Goal: Task Accomplishment & Management: Use online tool/utility

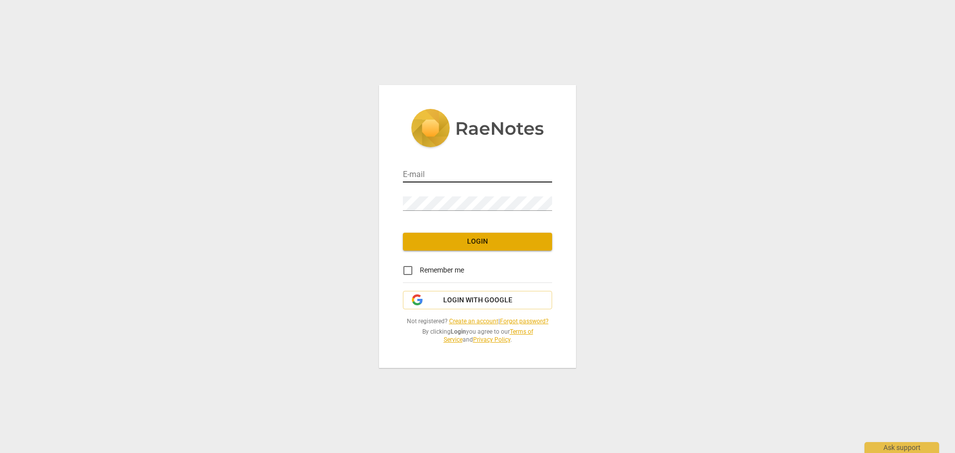
click at [492, 174] on input "email" at bounding box center [477, 175] width 149 height 14
type input "[PERSON_NAME][EMAIL_ADDRESS][PERSON_NAME][DOMAIN_NAME]"
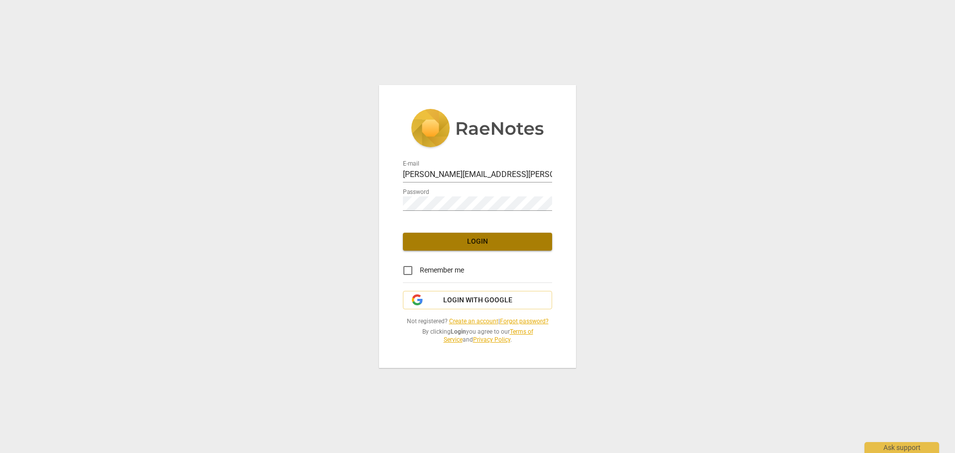
click at [503, 240] on span "Login" at bounding box center [477, 242] width 133 height 10
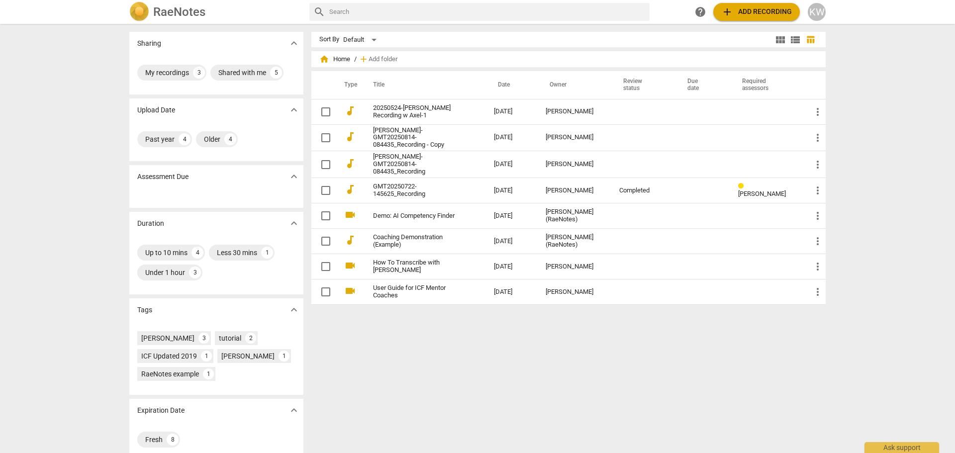
click at [749, 18] on button "add Add recording" at bounding box center [756, 12] width 87 height 18
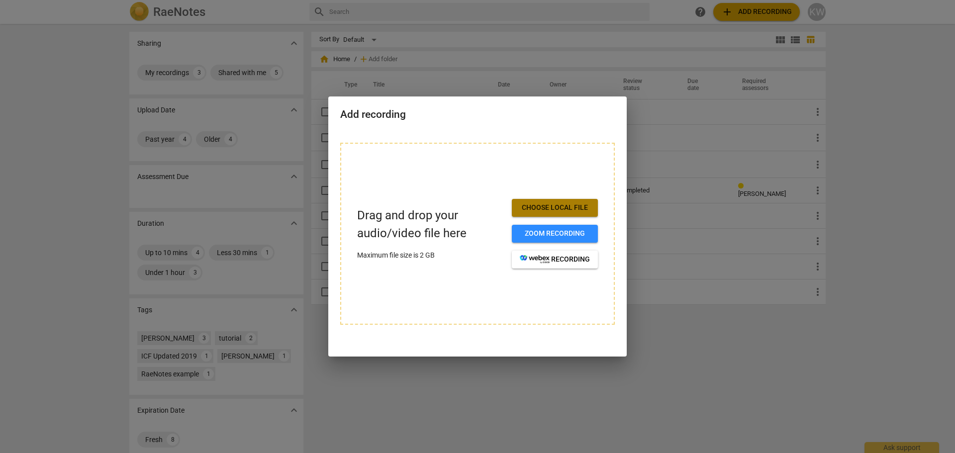
click at [556, 207] on span "Choose local file" at bounding box center [555, 208] width 70 height 10
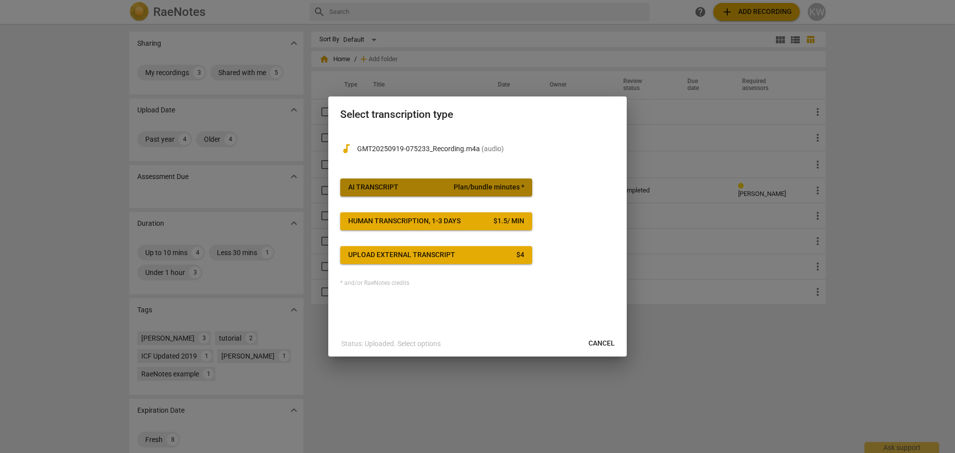
click at [428, 186] on span "AI Transcript Plan/bundle minutes *" at bounding box center [436, 188] width 176 height 10
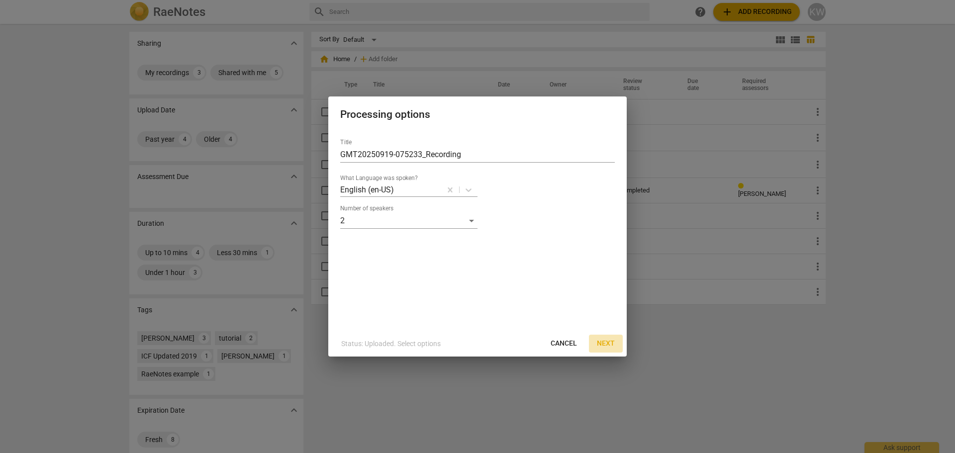
click at [606, 344] on span "Next" at bounding box center [606, 344] width 18 height 10
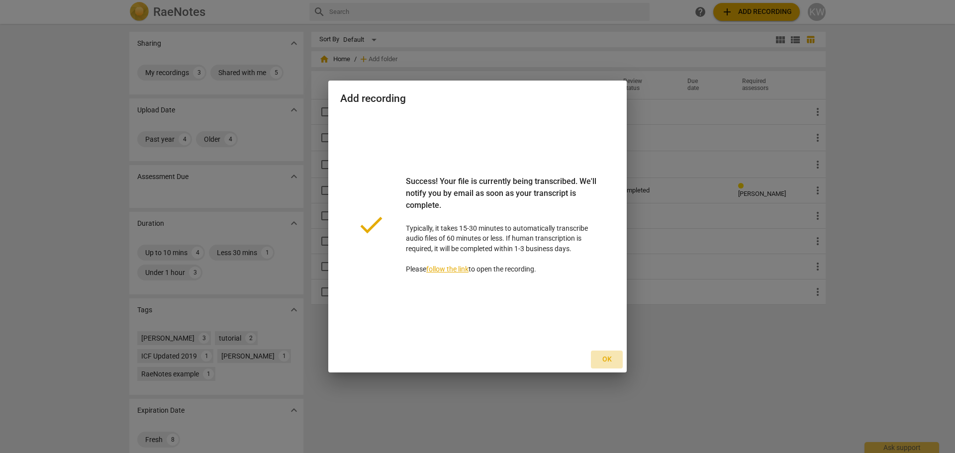
click at [606, 361] on span "Ok" at bounding box center [607, 360] width 16 height 10
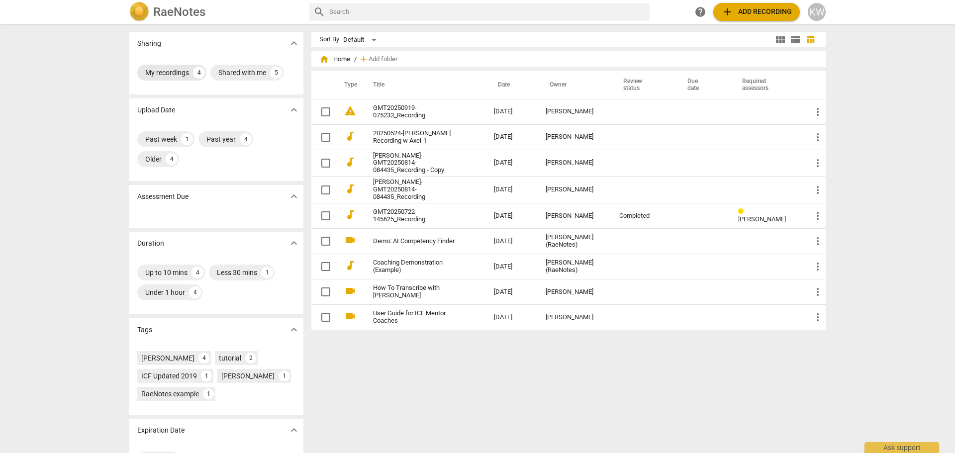
click at [165, 73] on div "My recordings" at bounding box center [167, 73] width 44 height 10
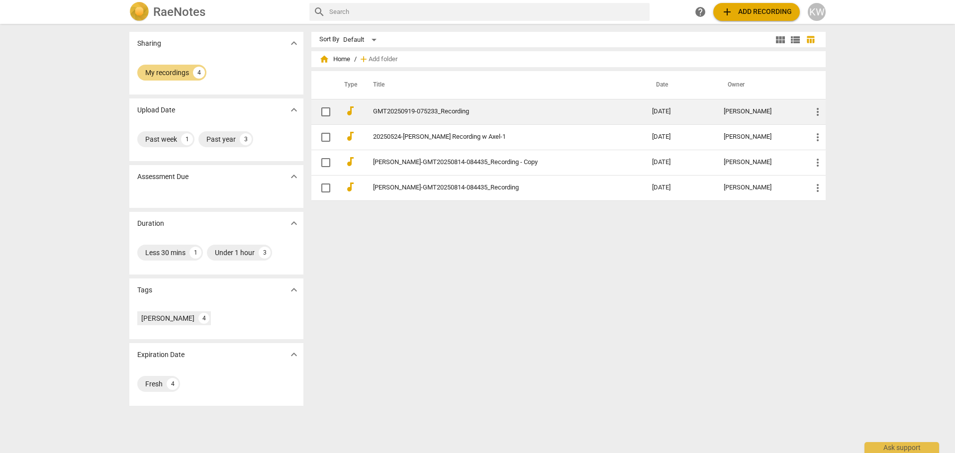
click at [492, 110] on link "GMT20250919-075233_Recording" at bounding box center [494, 111] width 243 height 7
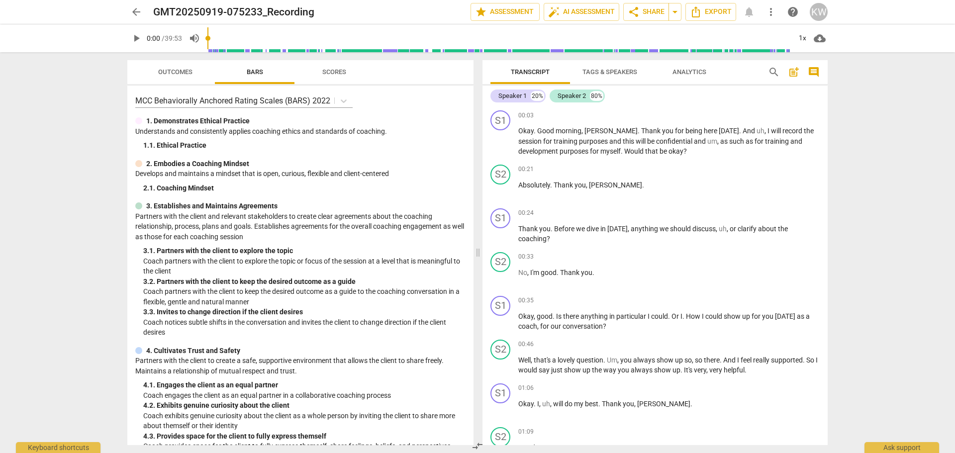
click at [613, 74] on span "Tags & Speakers" at bounding box center [610, 71] width 55 height 7
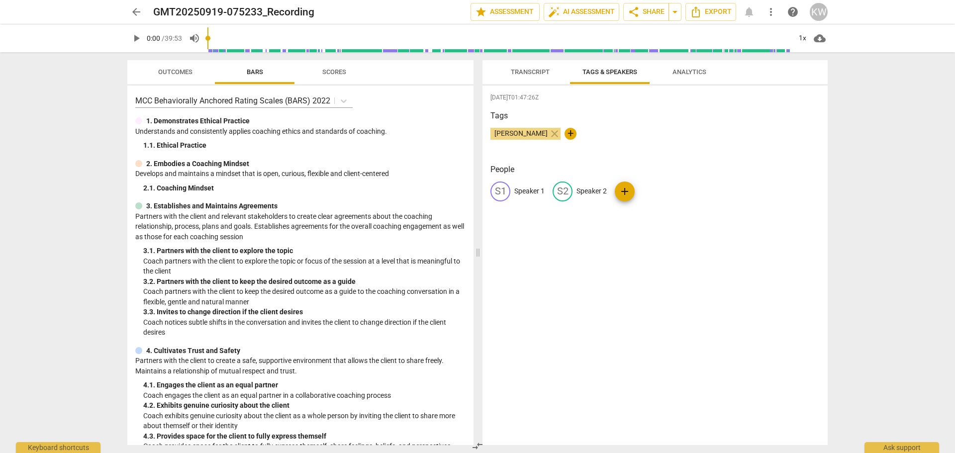
click at [534, 73] on span "Transcript" at bounding box center [530, 71] width 39 height 7
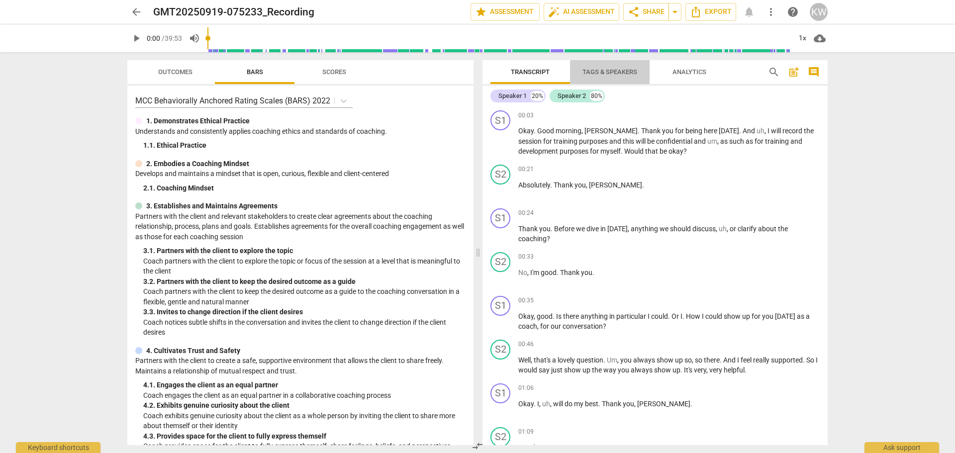
click at [602, 77] on span "Tags & Speakers" at bounding box center [610, 72] width 79 height 13
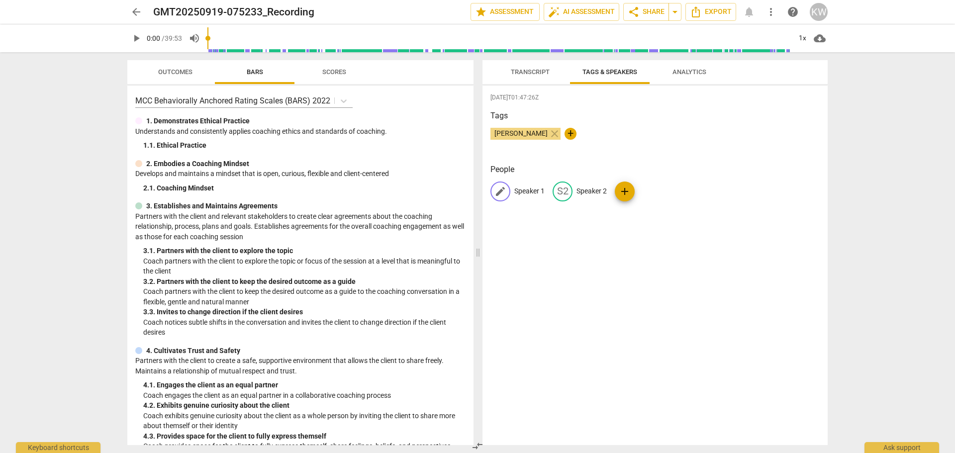
click at [501, 191] on span "edit" at bounding box center [500, 192] width 12 height 12
click at [560, 193] on input "Speaker 1" at bounding box center [554, 192] width 80 height 16
drag, startPoint x: 560, startPoint y: 193, endPoint x: 514, endPoint y: 185, distance: 46.5
click at [514, 185] on div "edit Speaker 1 delete" at bounding box center [550, 192] width 119 height 20
type input "Coach"
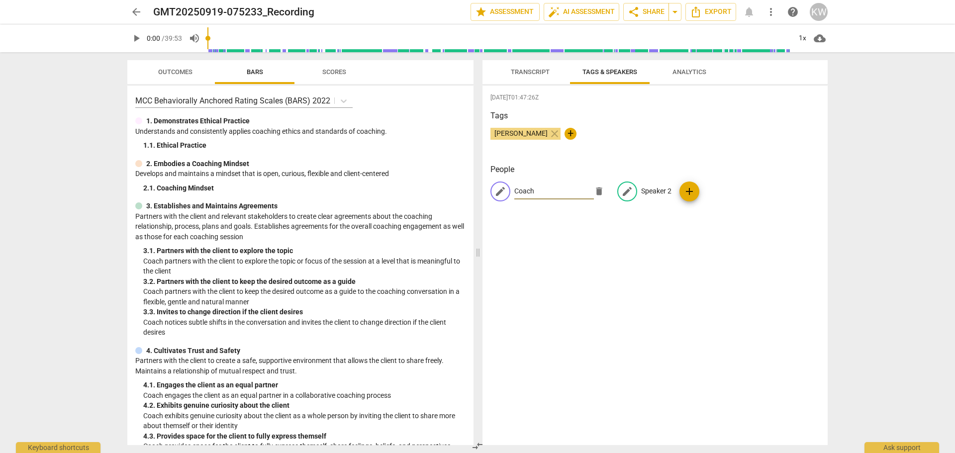
click at [649, 193] on p "Speaker 2" at bounding box center [656, 191] width 30 height 10
type input "Client"
click at [680, 135] on div "[PERSON_NAME] close +" at bounding box center [655, 138] width 329 height 20
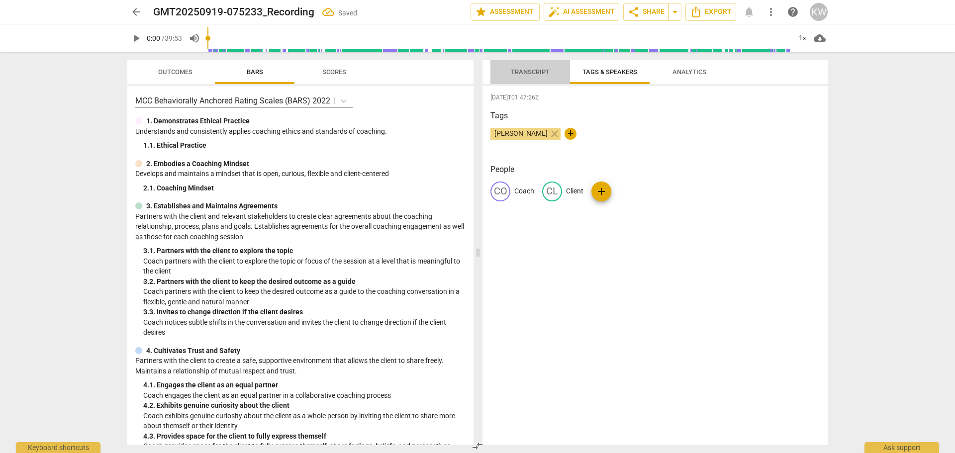
click at [529, 74] on span "Transcript" at bounding box center [530, 71] width 39 height 7
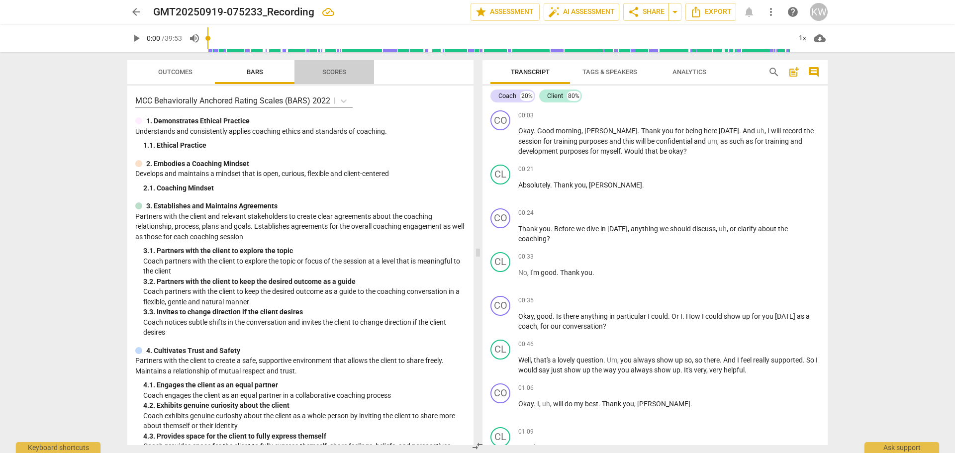
click at [329, 71] on span "Scores" at bounding box center [334, 71] width 24 height 7
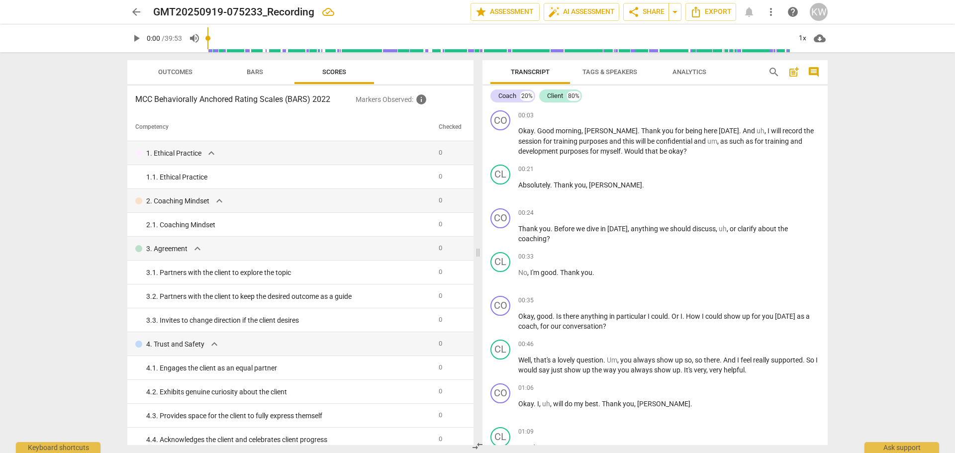
click at [394, 102] on p "Markers Observed : info" at bounding box center [411, 100] width 110 height 12
click at [505, 11] on span "star Assessment" at bounding box center [505, 12] width 60 height 12
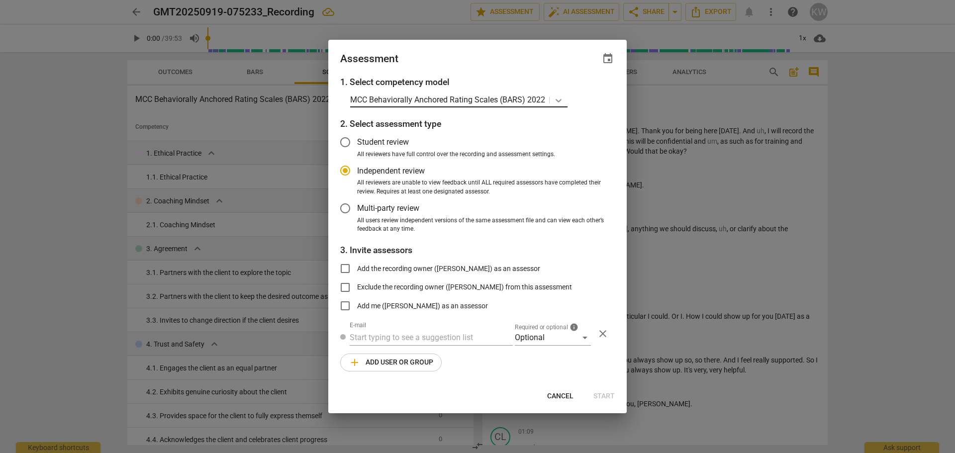
click at [561, 102] on icon at bounding box center [559, 101] width 10 height 10
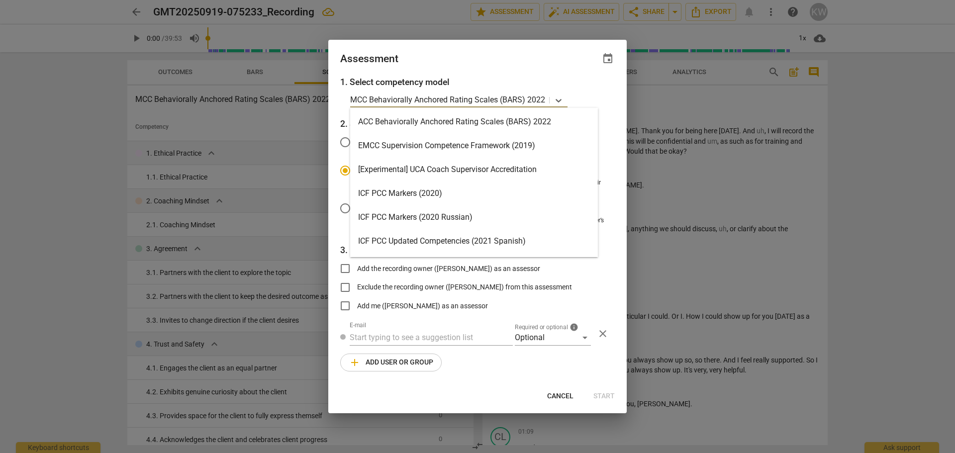
click at [571, 88] on h3 "1. Select competency model" at bounding box center [477, 82] width 275 height 13
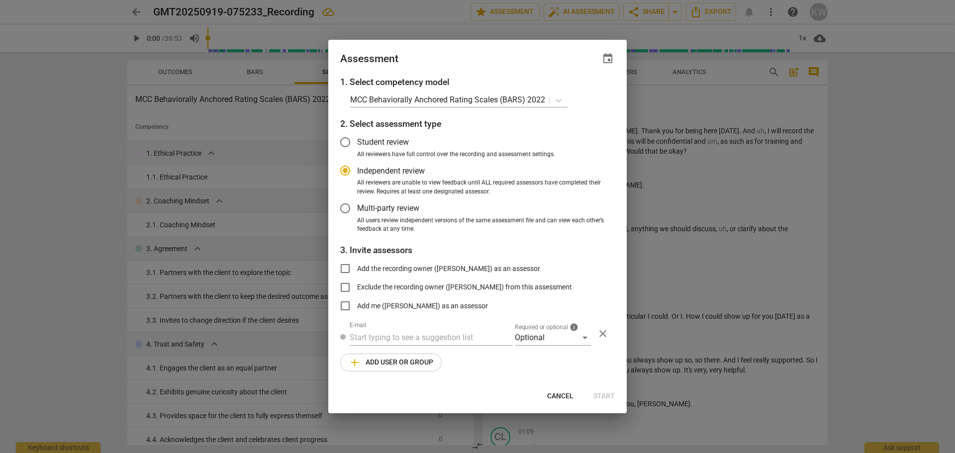
click at [561, 394] on span "Cancel" at bounding box center [560, 397] width 26 height 10
radio input "false"
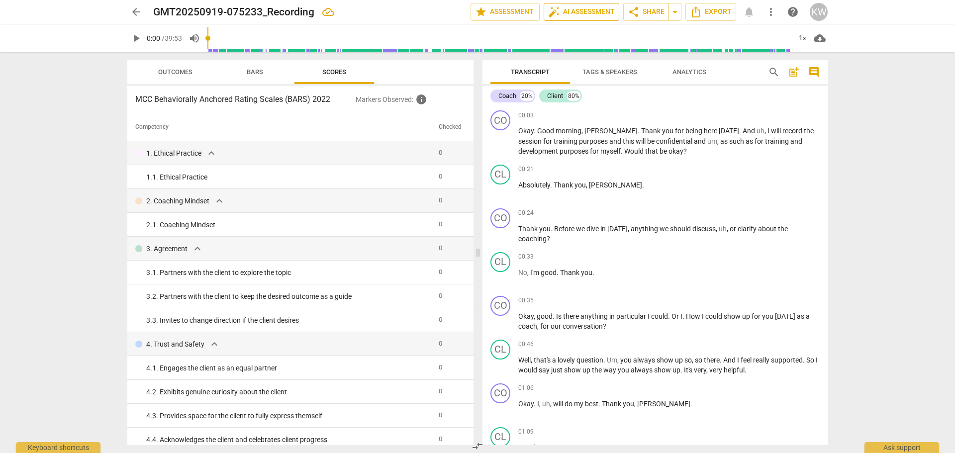
click at [576, 13] on span "auto_fix_high AI Assessment" at bounding box center [581, 12] width 67 height 12
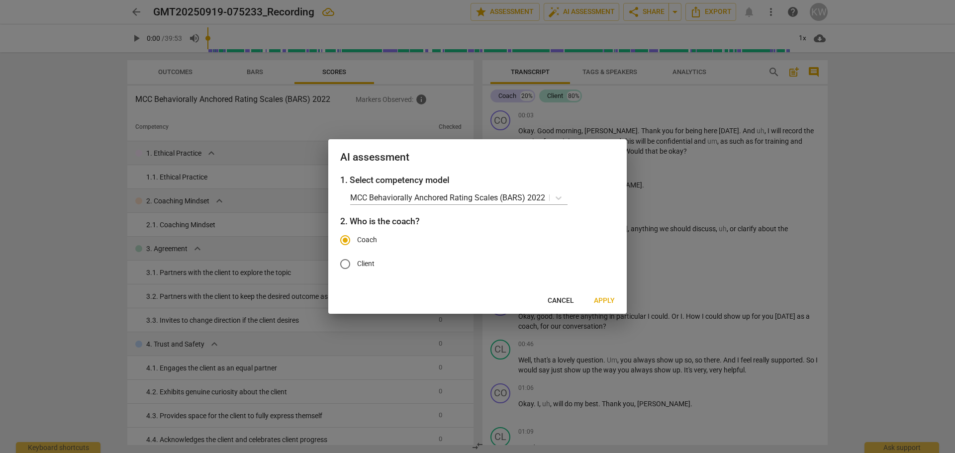
click at [607, 299] on span "Apply" at bounding box center [604, 301] width 21 height 10
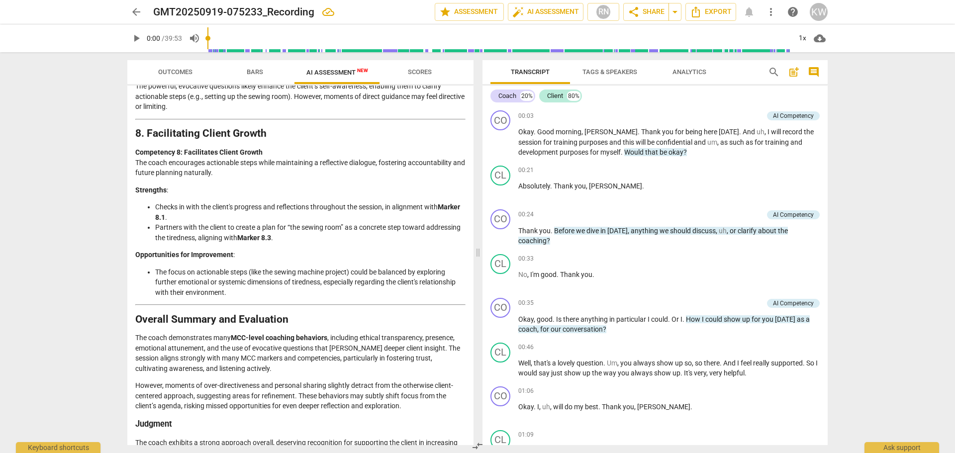
scroll to position [1869, 0]
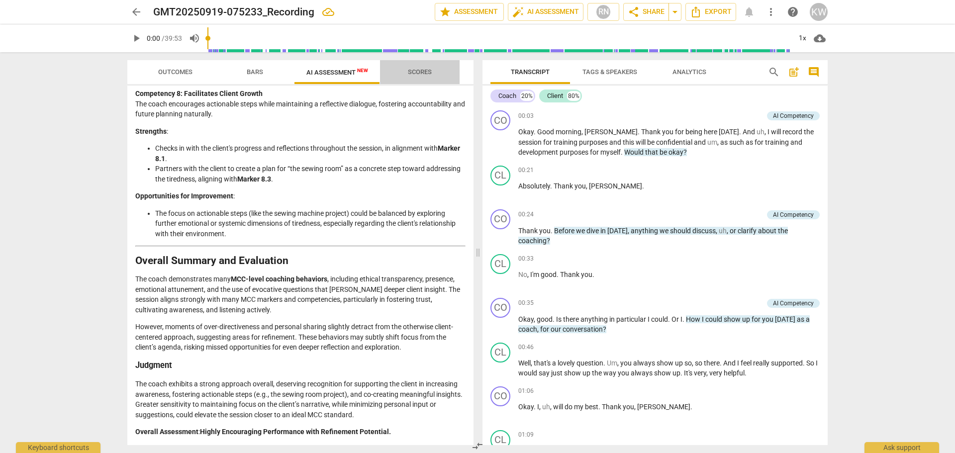
click at [417, 76] on span "Scores" at bounding box center [420, 72] width 48 height 13
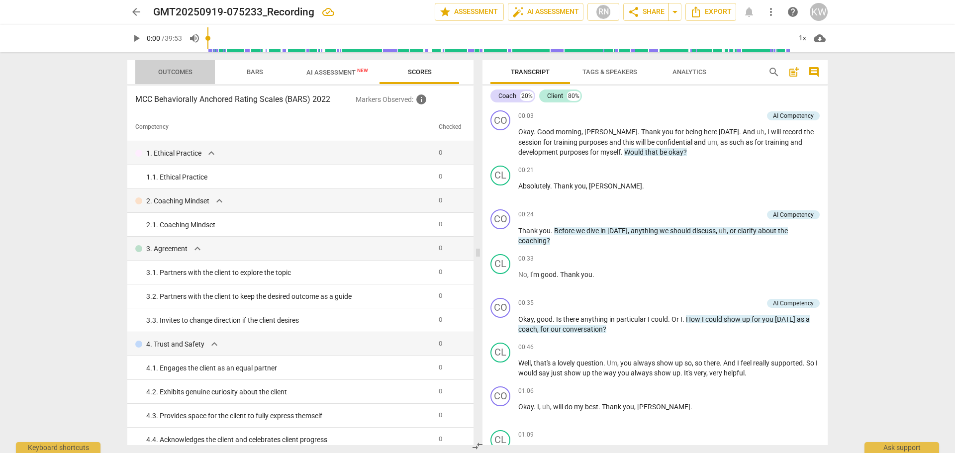
click at [184, 69] on span "Outcomes" at bounding box center [175, 71] width 34 height 7
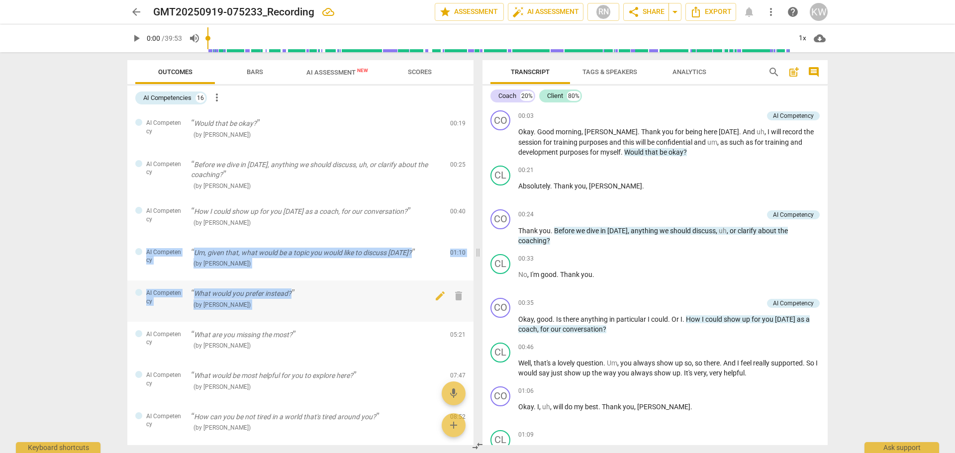
drag, startPoint x: 469, startPoint y: 222, endPoint x: 465, endPoint y: 297, distance: 75.3
click at [465, 297] on div "AI Competency Would that be okay? ( by RaeNotes ) 00:19 edit delete AI Competen…" at bounding box center [300, 277] width 346 height 335
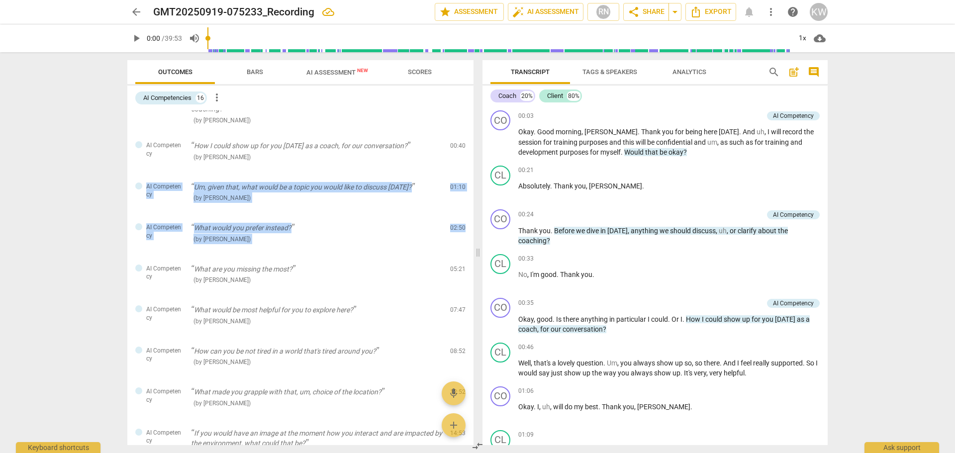
scroll to position [0, 0]
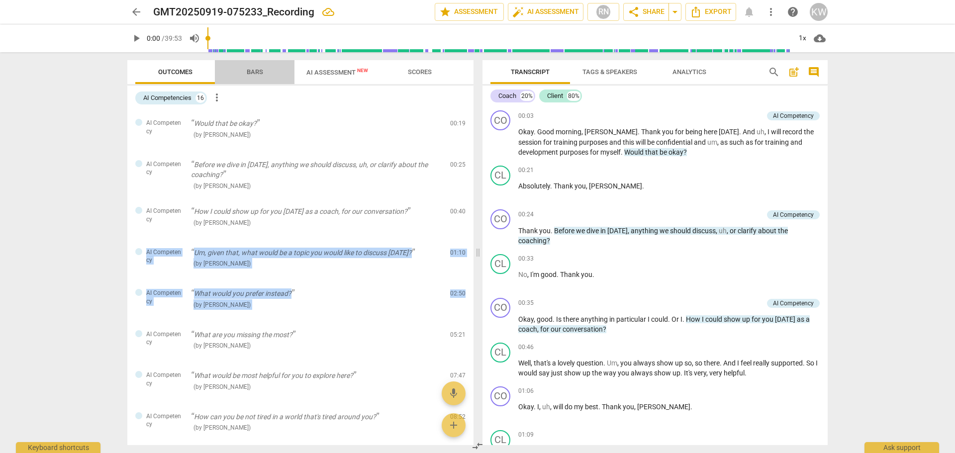
click at [257, 70] on span "Bars" at bounding box center [255, 71] width 16 height 7
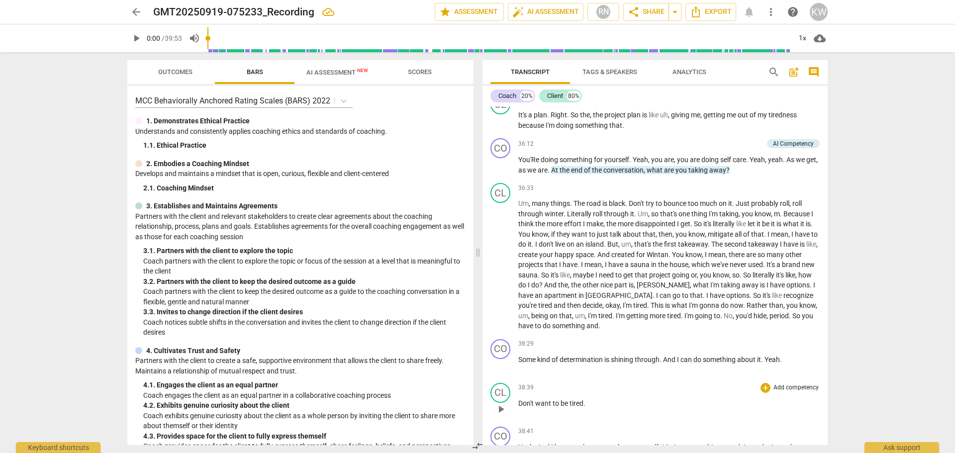
scroll to position [4448, 0]
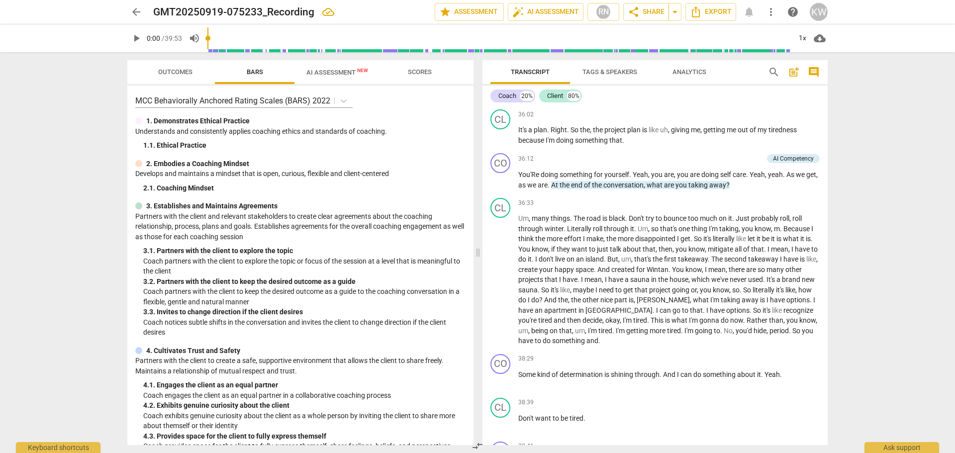
click at [330, 70] on span "AI Assessment New" at bounding box center [337, 72] width 62 height 7
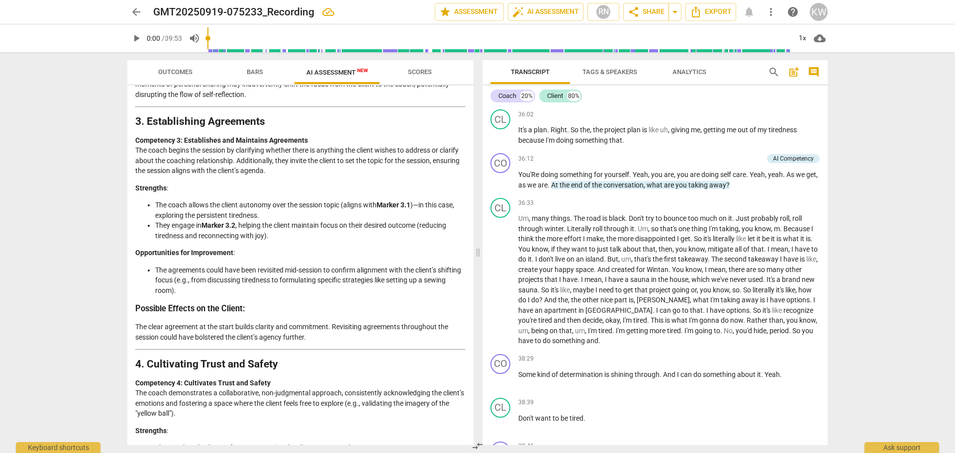
scroll to position [570, 0]
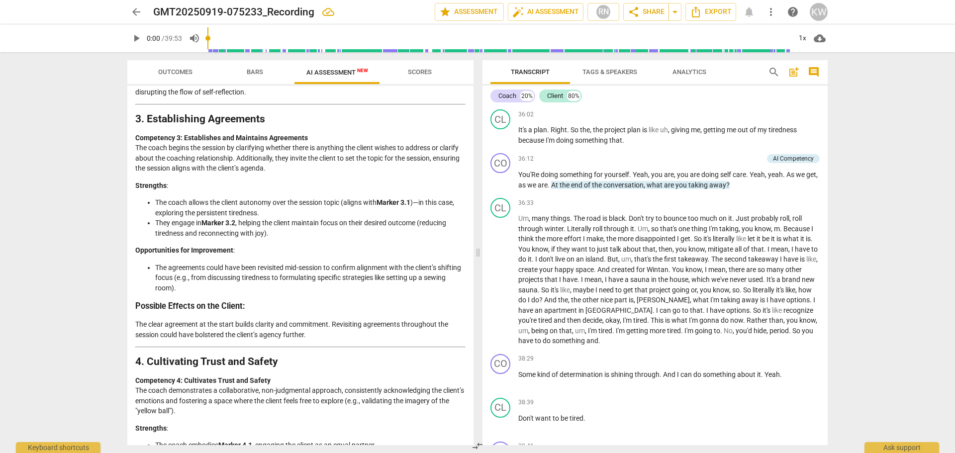
drag, startPoint x: 469, startPoint y: 218, endPoint x: 471, endPoint y: 234, distance: 16.5
click at [471, 234] on div "Disclaimer: AI can make mistakes. Consult a qualified mentor coach before actin…" at bounding box center [300, 266] width 346 height 360
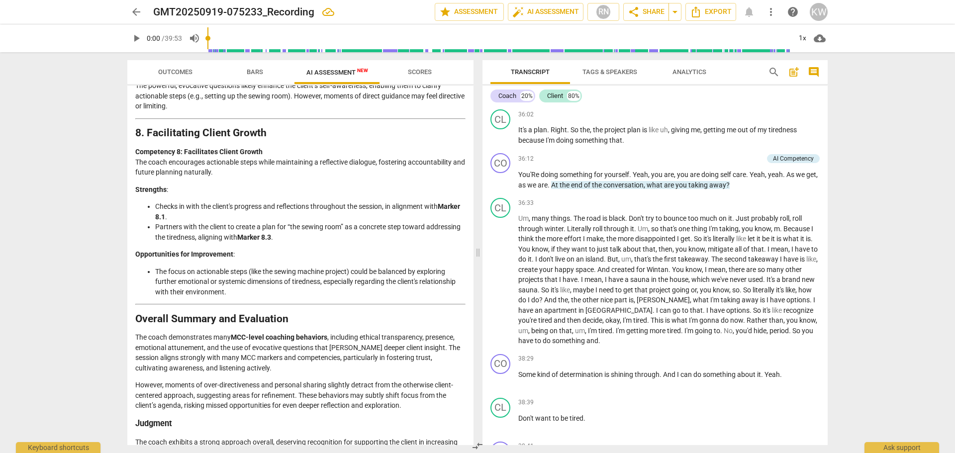
scroll to position [1869, 0]
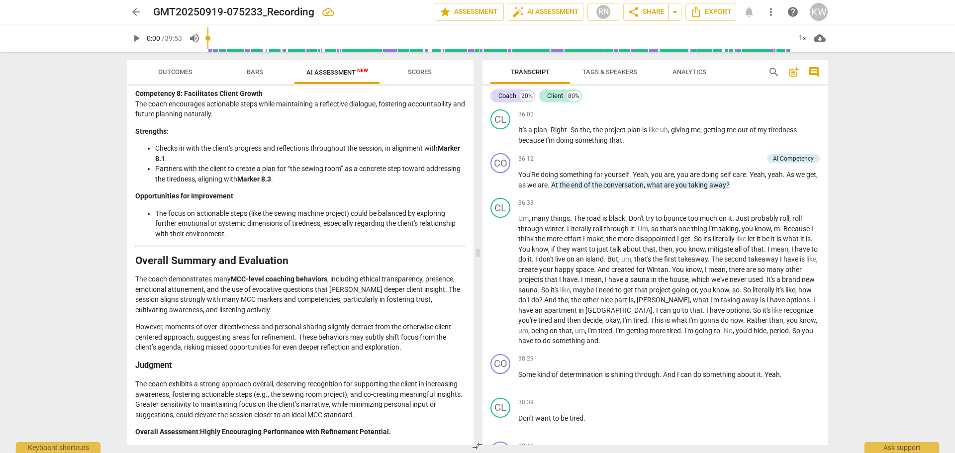
click at [898, 284] on div "arrow_back GMT20250919-075233_Recording edit star Assessment auto_fix_high AI A…" at bounding box center [477, 226] width 955 height 453
click at [136, 13] on span "arrow_back" at bounding box center [136, 12] width 12 height 12
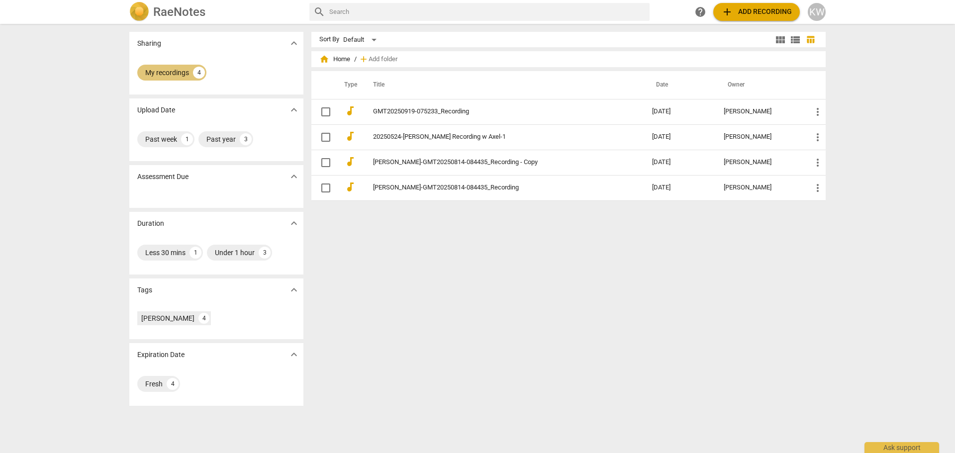
click at [163, 71] on div "My recordings" at bounding box center [167, 73] width 44 height 10
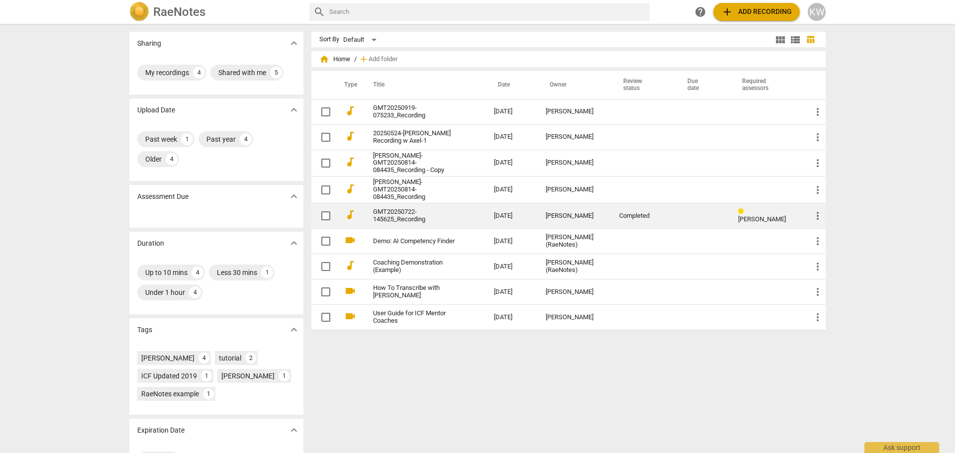
click at [384, 215] on link "GMT20250722-145625_Recording" at bounding box center [415, 215] width 85 height 15
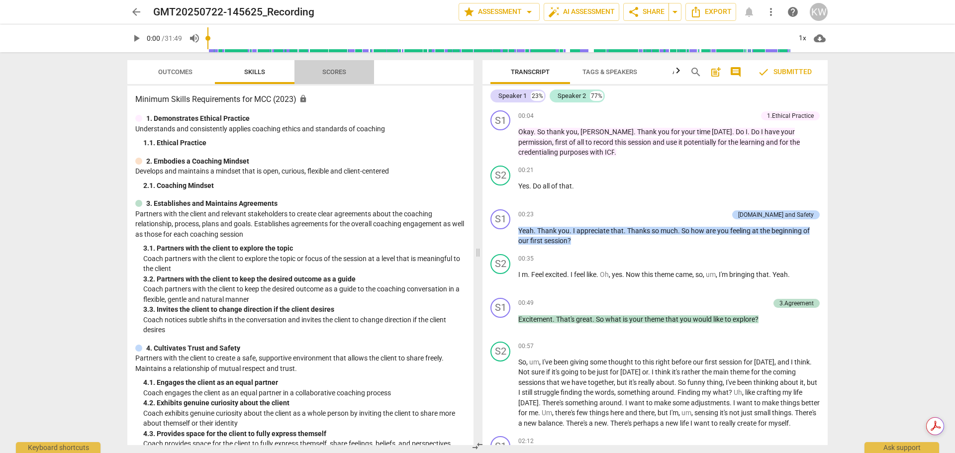
click at [323, 76] on span "Scores" at bounding box center [334, 72] width 48 height 13
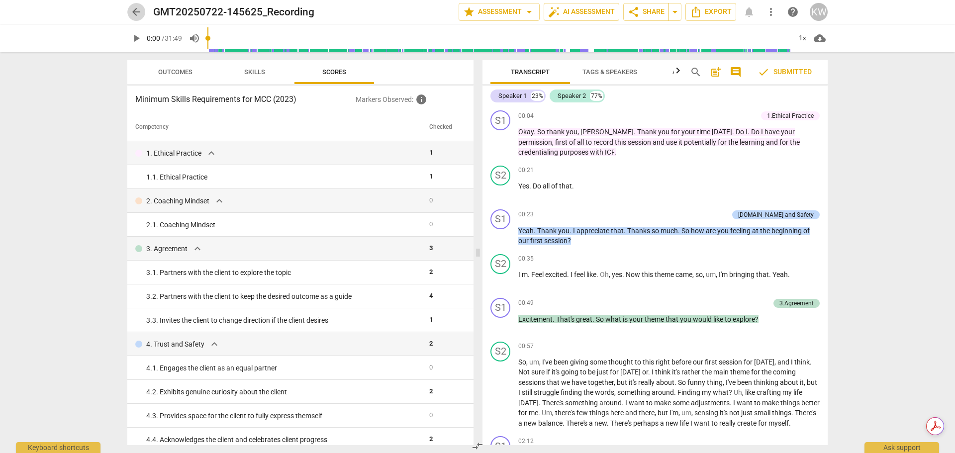
click at [134, 10] on span "arrow_back" at bounding box center [136, 12] width 12 height 12
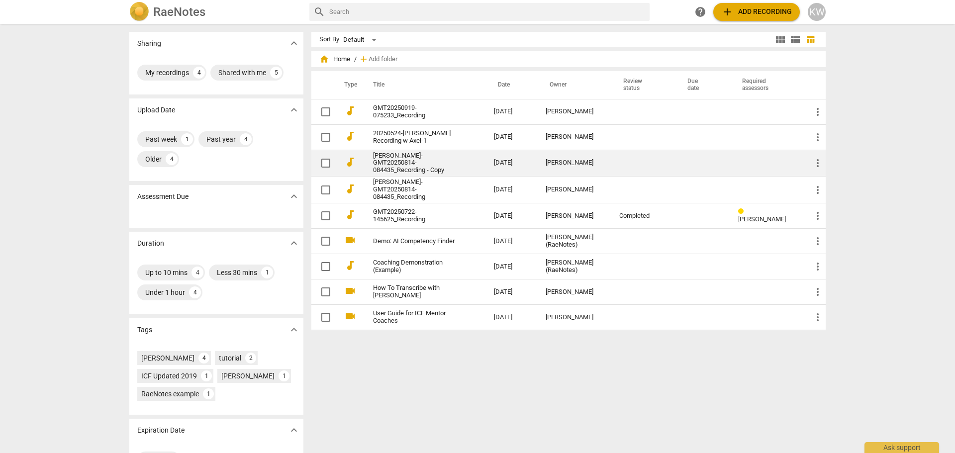
click at [514, 163] on td "[DATE]" at bounding box center [512, 163] width 52 height 27
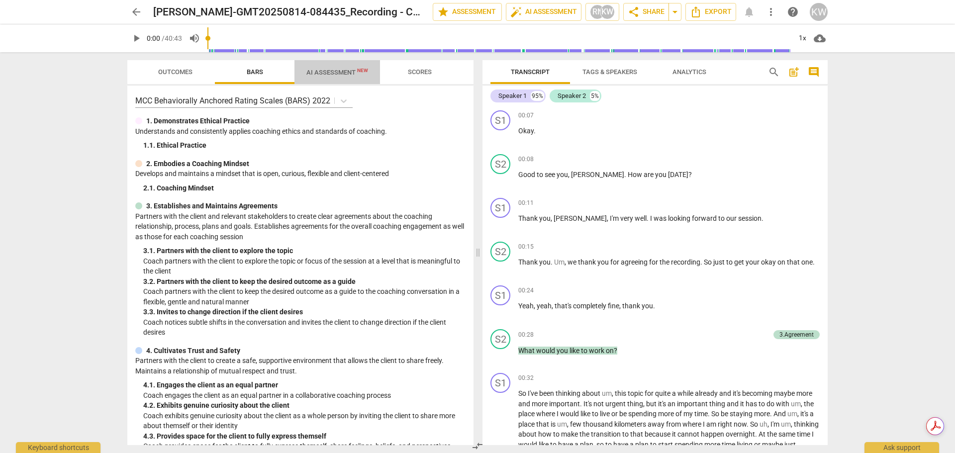
click at [325, 70] on span "AI Assessment New" at bounding box center [337, 72] width 62 height 7
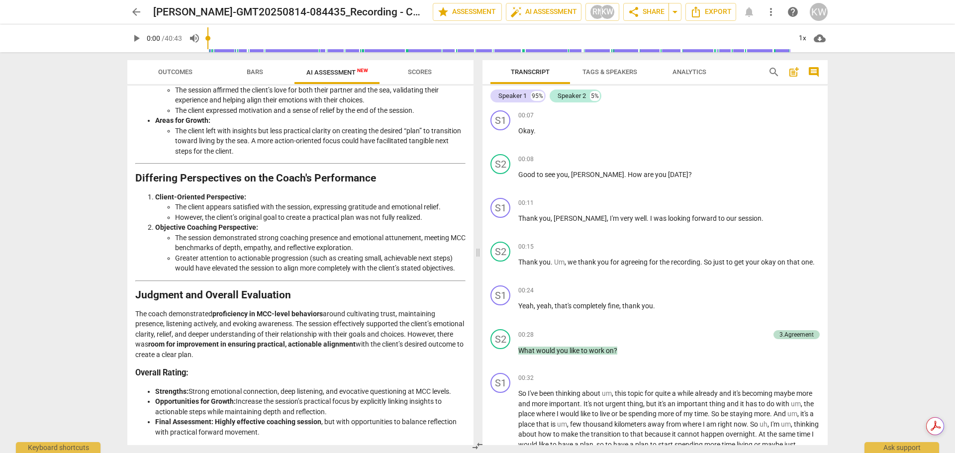
scroll to position [1411, 0]
click at [134, 12] on span "arrow_back" at bounding box center [136, 12] width 12 height 12
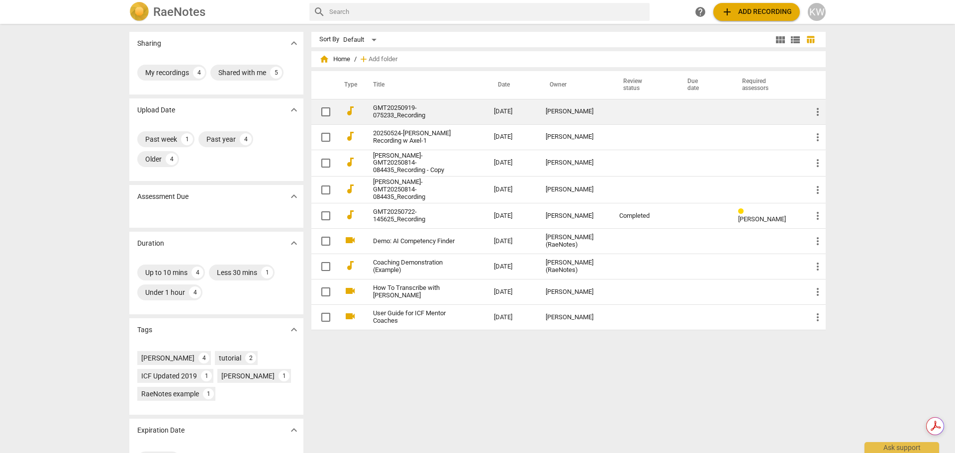
click at [564, 112] on div "[PERSON_NAME]" at bounding box center [575, 111] width 58 height 7
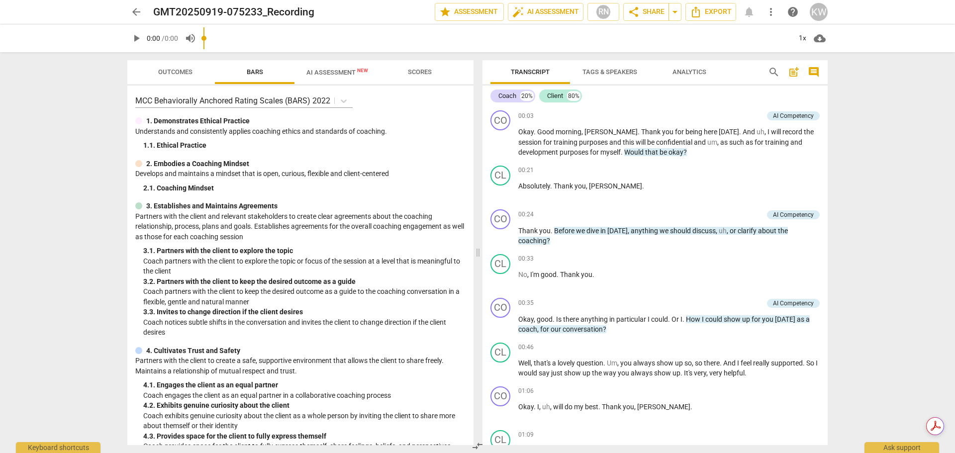
click at [333, 75] on span "AI Assessment New" at bounding box center [337, 72] width 62 height 7
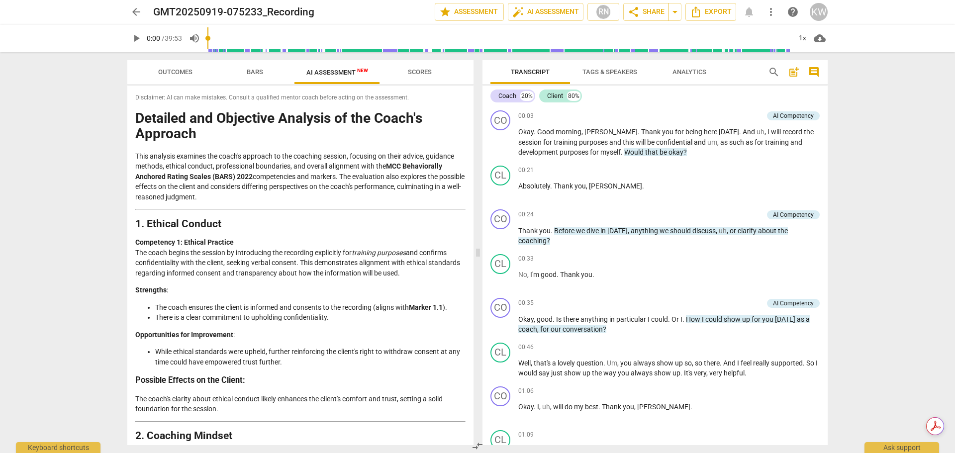
click at [136, 12] on span "arrow_back" at bounding box center [136, 12] width 12 height 12
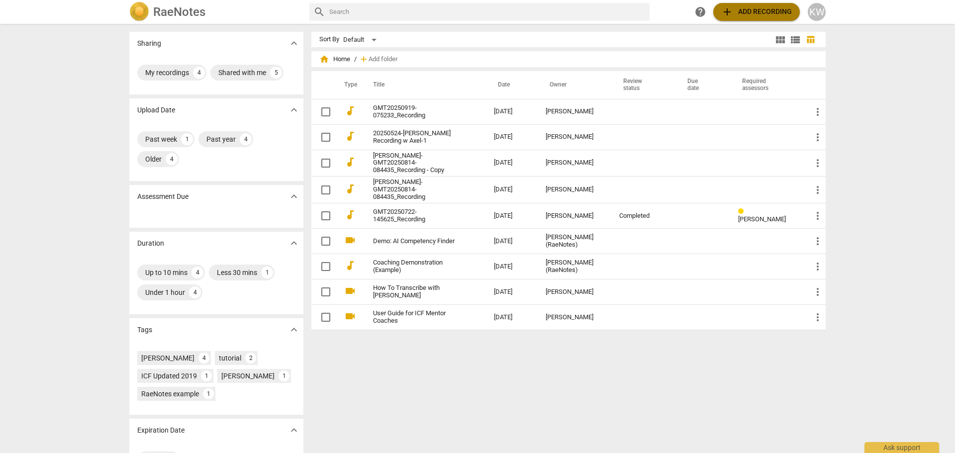
click at [759, 12] on span "add Add recording" at bounding box center [756, 12] width 71 height 12
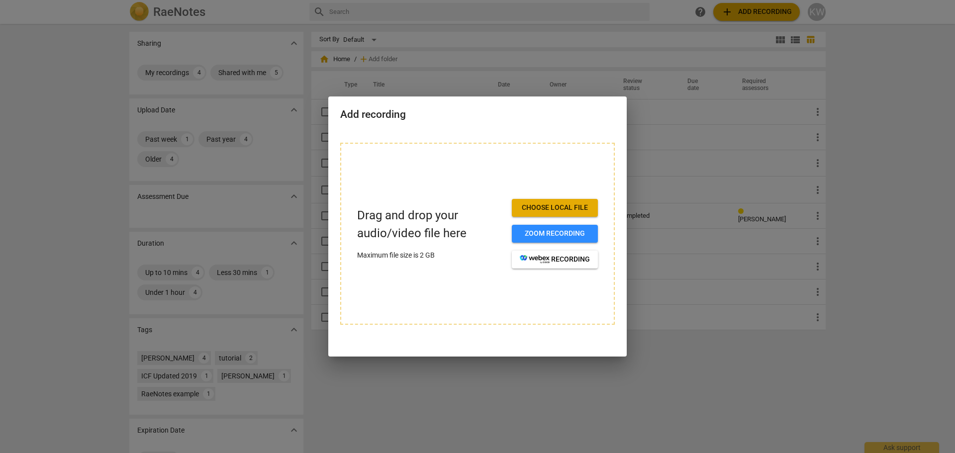
click at [542, 207] on span "Choose local file" at bounding box center [555, 208] width 70 height 10
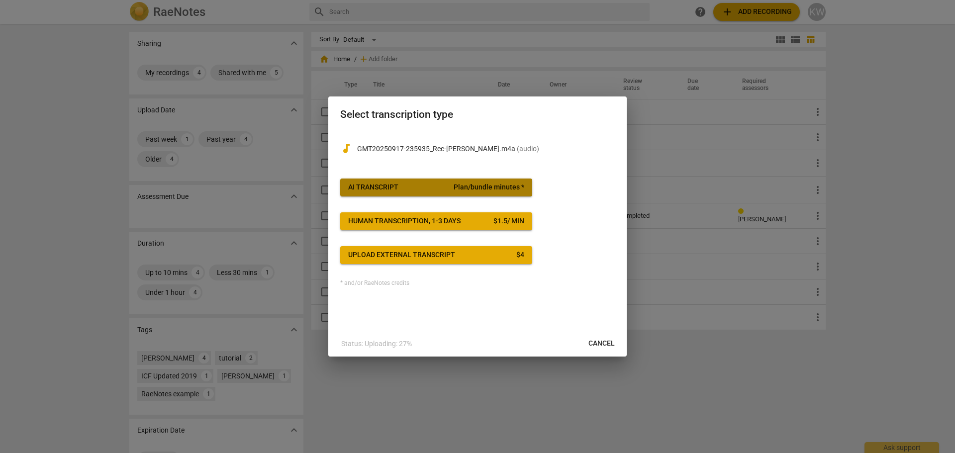
click at [430, 186] on span "AI Transcript Plan/bundle minutes *" at bounding box center [436, 188] width 176 height 10
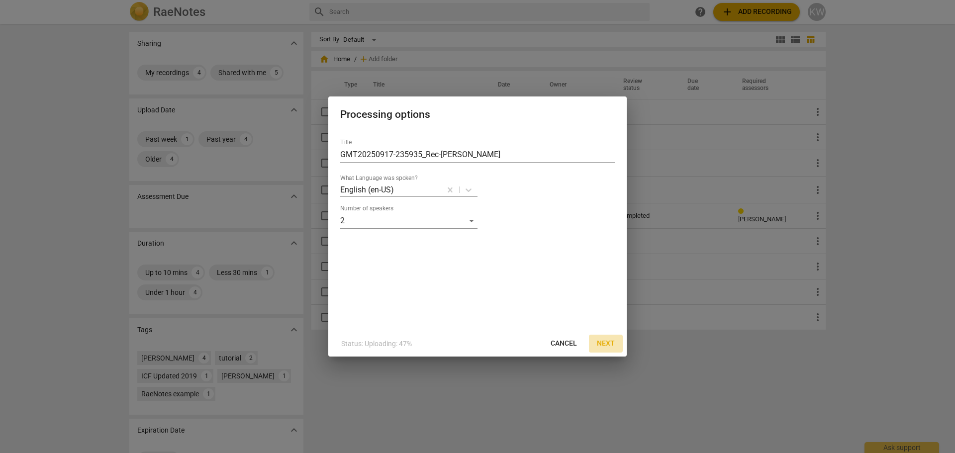
click at [602, 342] on span "Next" at bounding box center [606, 344] width 18 height 10
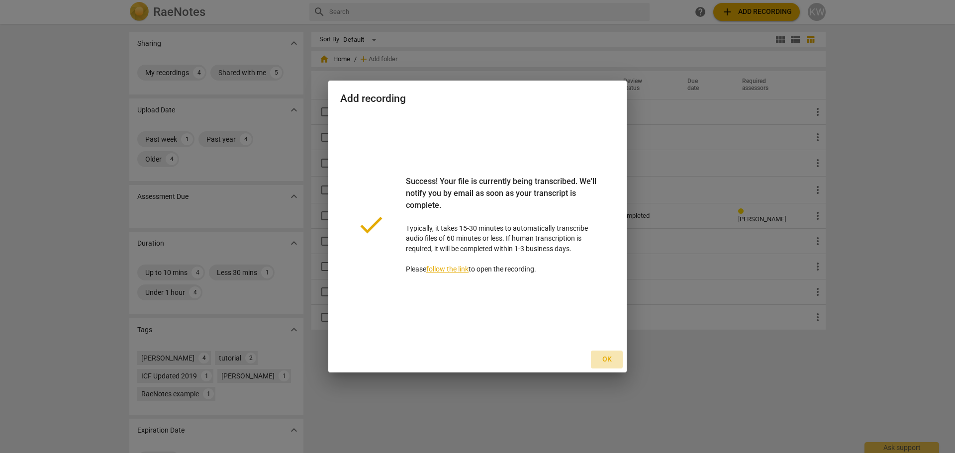
click at [614, 360] on span "Ok" at bounding box center [607, 360] width 16 height 10
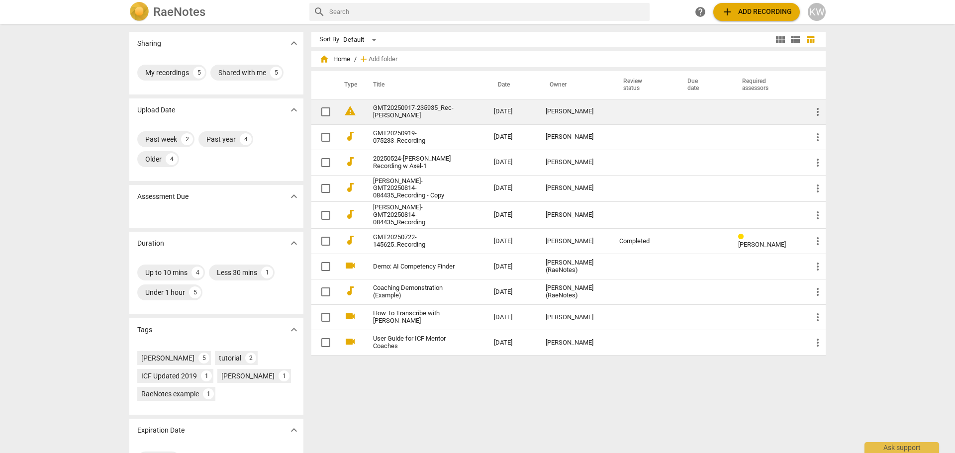
click at [557, 114] on div "[PERSON_NAME]" at bounding box center [575, 111] width 58 height 7
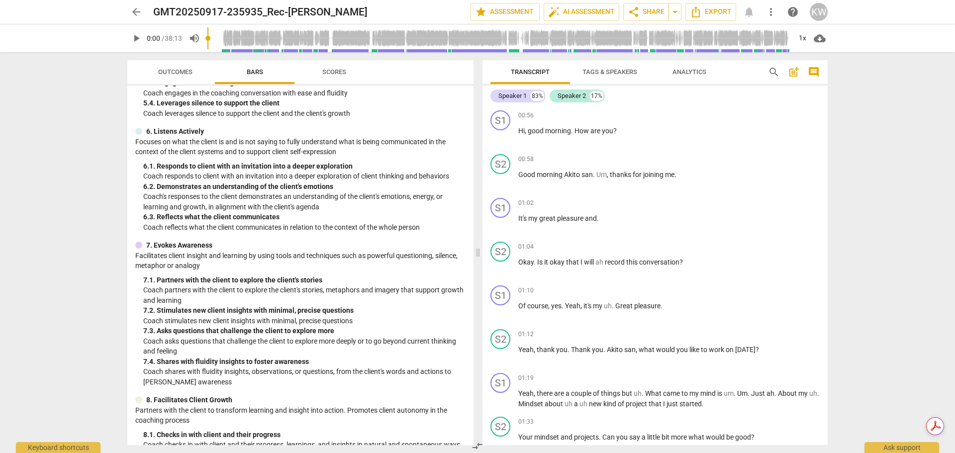
scroll to position [666, 0]
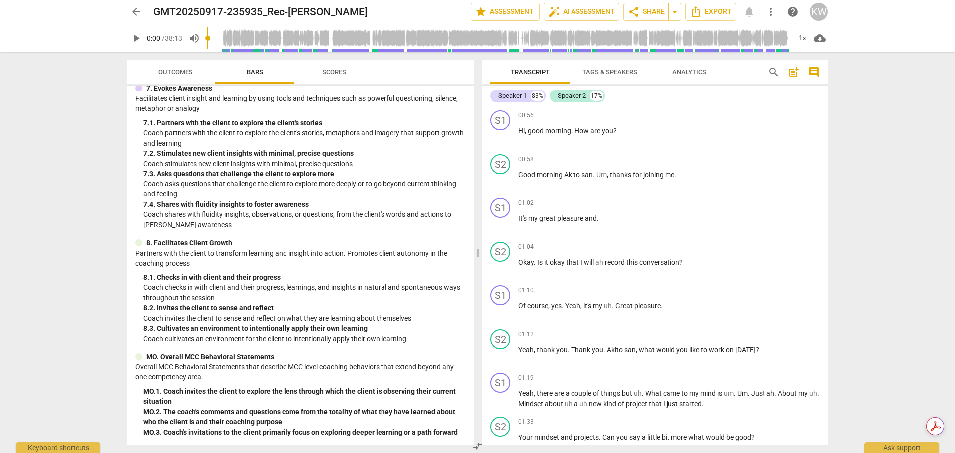
click at [334, 71] on span "Scores" at bounding box center [334, 71] width 24 height 7
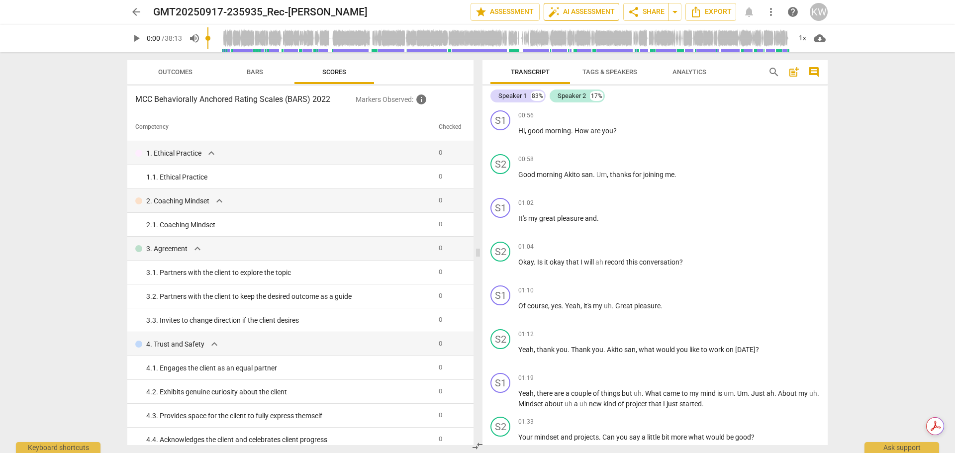
click at [580, 12] on span "auto_fix_high AI Assessment" at bounding box center [581, 12] width 67 height 12
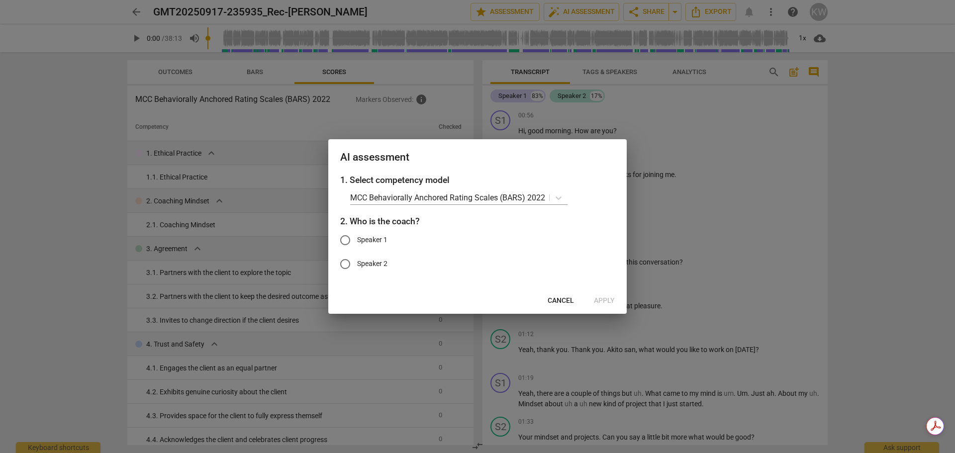
click at [557, 297] on span "Cancel" at bounding box center [561, 301] width 26 height 10
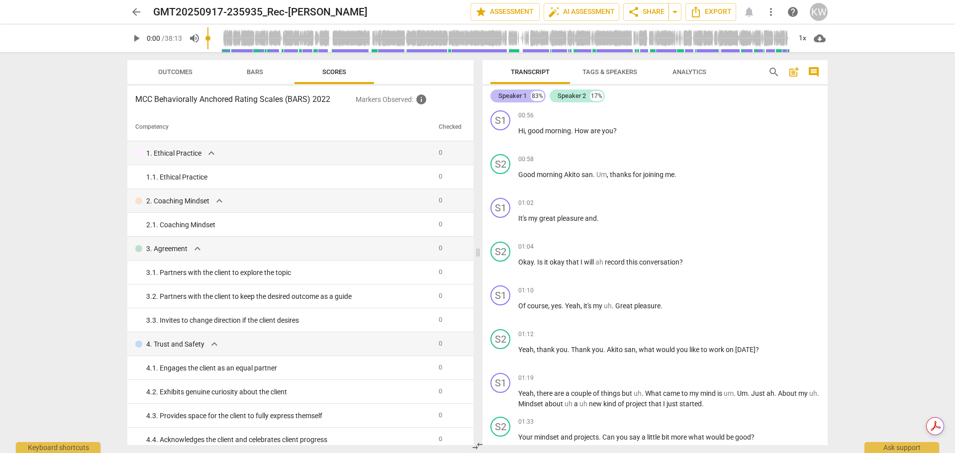
click at [511, 96] on div "Speaker 1" at bounding box center [512, 96] width 28 height 10
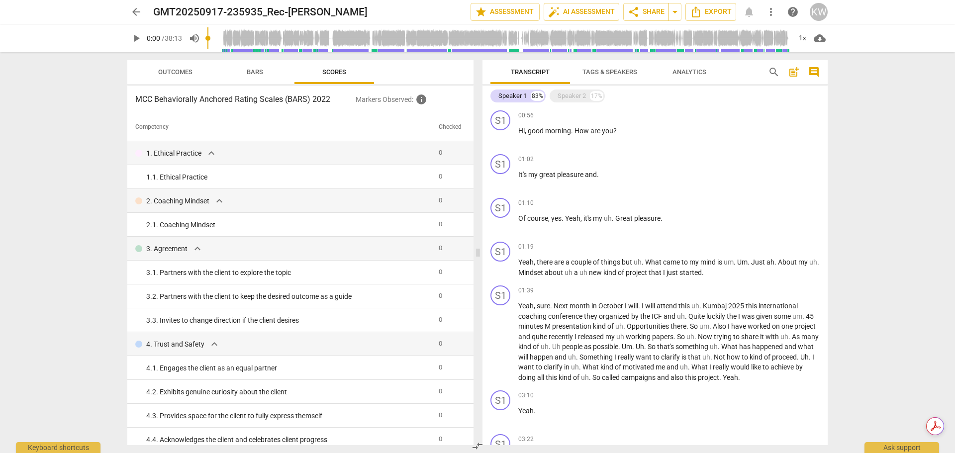
click at [605, 74] on span "Tags & Speakers" at bounding box center [610, 71] width 55 height 7
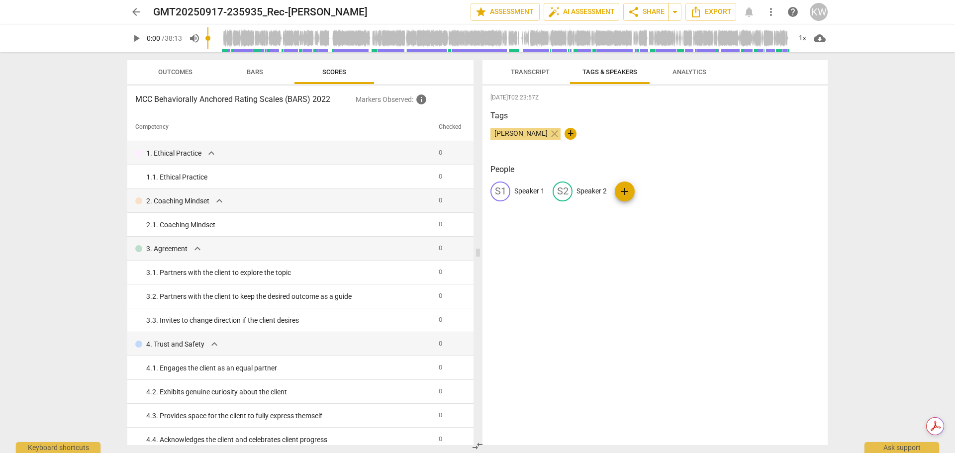
click at [529, 71] on span "Transcript" at bounding box center [530, 71] width 39 height 7
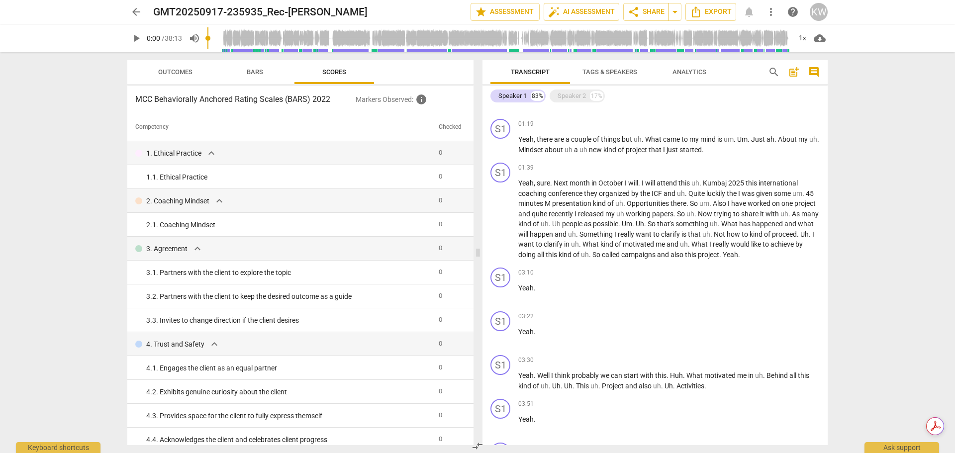
scroll to position [0, 0]
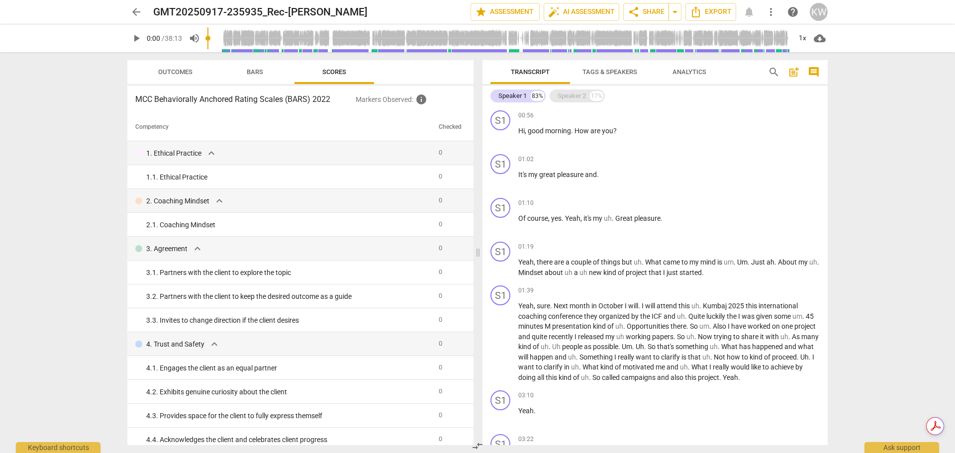
click at [569, 96] on div "Speaker 2" at bounding box center [572, 96] width 28 height 10
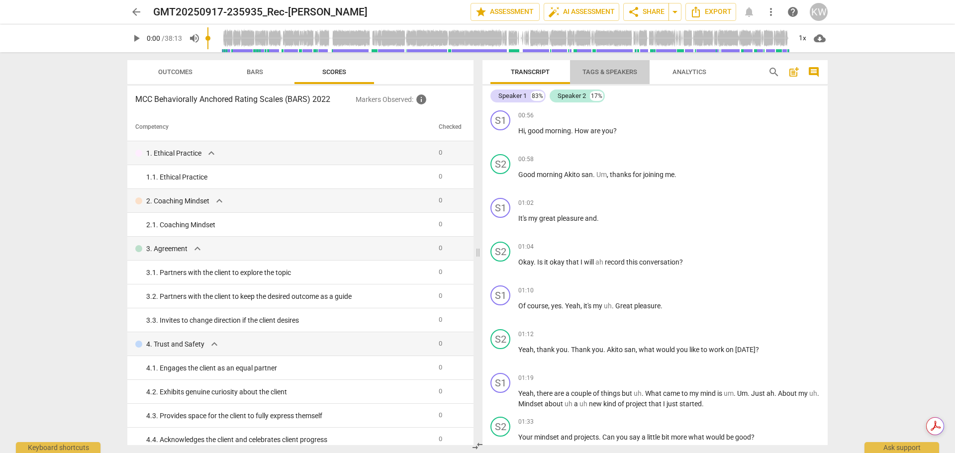
click at [606, 75] on span "Tags & Speakers" at bounding box center [610, 71] width 55 height 7
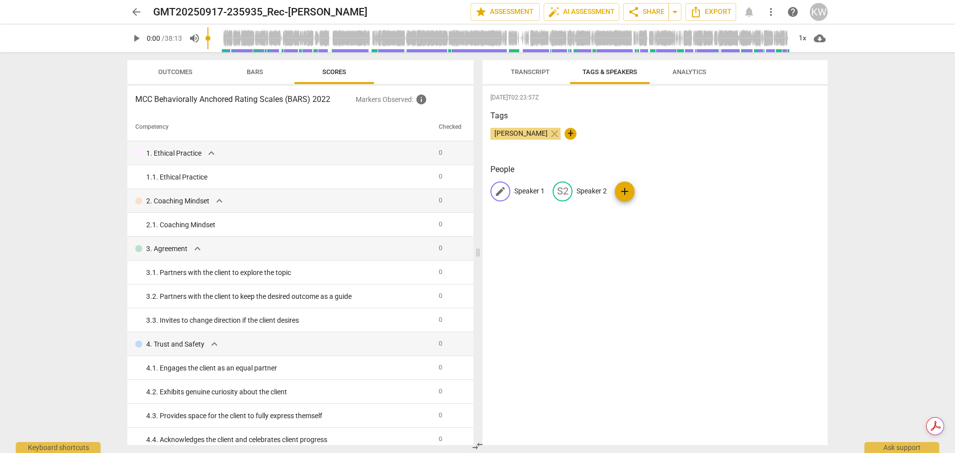
click at [532, 187] on p "Speaker 1" at bounding box center [529, 191] width 30 height 10
type input "Client"
click at [660, 190] on p "Speaker 2" at bounding box center [656, 191] width 30 height 10
type input "Coach"
click at [737, 122] on div "Tags Karin Wellbrock close +" at bounding box center [655, 133] width 329 height 46
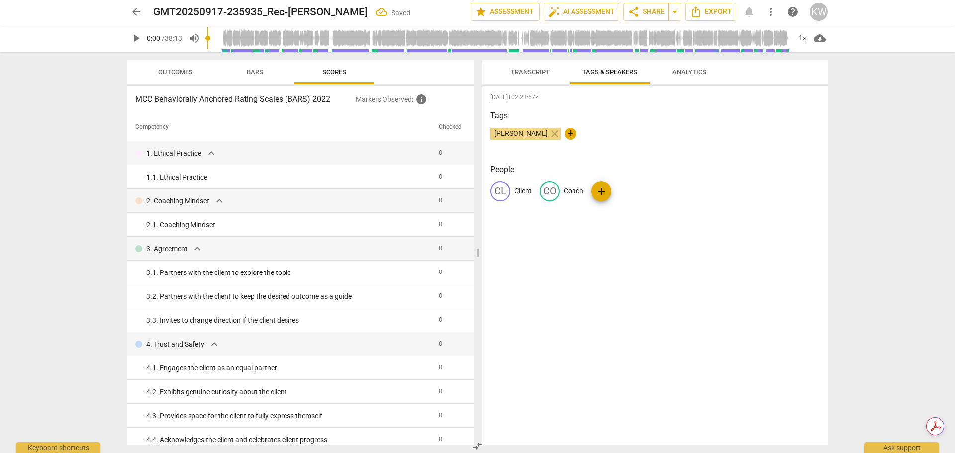
click at [544, 74] on span "Transcript" at bounding box center [530, 71] width 39 height 7
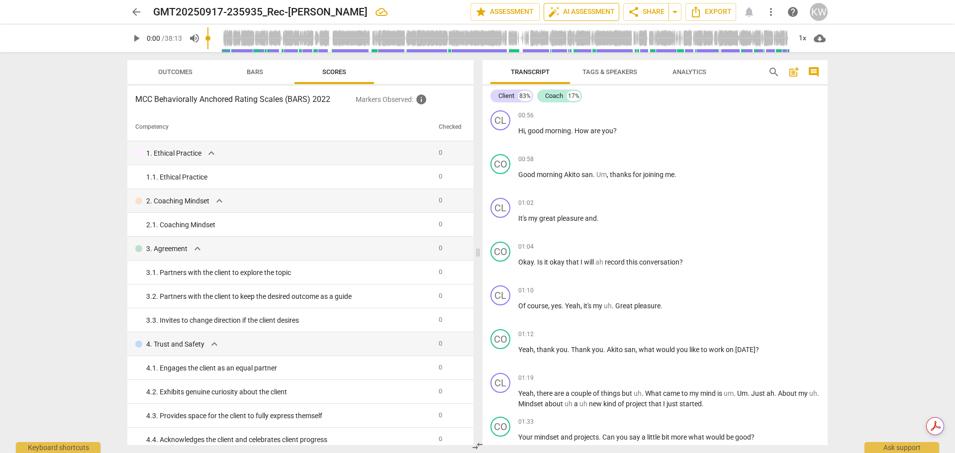
click at [577, 10] on span "auto_fix_high AI Assessment" at bounding box center [581, 12] width 67 height 12
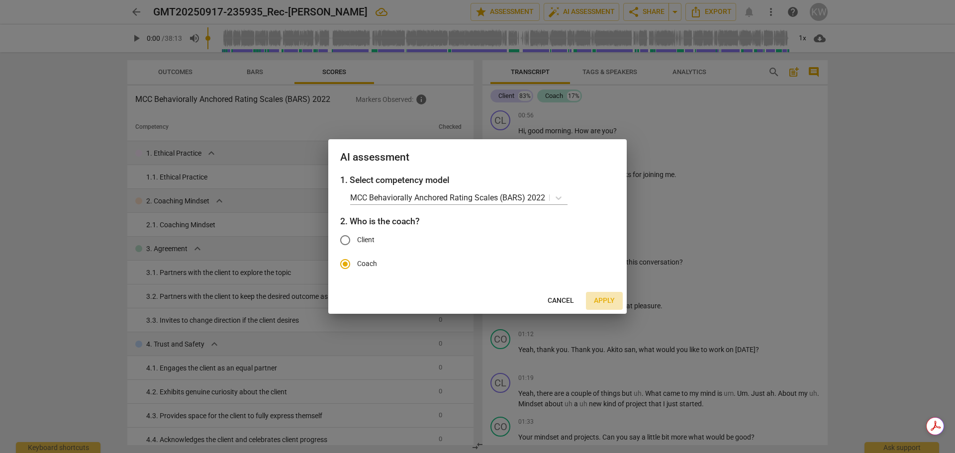
click at [601, 305] on span "Apply" at bounding box center [604, 301] width 21 height 10
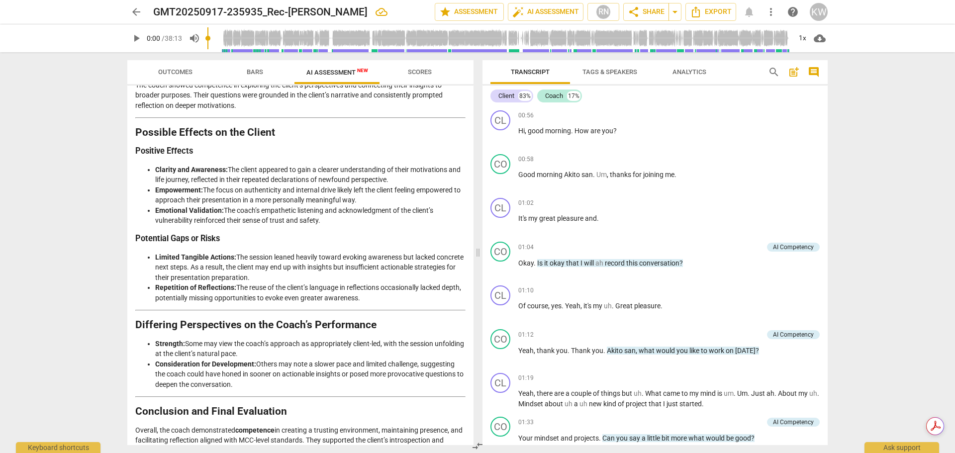
scroll to position [1594, 0]
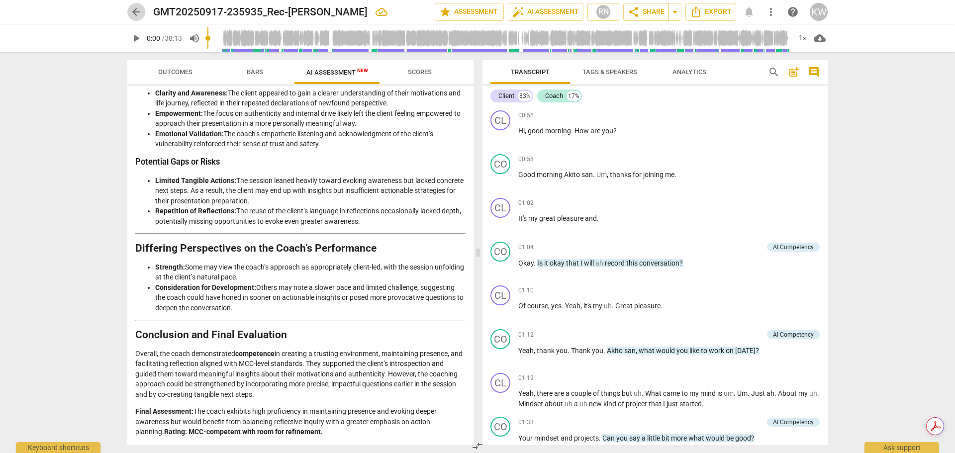
click at [138, 12] on span "arrow_back" at bounding box center [136, 12] width 12 height 12
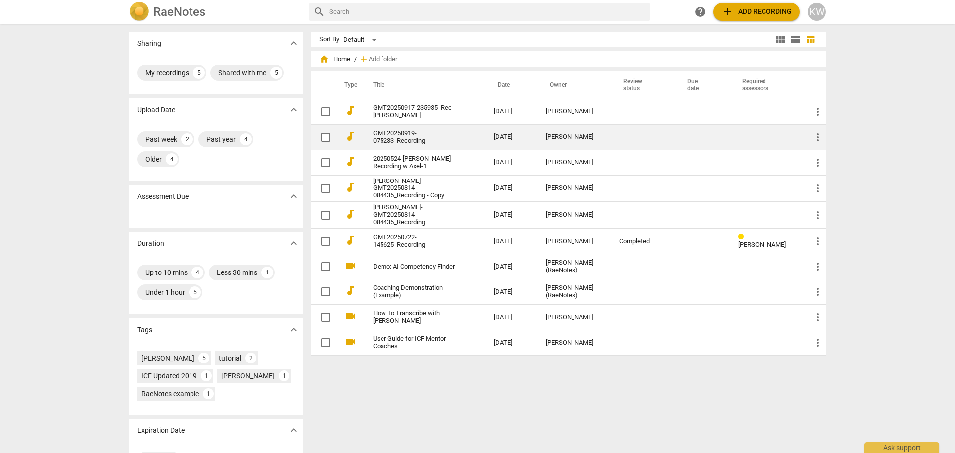
click at [426, 138] on link "GMT20250919-075233_Recording" at bounding box center [415, 137] width 85 height 15
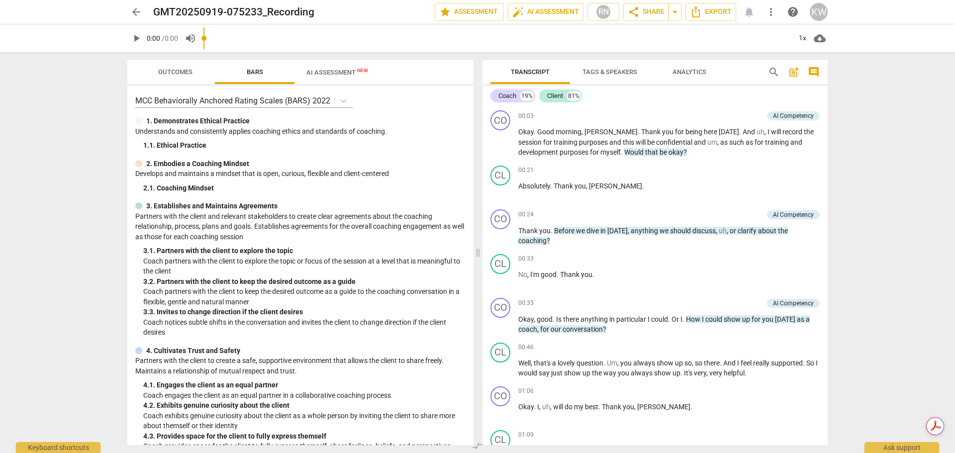
click at [332, 44] on input "range" at bounding box center [497, 38] width 588 height 32
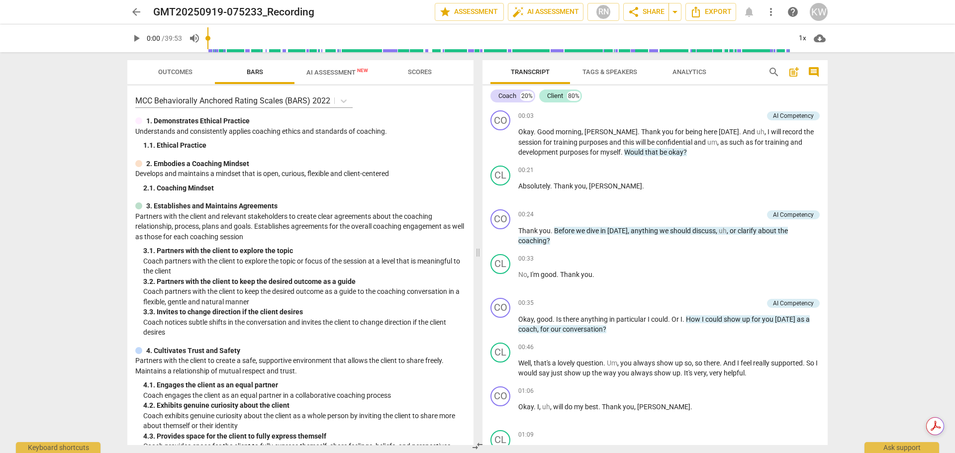
click at [331, 73] on span "AI Assessment New" at bounding box center [337, 72] width 62 height 7
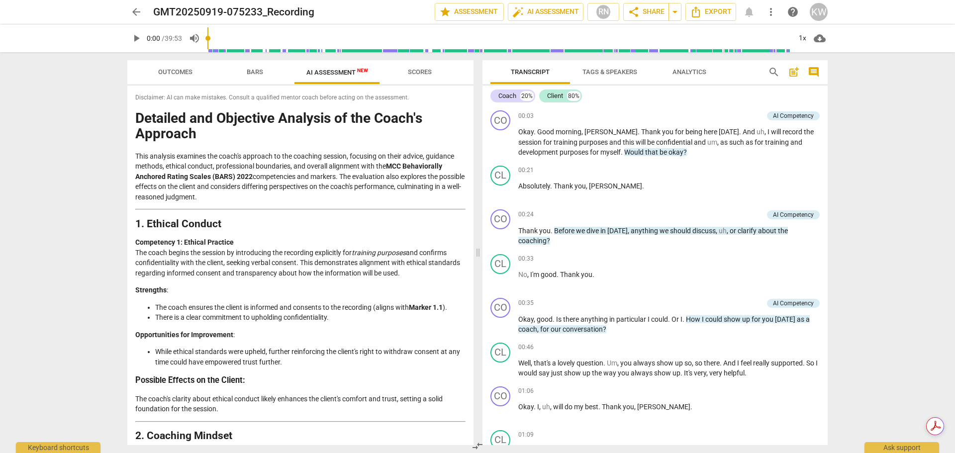
click at [133, 15] on span "arrow_back" at bounding box center [136, 12] width 12 height 12
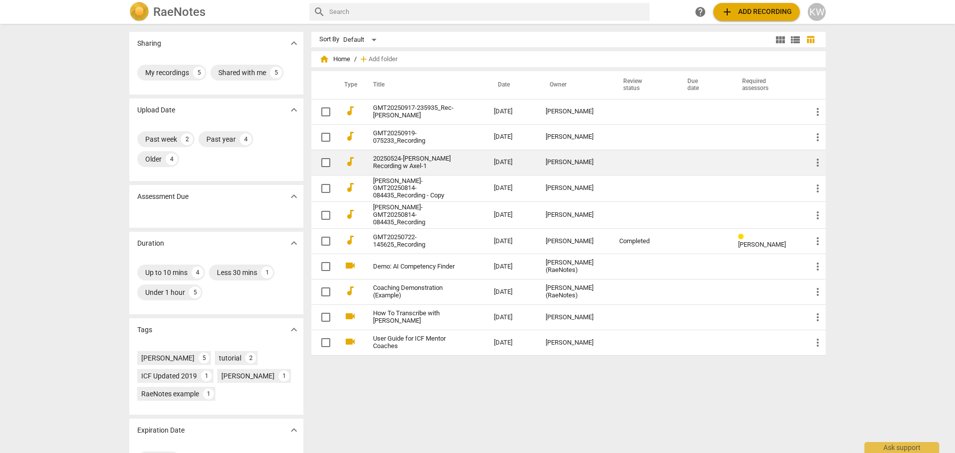
click at [443, 159] on link "20250524-[PERSON_NAME] Recording w Axel-1" at bounding box center [415, 162] width 85 height 15
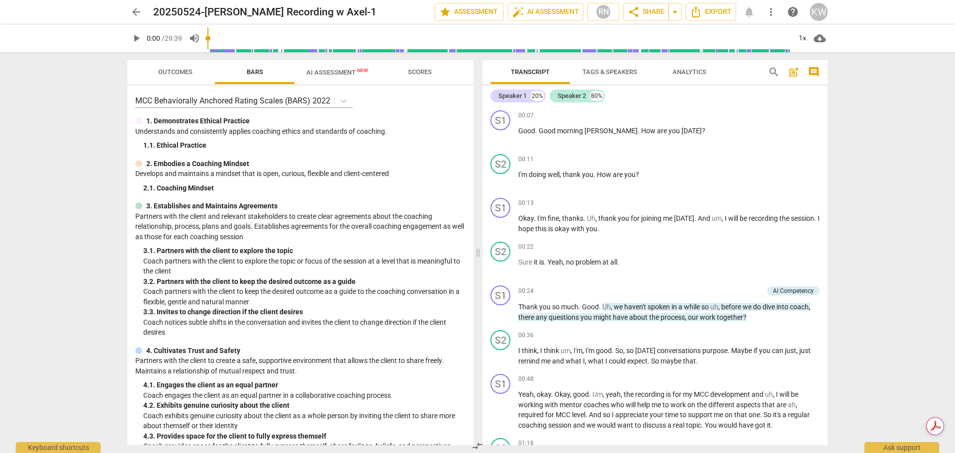
click at [325, 74] on span "AI Assessment New" at bounding box center [337, 72] width 62 height 7
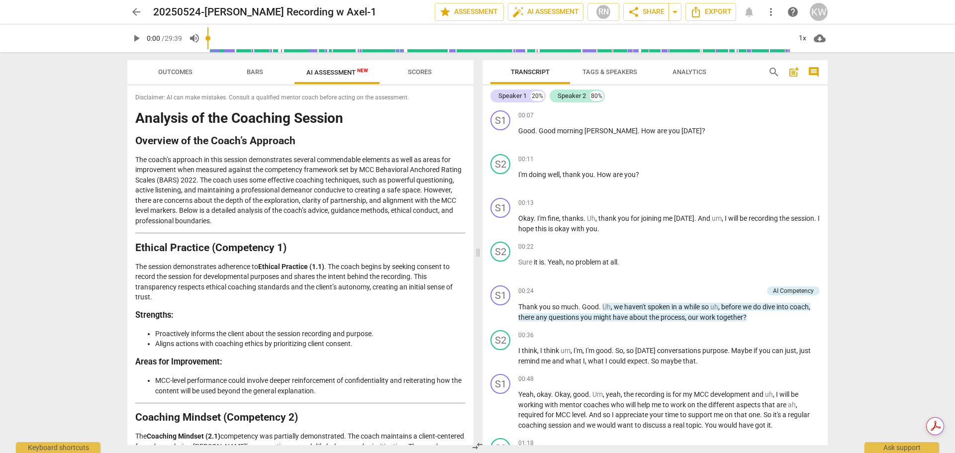
click at [134, 14] on span "arrow_back" at bounding box center [136, 12] width 12 height 12
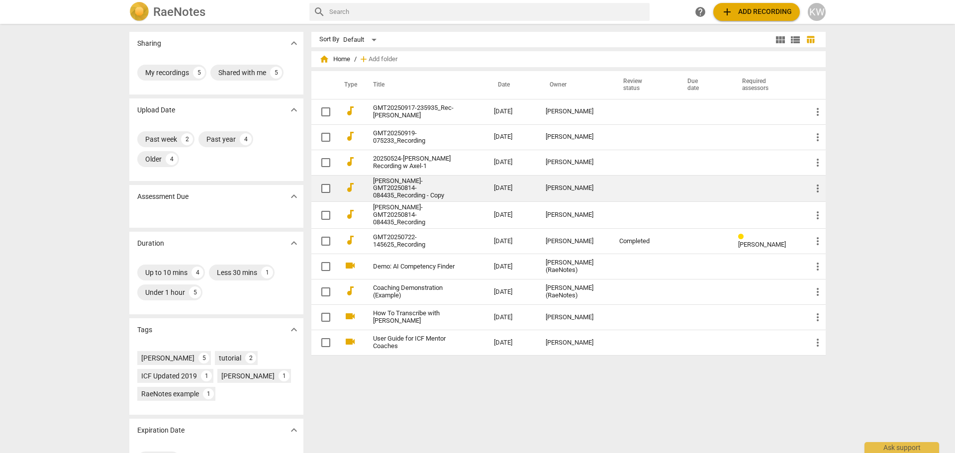
click at [427, 183] on link "[PERSON_NAME]-GMT20250814-084435_Recording - Copy" at bounding box center [415, 189] width 85 height 22
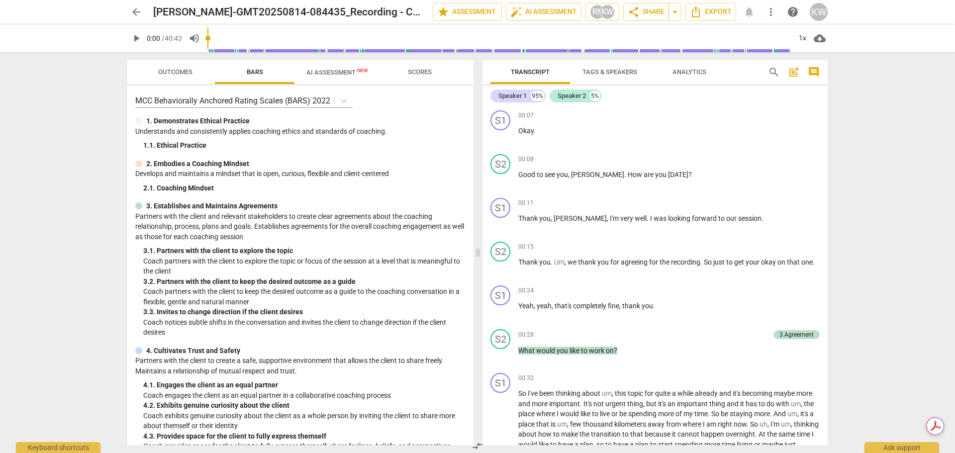
click at [330, 75] on span "AI Assessment New" at bounding box center [337, 72] width 62 height 7
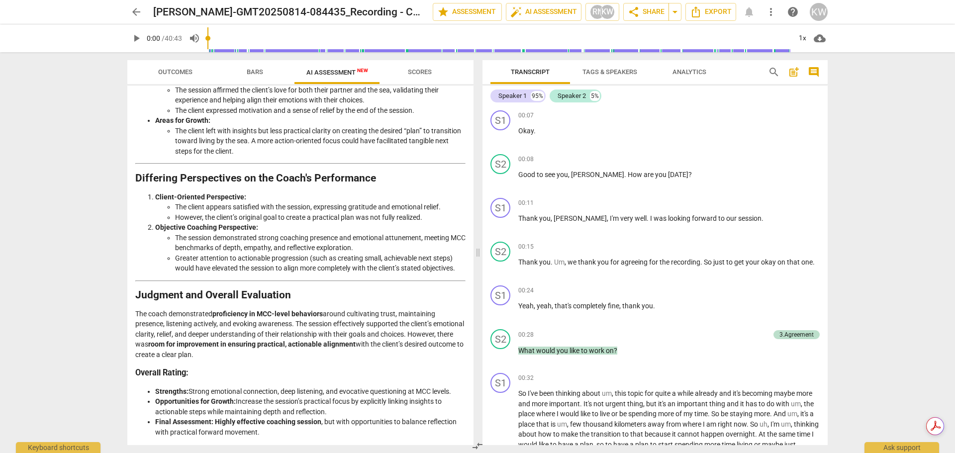
scroll to position [1411, 0]
click at [625, 75] on span "Tags & Speakers" at bounding box center [610, 71] width 55 height 7
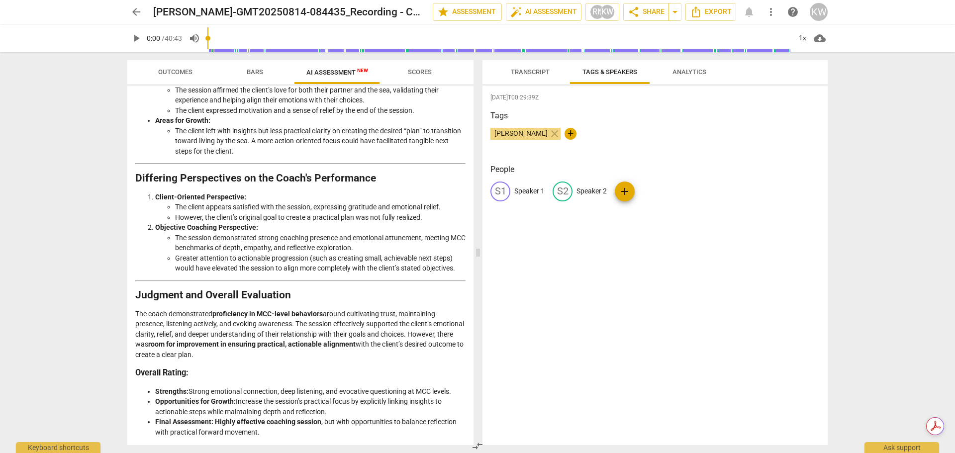
click at [528, 194] on p "Speaker 1" at bounding box center [529, 191] width 30 height 10
type input "Client"
click at [648, 187] on p "Speaker 2" at bounding box center [656, 191] width 30 height 10
type input "Coach"
click at [636, 122] on div "Tags Karin Wellbrock close +" at bounding box center [655, 133] width 329 height 46
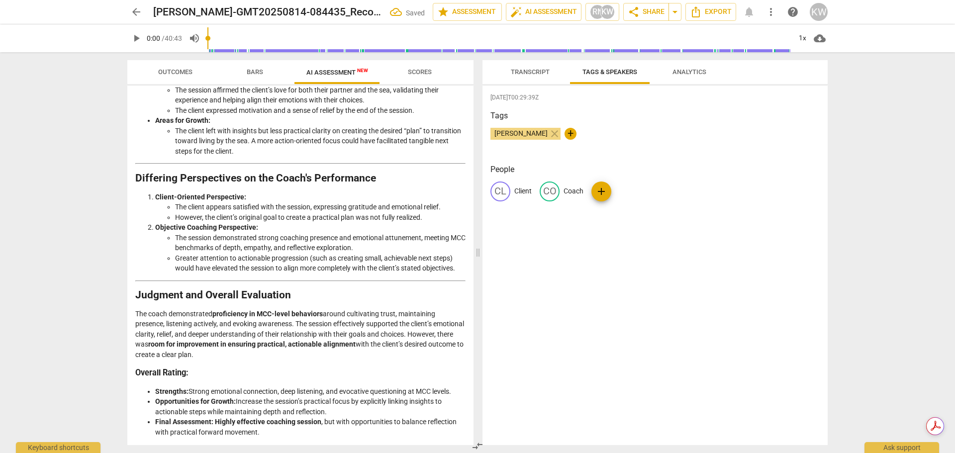
click at [530, 74] on span "Transcript" at bounding box center [530, 71] width 39 height 7
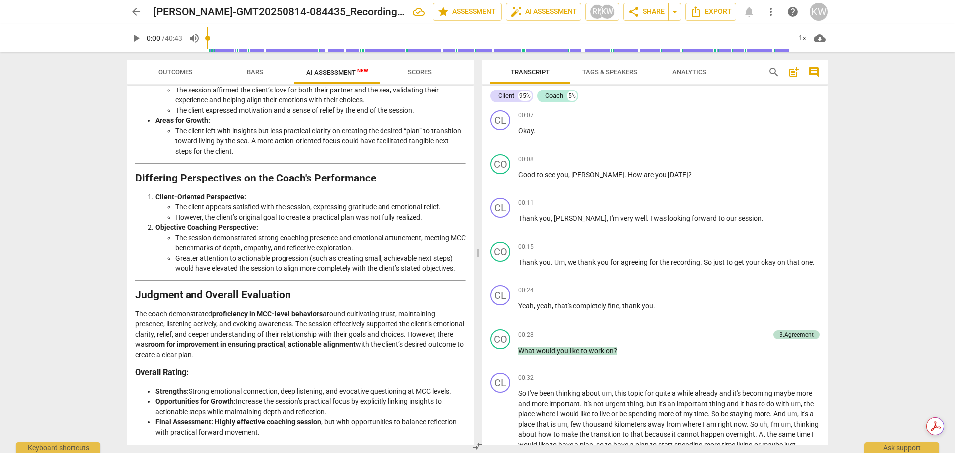
drag, startPoint x: 469, startPoint y: 410, endPoint x: 472, endPoint y: 221, distance: 189.1
click at [472, 221] on div "Disclaimer: AI can make mistakes. Consult a qualified mentor coach before actin…" at bounding box center [300, 266] width 346 height 360
click at [922, 165] on div "arrow_back Jana-GMT20250814-084435_Recording - Copy edit star Assessment auto_f…" at bounding box center [477, 226] width 955 height 453
click at [135, 15] on span "arrow_back" at bounding box center [136, 12] width 12 height 12
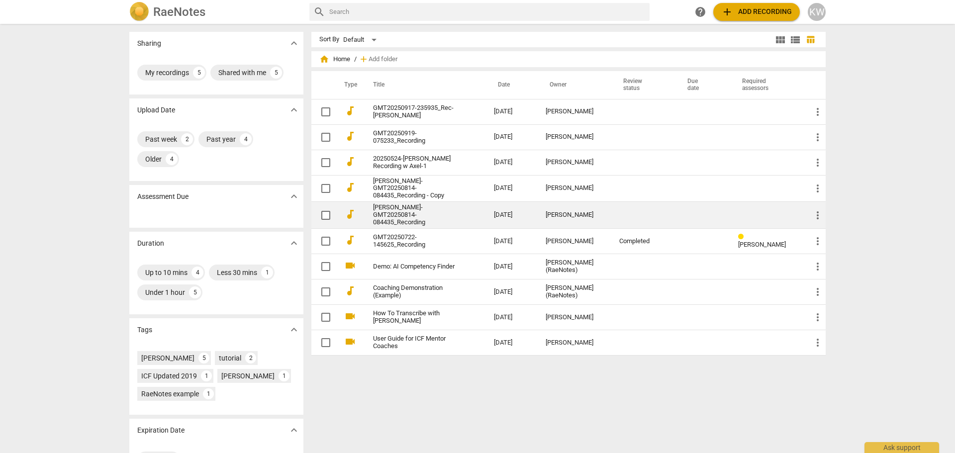
click at [572, 215] on div "[PERSON_NAME]" at bounding box center [575, 214] width 58 height 7
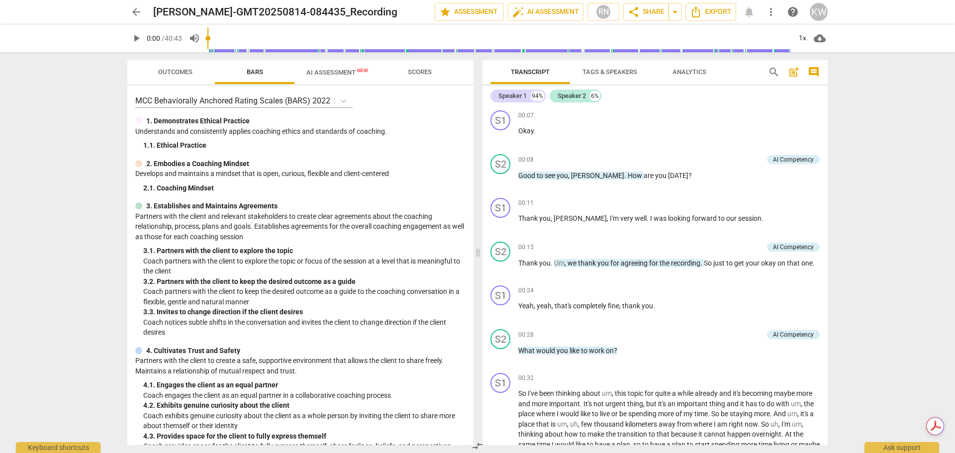
drag, startPoint x: 469, startPoint y: 132, endPoint x: 469, endPoint y: 156, distance: 23.9
click at [469, 156] on div "MCC Behaviorally Anchored Rating Scales (BARS) 2022 1. Demonstrates Ethical Pra…" at bounding box center [300, 266] width 346 height 360
click at [391, 204] on div "3. Establishes and Maintains Agreements" at bounding box center [300, 206] width 330 height 10
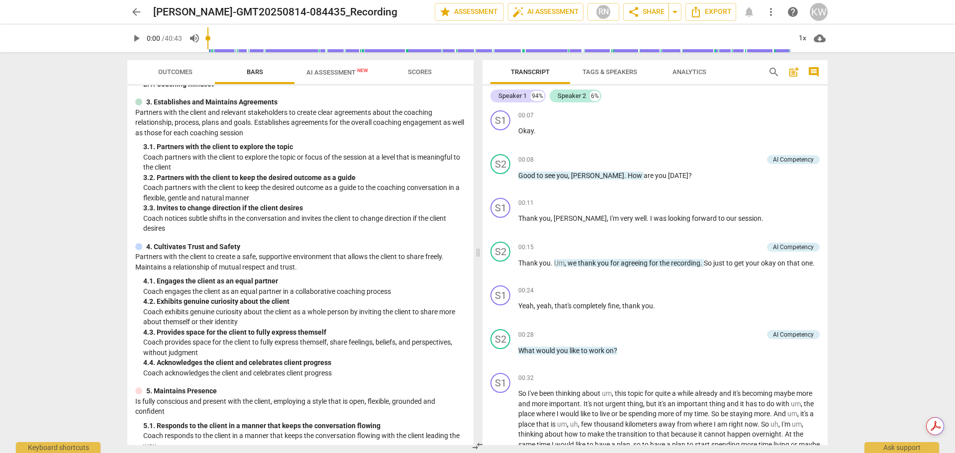
scroll to position [54, 0]
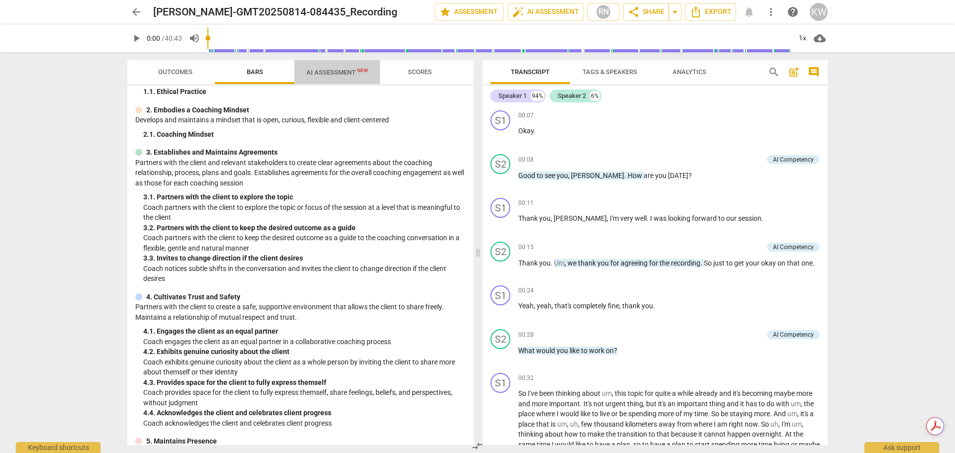
click at [331, 75] on span "AI Assessment New" at bounding box center [337, 72] width 62 height 7
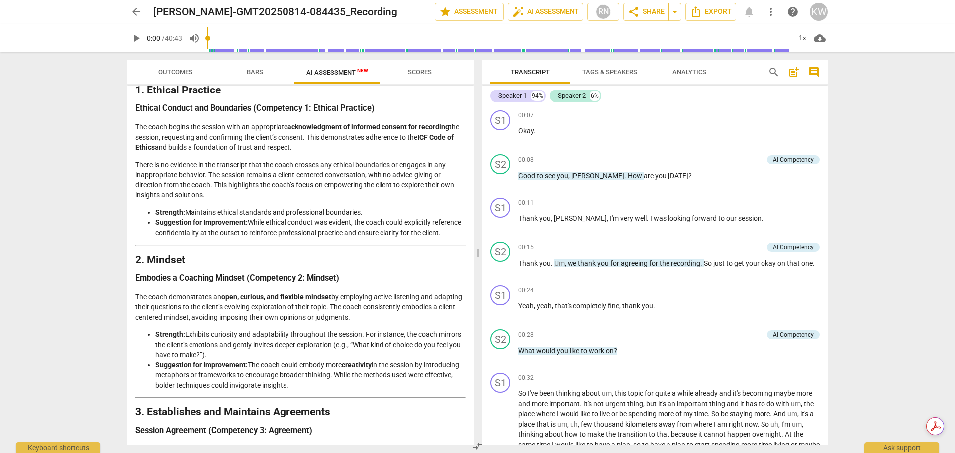
scroll to position [0, 0]
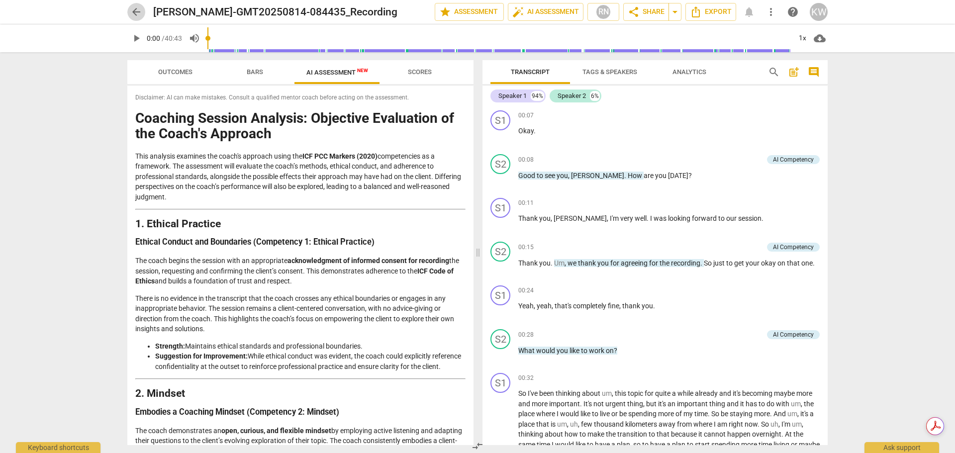
click at [136, 10] on span "arrow_back" at bounding box center [136, 12] width 12 height 12
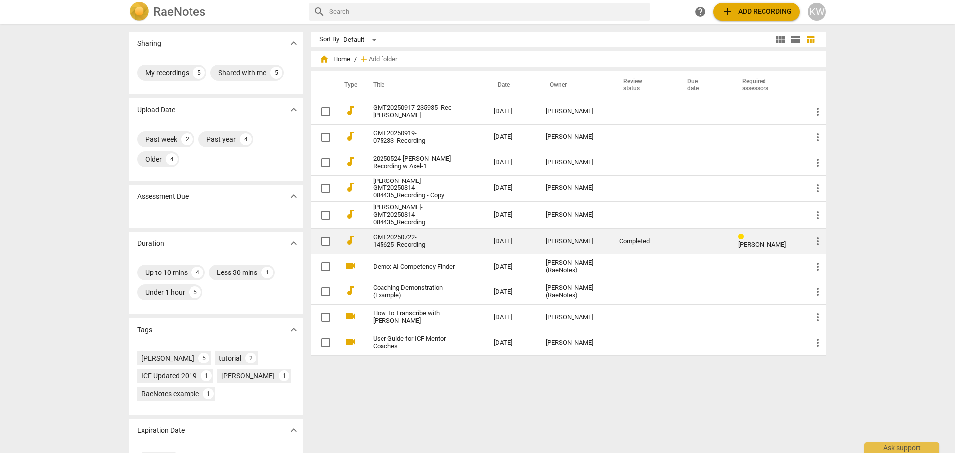
click at [415, 245] on link "GMT20250722-145625_Recording" at bounding box center [415, 241] width 85 height 15
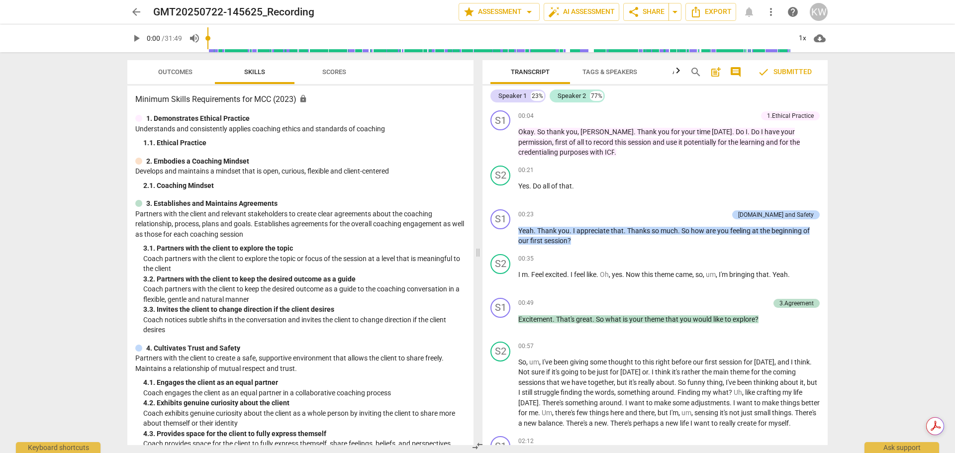
click at [137, 8] on span "arrow_back" at bounding box center [136, 12] width 12 height 12
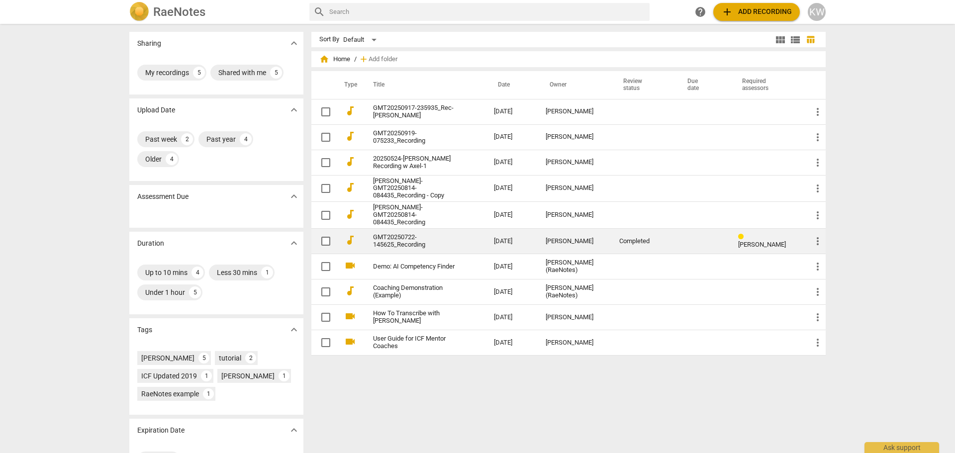
click at [415, 241] on link "GMT20250722-145625_Recording" at bounding box center [415, 241] width 85 height 15
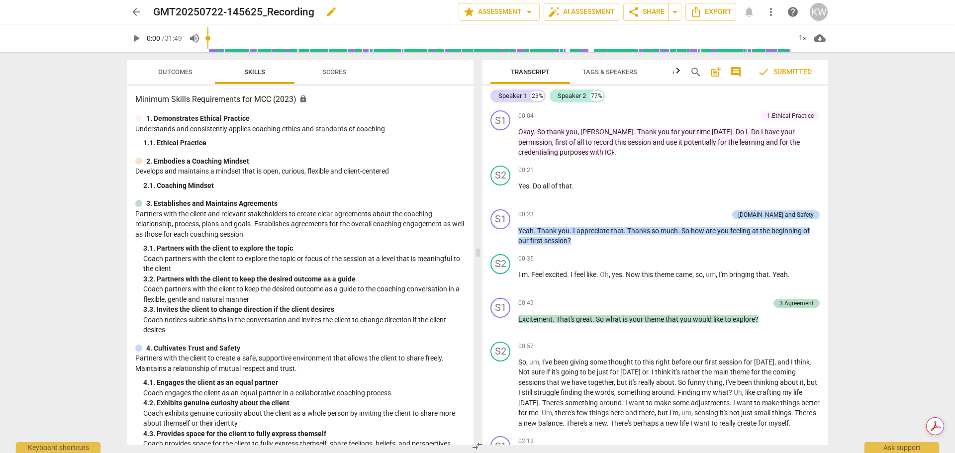
click at [286, 14] on h2 "GMT20250722-145625_Recording" at bounding box center [233, 12] width 161 height 12
click at [333, 11] on span "edit" at bounding box center [331, 12] width 12 height 12
type input "GMT20250722-145625_Rec-JanaCoaching"
click at [362, 200] on div "3. Establishes and Maintains Agreements" at bounding box center [300, 203] width 330 height 10
click at [614, 69] on span "Tags & Speakers" at bounding box center [610, 71] width 55 height 7
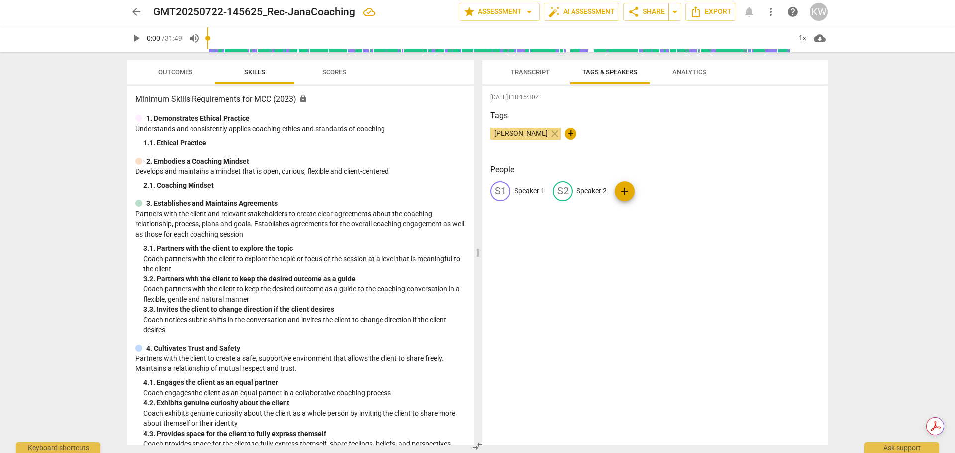
click at [535, 190] on p "Speaker 1" at bounding box center [529, 191] width 30 height 10
type input "Coach"
click at [655, 189] on p "Speaker 2" at bounding box center [656, 191] width 30 height 10
type input "Client"
click at [698, 113] on h3 "Tags" at bounding box center [655, 116] width 329 height 12
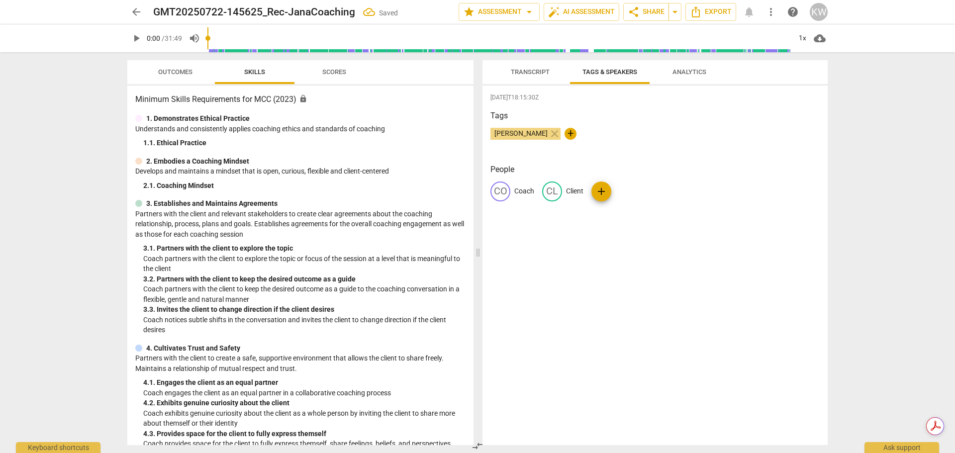
click at [527, 76] on span "Transcript" at bounding box center [530, 72] width 63 height 13
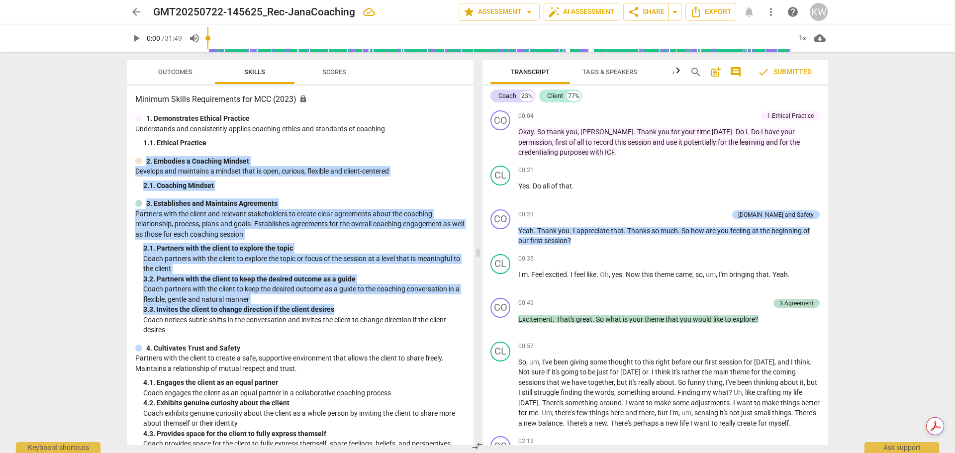
drag, startPoint x: 470, startPoint y: 147, endPoint x: 469, endPoint y: 305, distance: 158.7
click at [469, 305] on div "Minimum Skills Requirements for MCC (2023) lock 1. Demonstrates Ethical Practic…" at bounding box center [300, 266] width 346 height 360
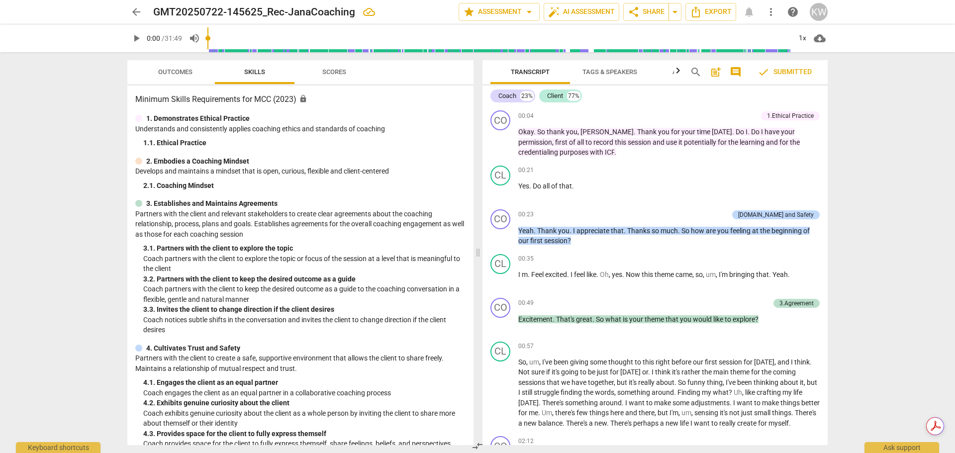
click at [901, 262] on div "arrow_back GMT20250722-145625_Rec-JanaCoaching edit star Assessment arrow_drop_…" at bounding box center [477, 226] width 955 height 453
click at [579, 9] on span "auto_fix_high AI Assessment" at bounding box center [581, 12] width 67 height 12
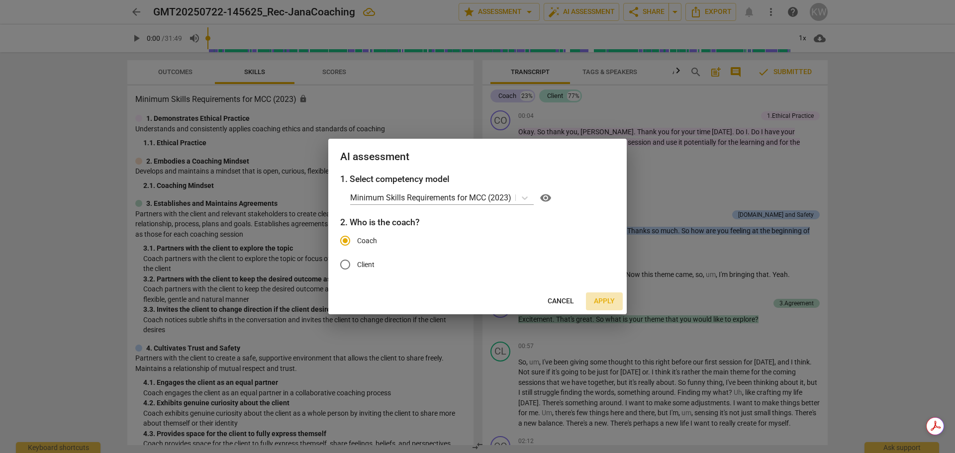
click at [610, 300] on span "Apply" at bounding box center [604, 301] width 21 height 10
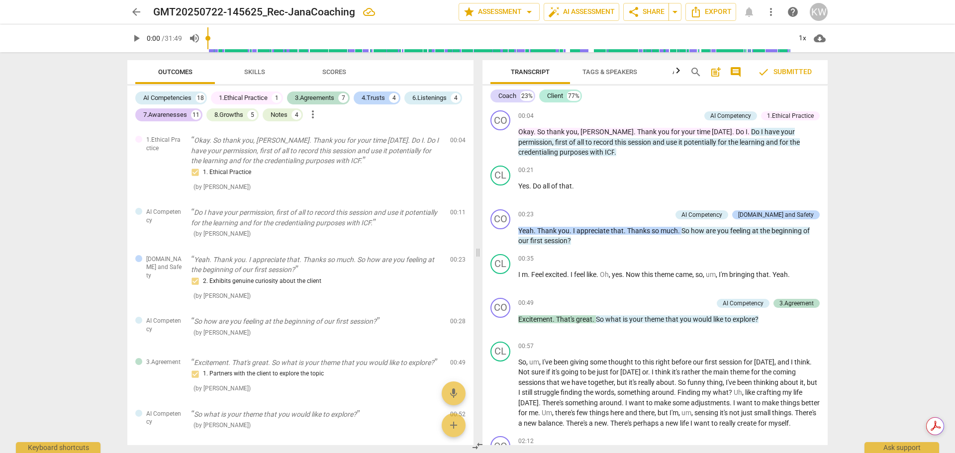
click at [253, 71] on span "Skills" at bounding box center [254, 71] width 21 height 7
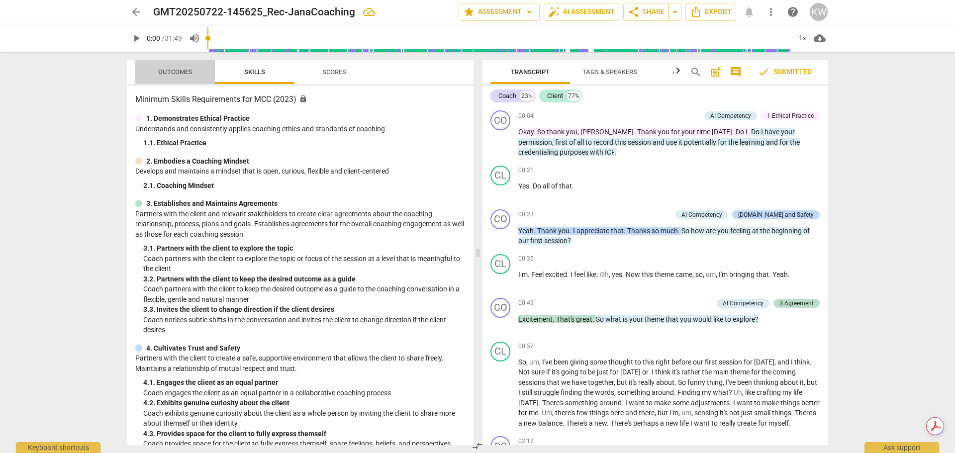
click at [178, 72] on span "Outcomes" at bounding box center [175, 71] width 34 height 7
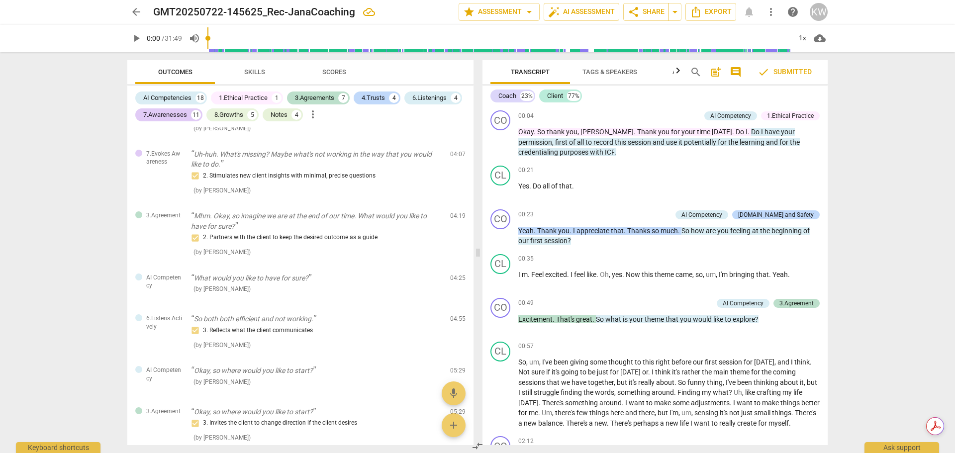
scroll to position [133, 0]
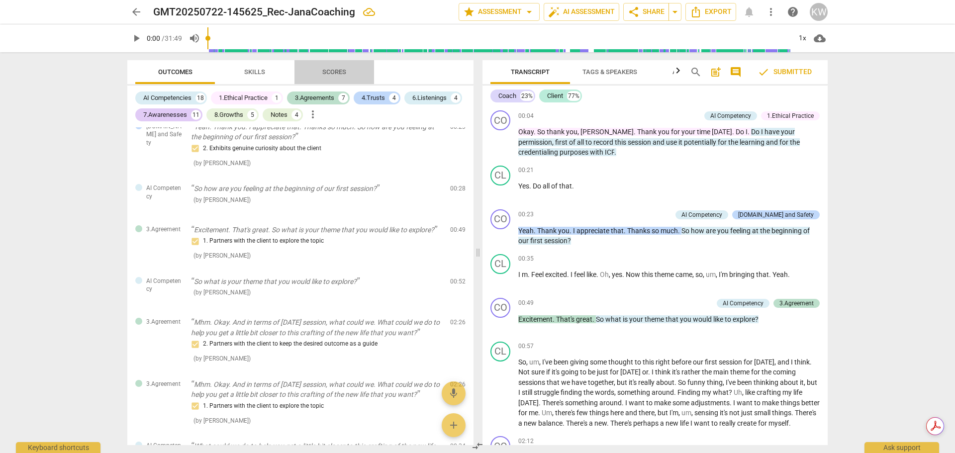
click at [336, 72] on span "Scores" at bounding box center [334, 71] width 24 height 7
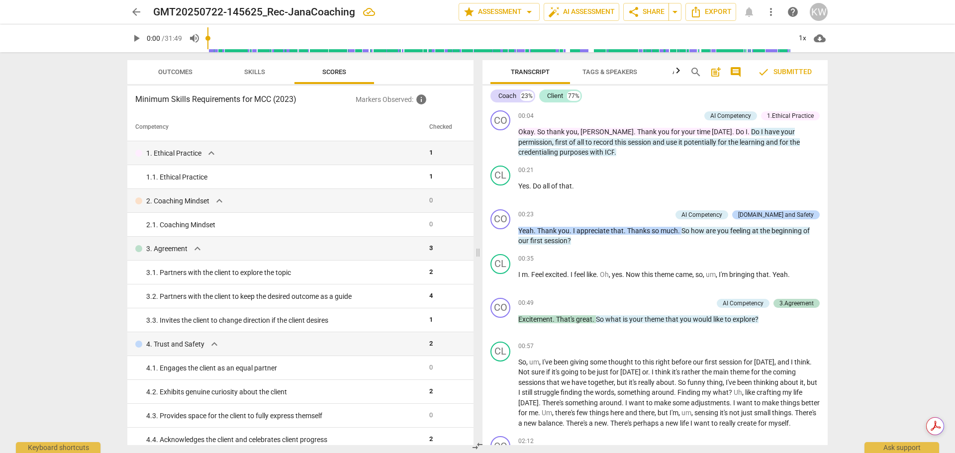
click at [176, 73] on span "Outcomes" at bounding box center [175, 71] width 34 height 7
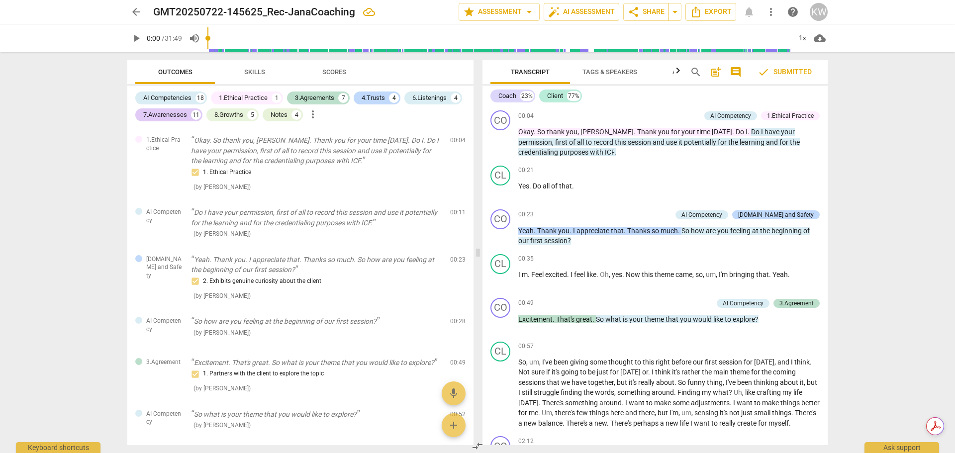
click at [620, 67] on span "Tags & Speakers" at bounding box center [610, 72] width 79 height 13
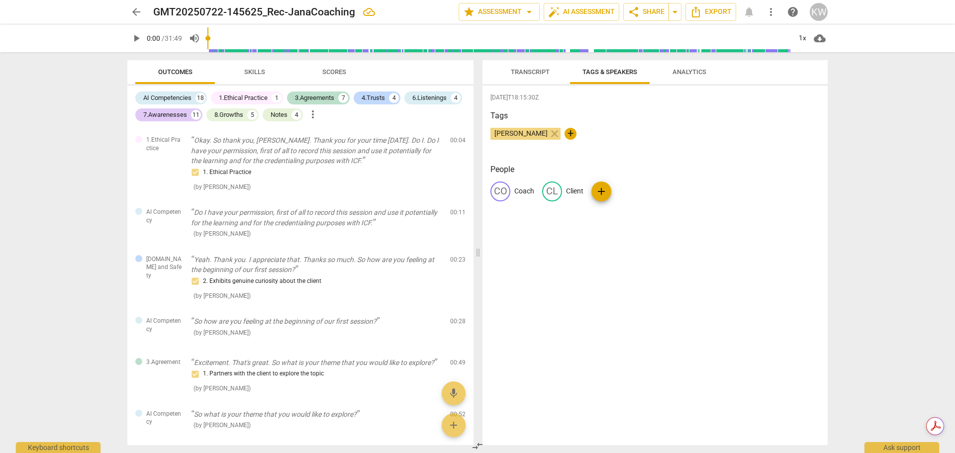
click at [535, 67] on span "Transcript" at bounding box center [530, 72] width 63 height 13
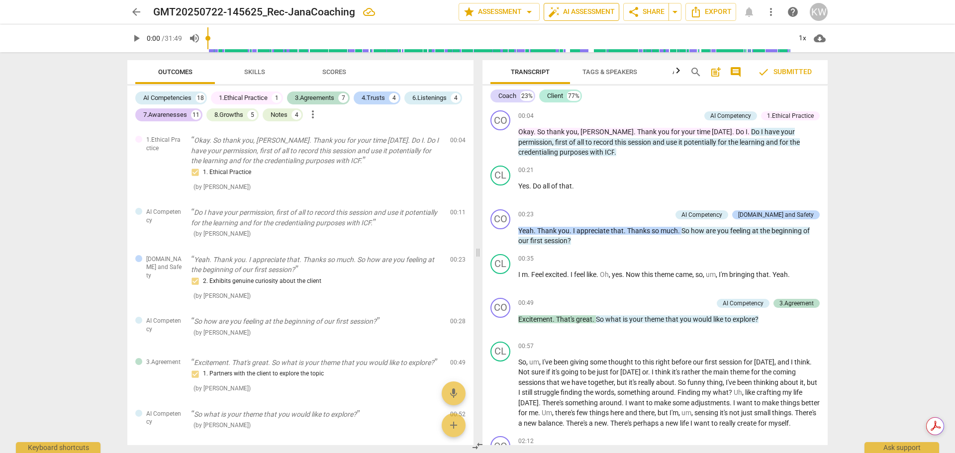
click at [576, 10] on span "auto_fix_high AI Assessment" at bounding box center [581, 12] width 67 height 12
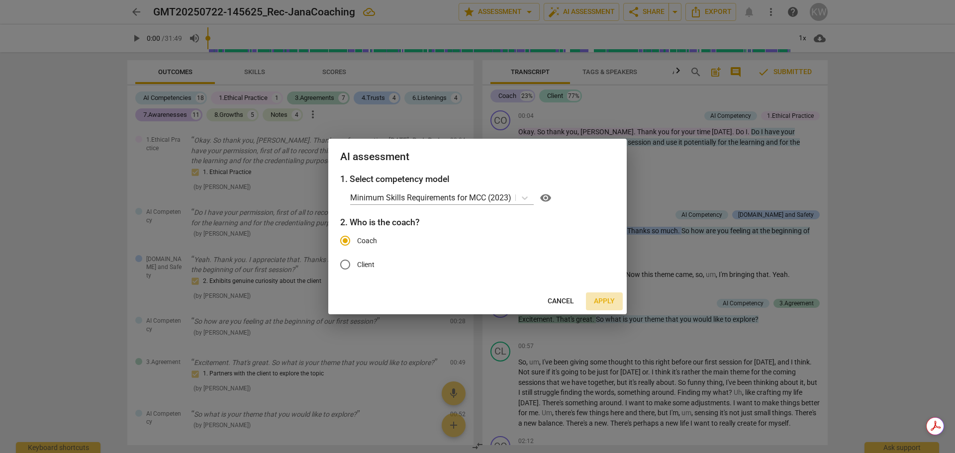
click at [606, 299] on span "Apply" at bounding box center [604, 301] width 21 height 10
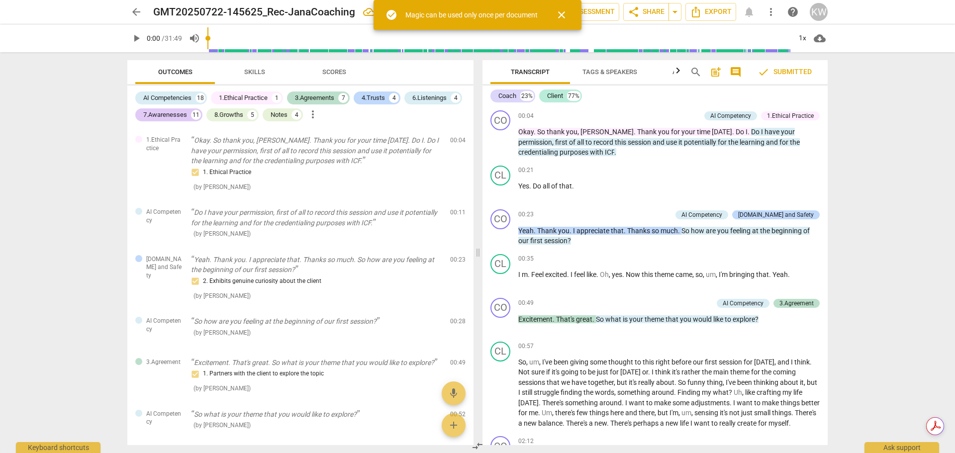
click at [884, 270] on div "arrow_back GMT20250722-145625_Rec-JanaCoaching edit star Assessment arrow_drop_…" at bounding box center [477, 226] width 955 height 453
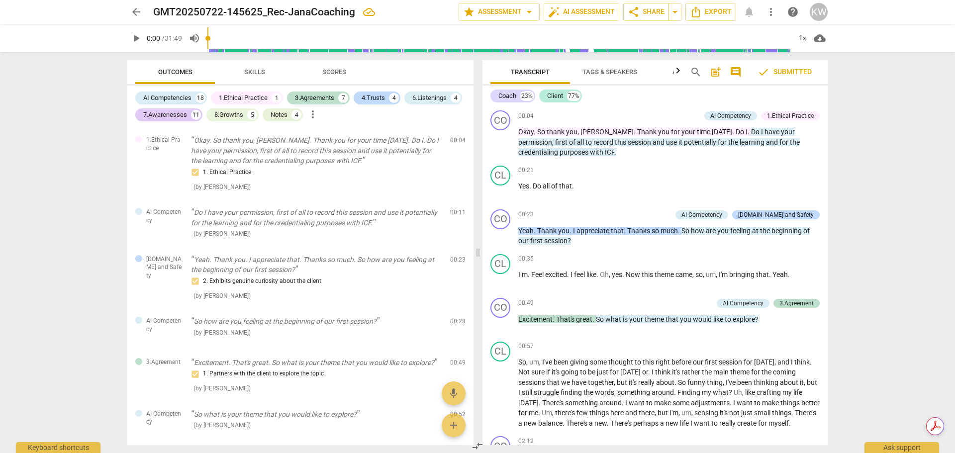
click at [254, 69] on span "Skills" at bounding box center [254, 71] width 21 height 7
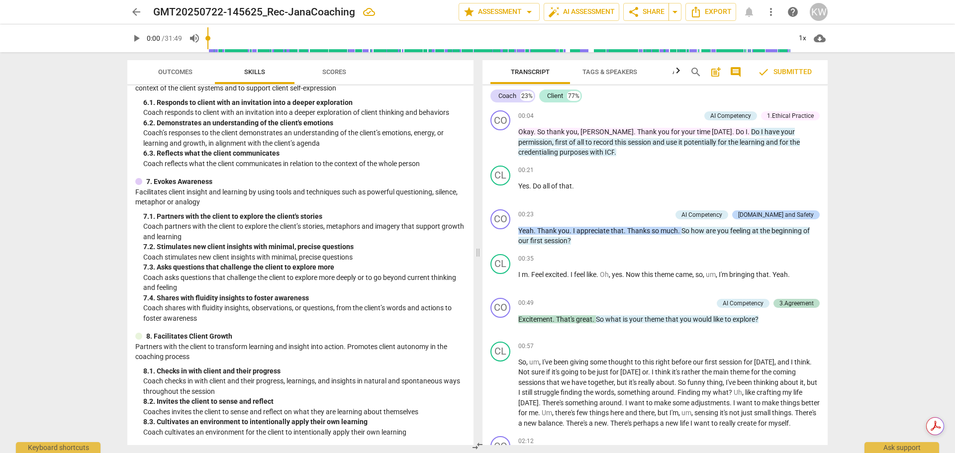
scroll to position [570, 0]
click at [136, 12] on span "arrow_back" at bounding box center [136, 12] width 12 height 12
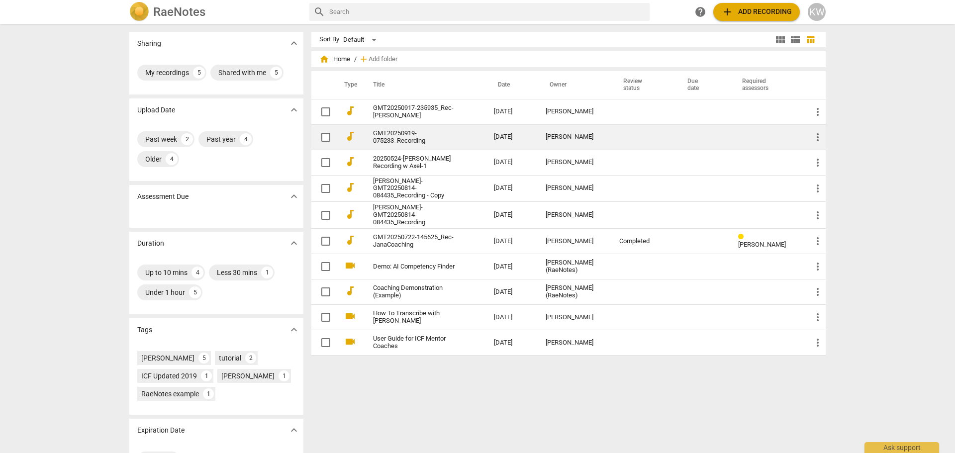
click at [450, 136] on link "GMT20250919-075233_Recording" at bounding box center [415, 137] width 85 height 15
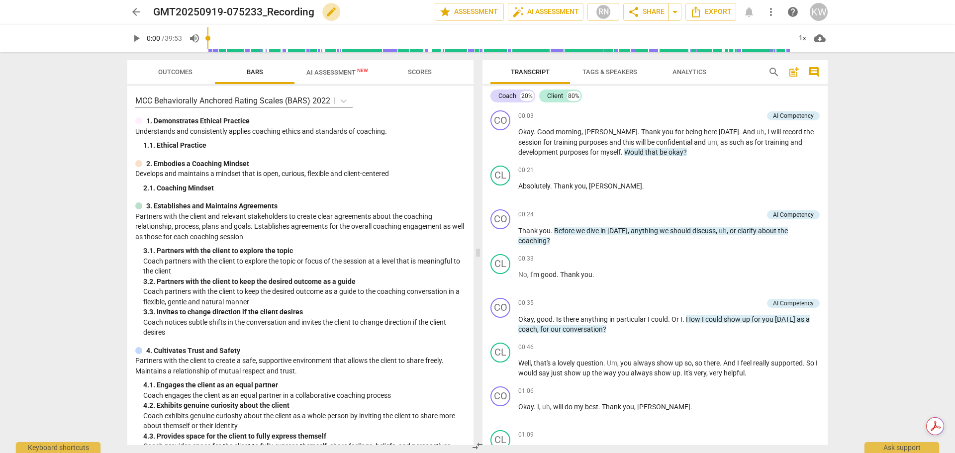
click at [329, 11] on span "edit" at bounding box center [331, 12] width 12 height 12
type input "GMT20250919-075233_Rec_KW-Neena3"
click at [134, 15] on span "arrow_back" at bounding box center [136, 12] width 12 height 12
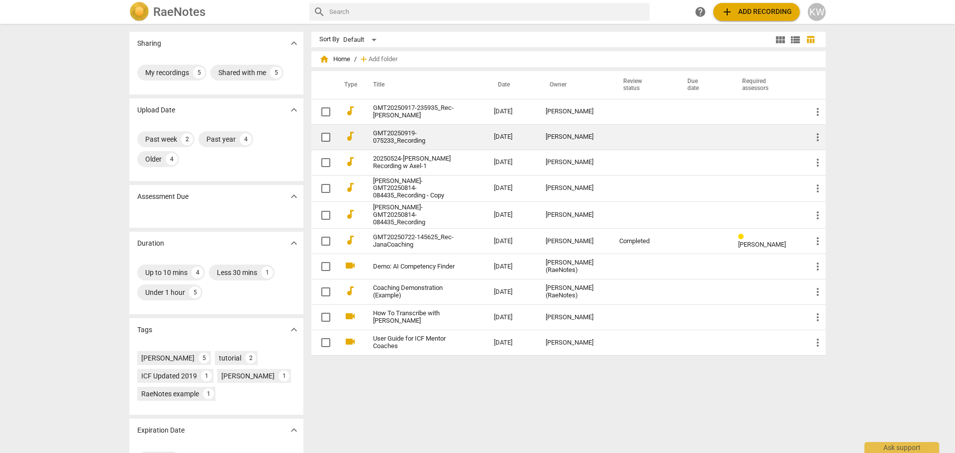
click at [524, 145] on td "[DATE]" at bounding box center [512, 136] width 52 height 25
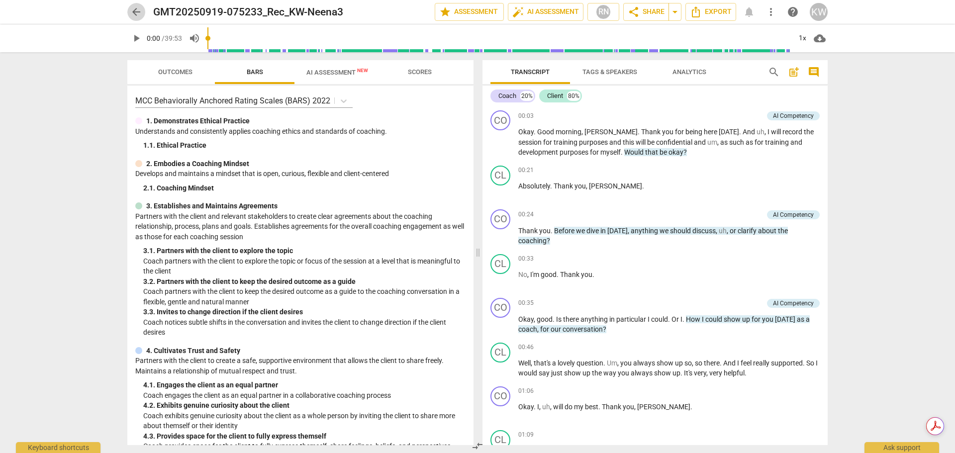
click at [132, 13] on span "arrow_back" at bounding box center [136, 12] width 12 height 12
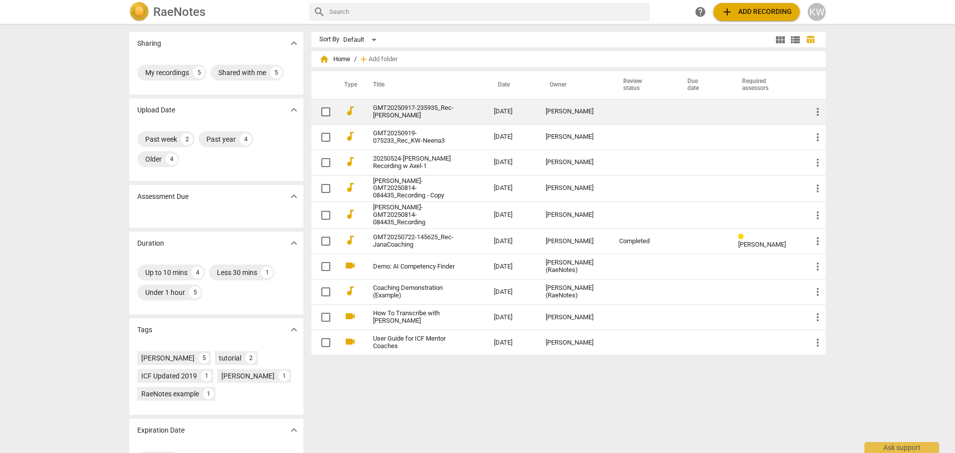
click at [819, 110] on span "more_vert" at bounding box center [818, 112] width 12 height 12
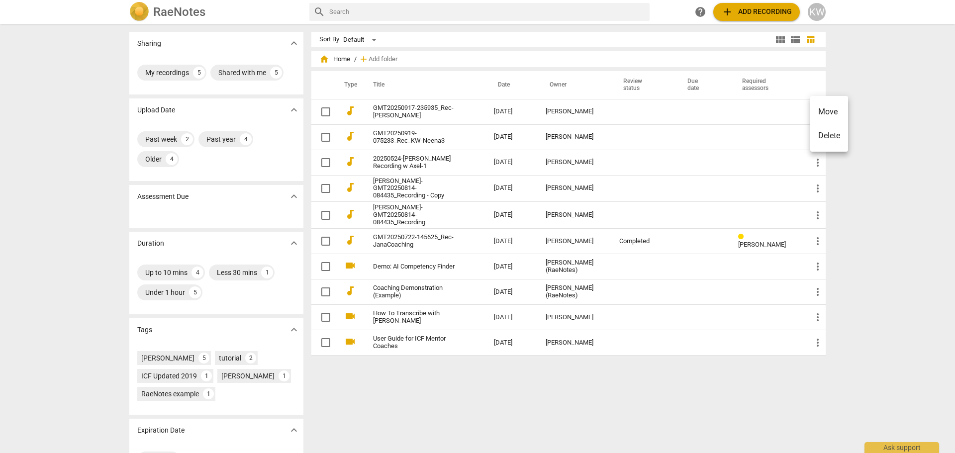
click at [897, 86] on div at bounding box center [477, 226] width 955 height 453
click at [769, 9] on span "add Add recording" at bounding box center [756, 12] width 71 height 12
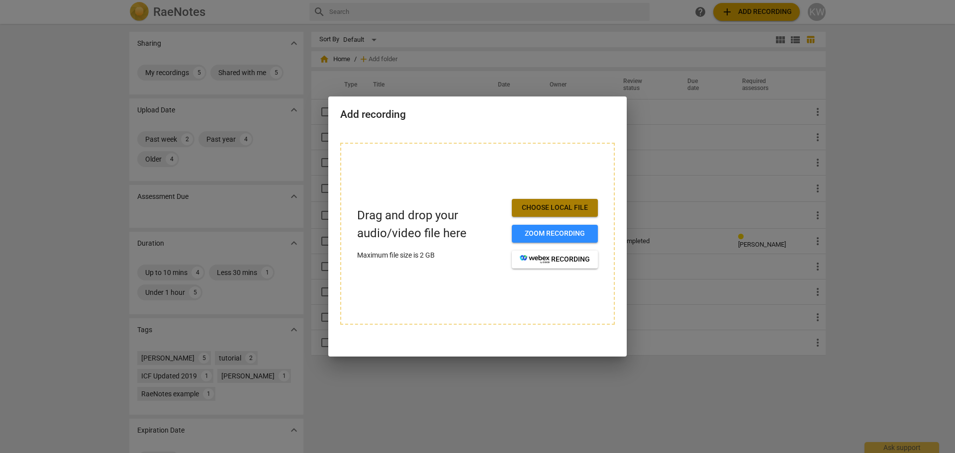
click at [567, 204] on span "Choose local file" at bounding box center [555, 208] width 70 height 10
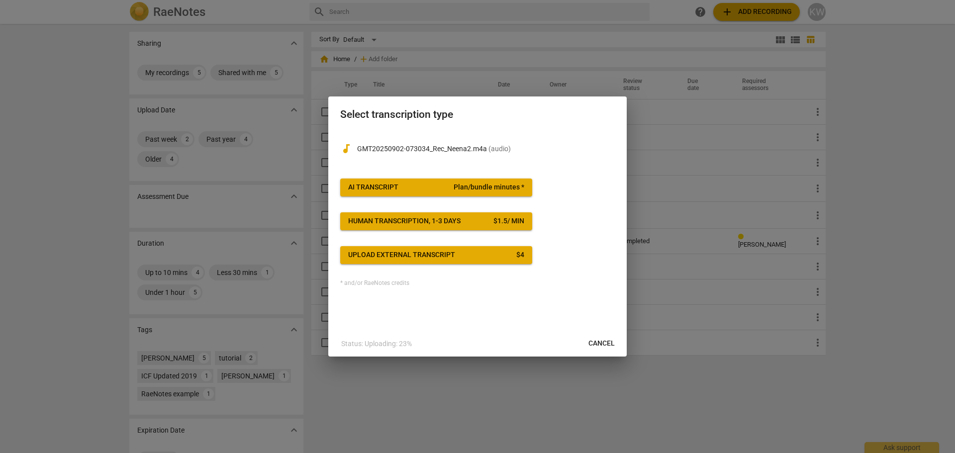
click at [420, 182] on button "AI Transcript Plan/bundle minutes *" at bounding box center [436, 188] width 192 height 18
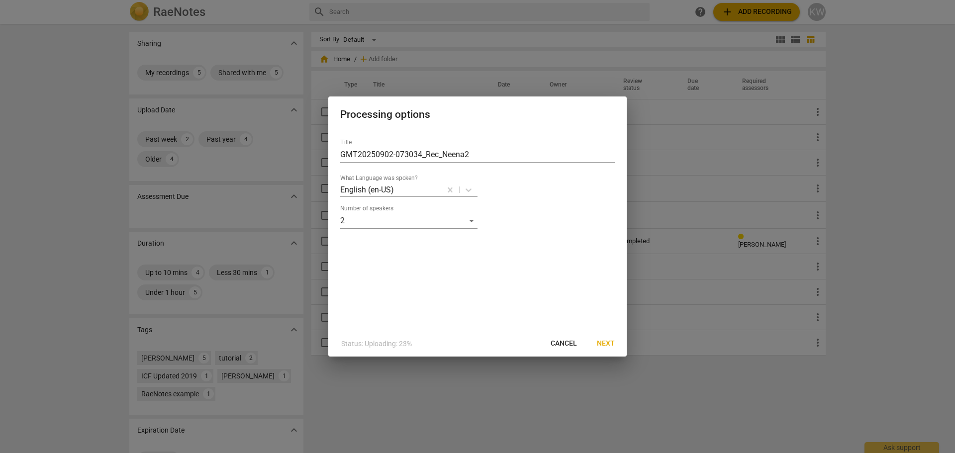
click at [604, 345] on span "Next" at bounding box center [606, 344] width 18 height 10
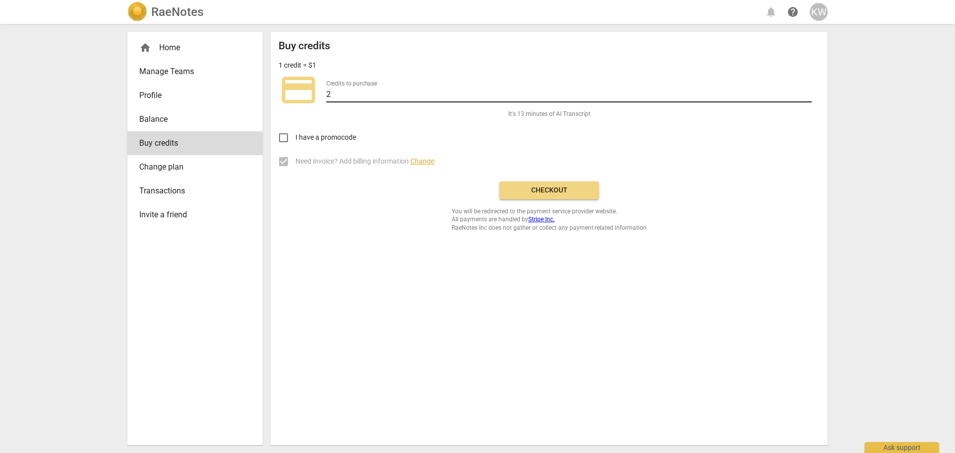
click at [352, 93] on input "2" at bounding box center [569, 95] width 486 height 14
type input "1"
type input "20"
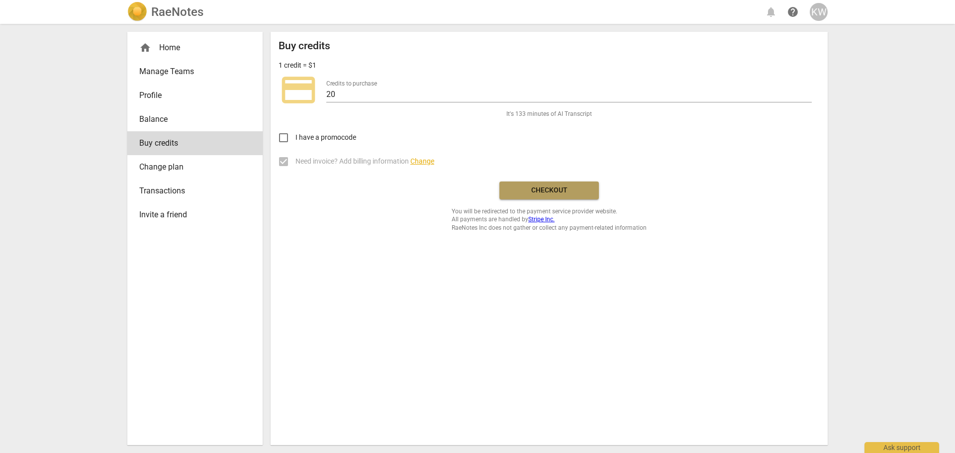
click at [593, 192] on button "Checkout" at bounding box center [548, 191] width 99 height 18
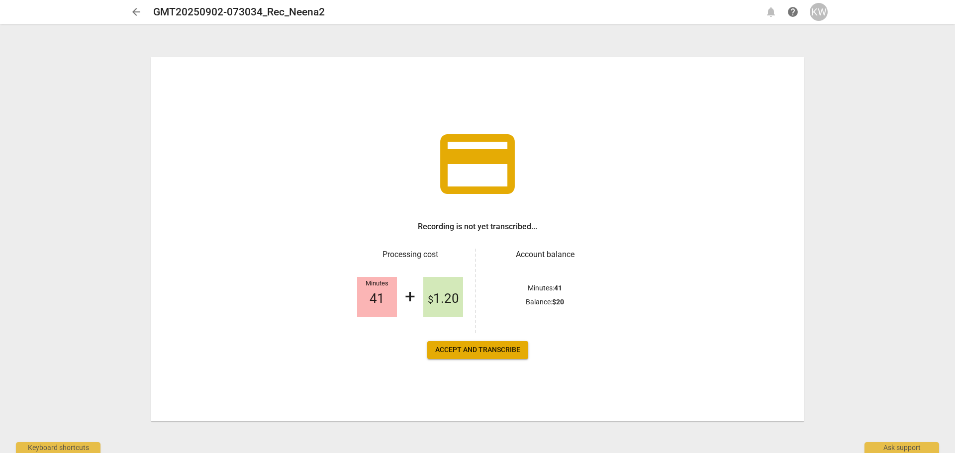
click at [496, 351] on span "Accept and transcribe" at bounding box center [477, 350] width 85 height 10
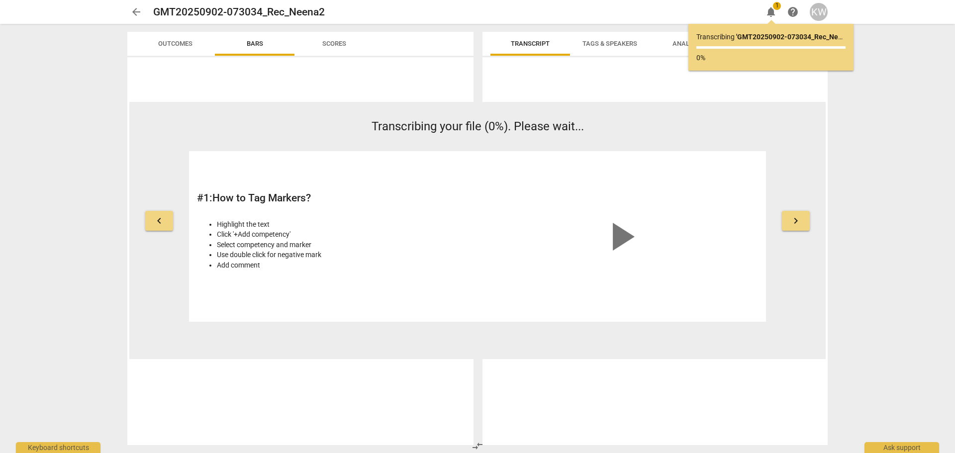
click at [796, 221] on span "keyboard_arrow_right" at bounding box center [796, 221] width 12 height 12
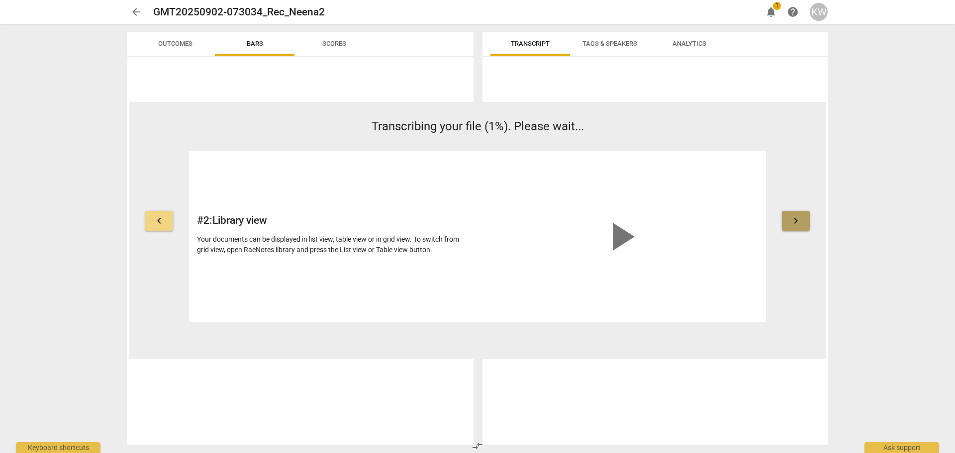
click at [796, 221] on span "keyboard_arrow_right" at bounding box center [796, 221] width 12 height 12
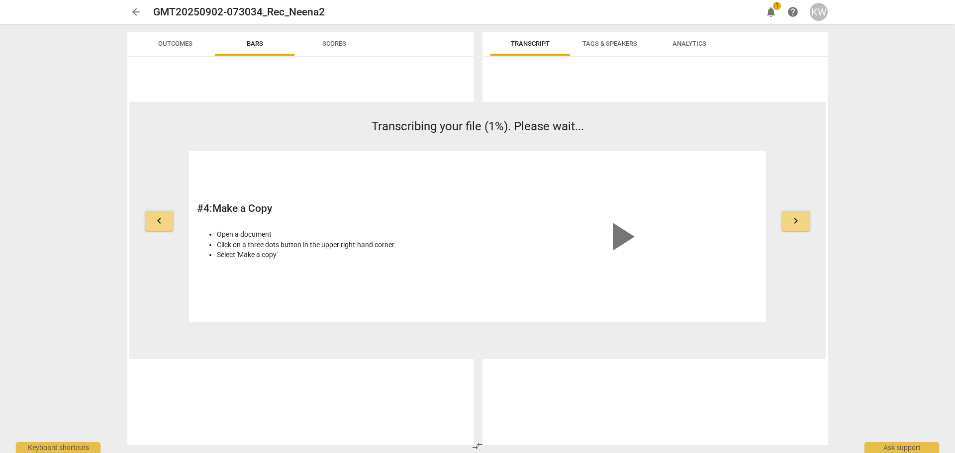
click at [796, 221] on span "keyboard_arrow_right" at bounding box center [796, 221] width 12 height 12
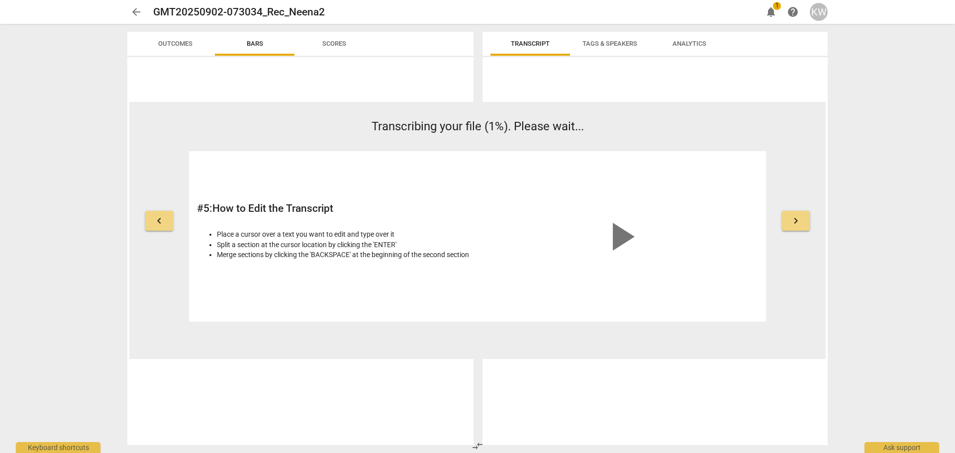
click at [796, 221] on span "keyboard_arrow_right" at bounding box center [796, 221] width 12 height 12
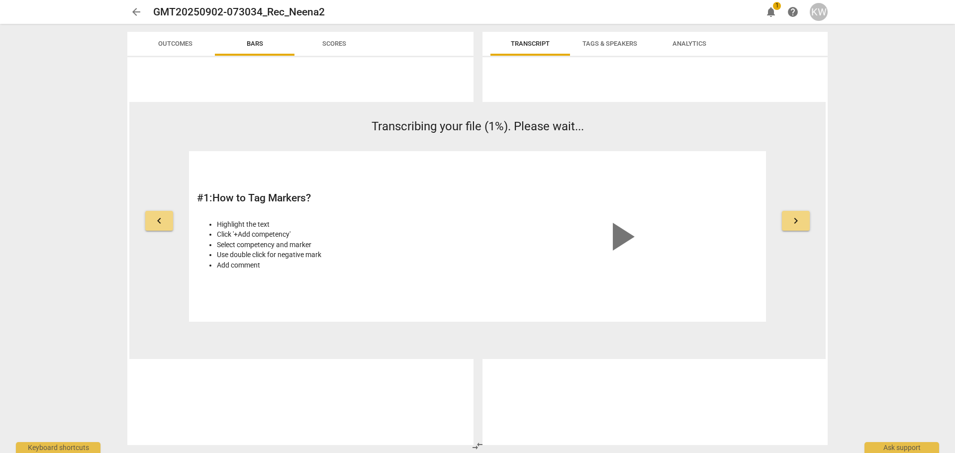
click at [796, 221] on span "keyboard_arrow_right" at bounding box center [796, 221] width 12 height 12
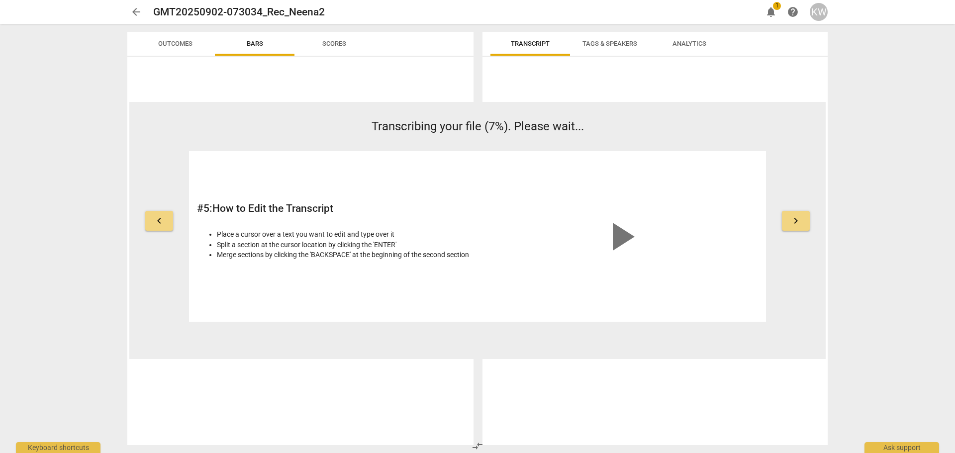
click at [790, 224] on span "keyboard_arrow_right" at bounding box center [796, 221] width 12 height 12
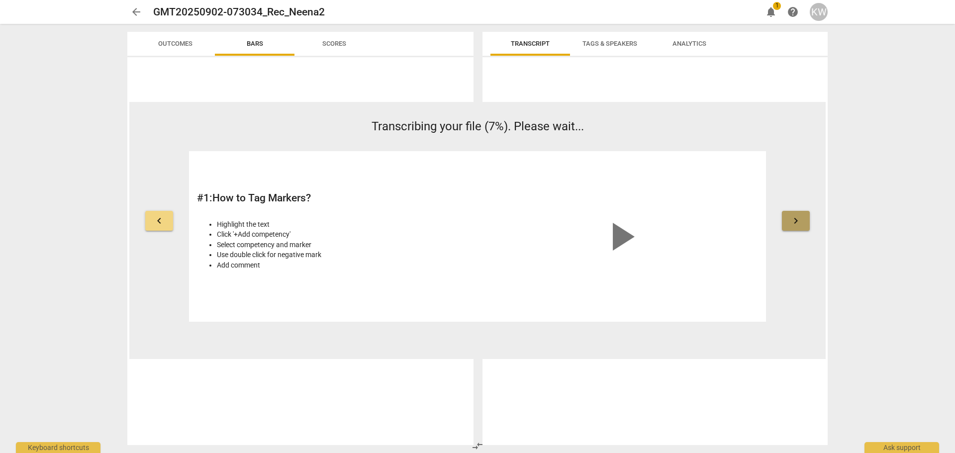
click at [790, 224] on span "keyboard_arrow_right" at bounding box center [796, 221] width 12 height 12
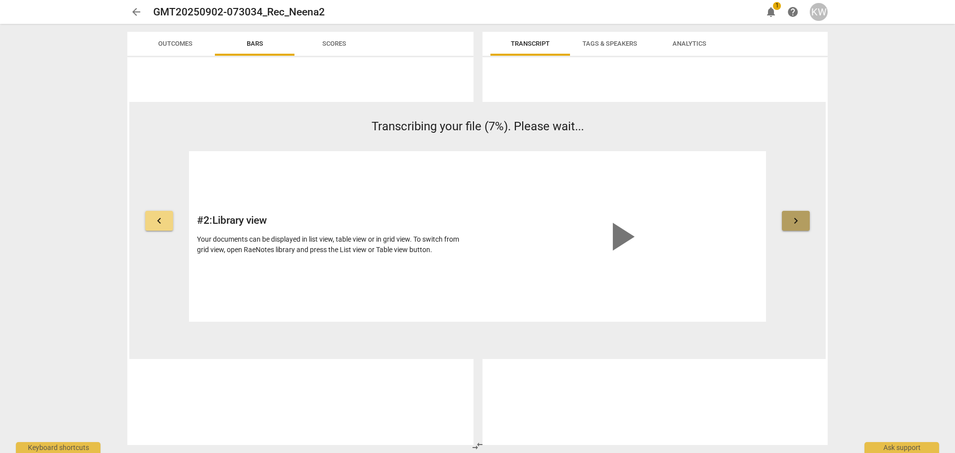
click at [790, 224] on span "keyboard_arrow_right" at bounding box center [796, 221] width 12 height 12
click at [773, 75] on div at bounding box center [655, 253] width 345 height 384
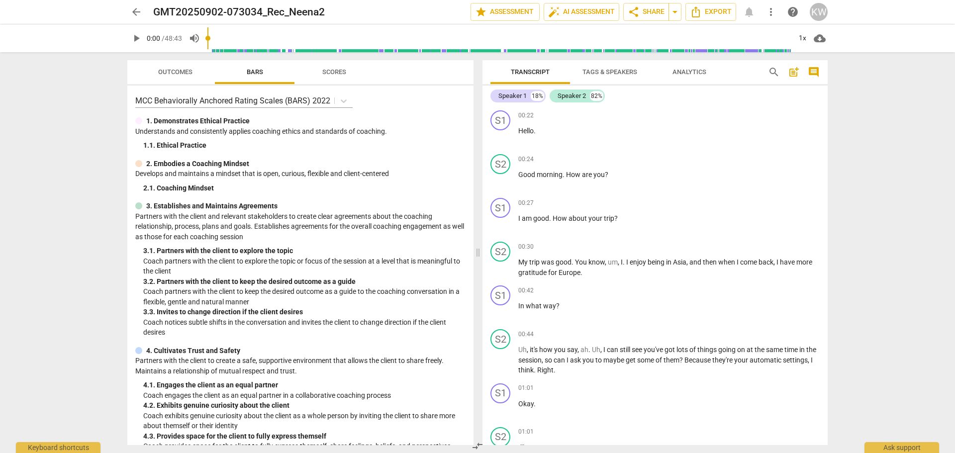
click at [847, 286] on div "arrow_back GMT20250902-073034_Rec_Neena2 edit star Assessment auto_fix_high AI …" at bounding box center [477, 226] width 955 height 453
click at [616, 73] on span "Tags & Speakers" at bounding box center [610, 71] width 55 height 7
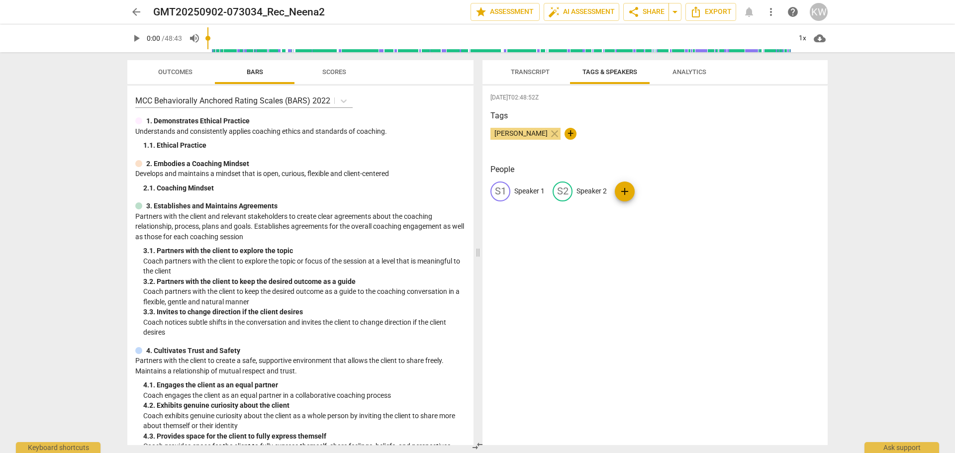
click at [533, 189] on p "Speaker 1" at bounding box center [529, 191] width 30 height 10
type input "Coach"
click at [651, 189] on p "Speaker 2" at bounding box center [656, 191] width 30 height 10
type input "Client"
click at [604, 128] on div "[PERSON_NAME] close +" at bounding box center [655, 138] width 329 height 20
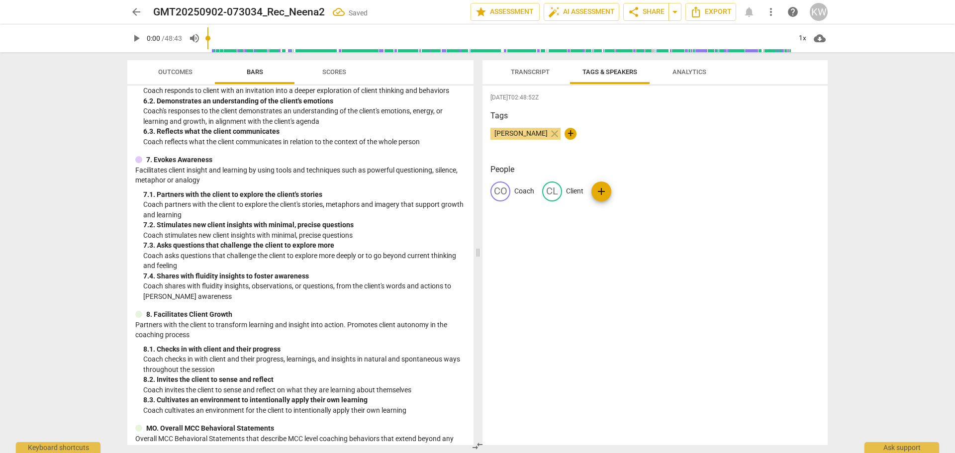
scroll to position [666, 0]
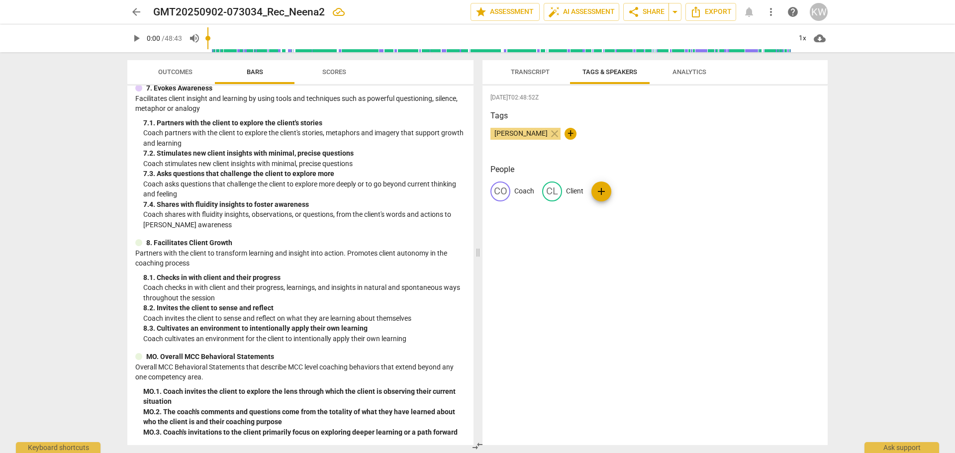
click at [137, 8] on span "arrow_back" at bounding box center [136, 12] width 12 height 12
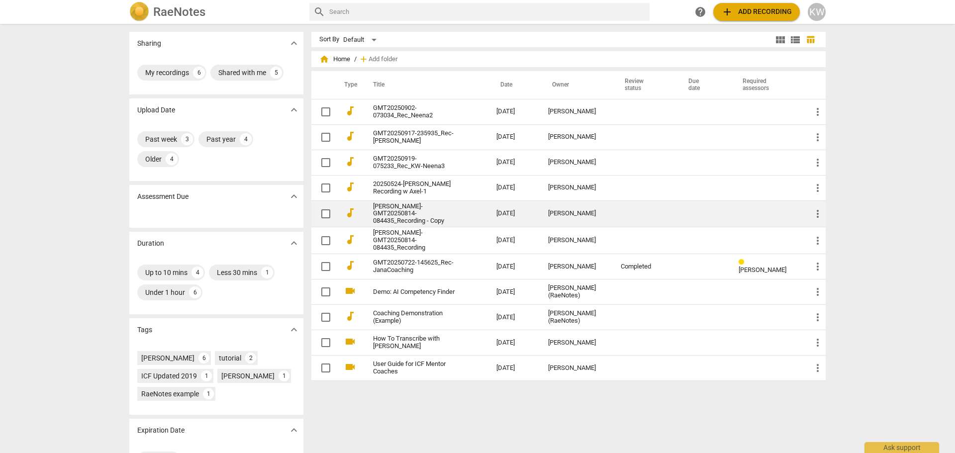
click at [410, 216] on link "[PERSON_NAME]-GMT20250814-084435_Recording - Copy" at bounding box center [417, 214] width 88 height 22
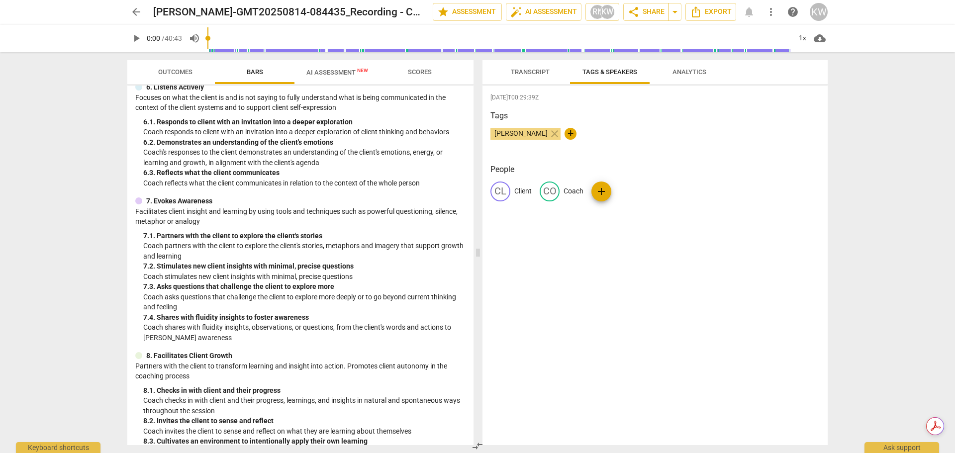
scroll to position [666, 0]
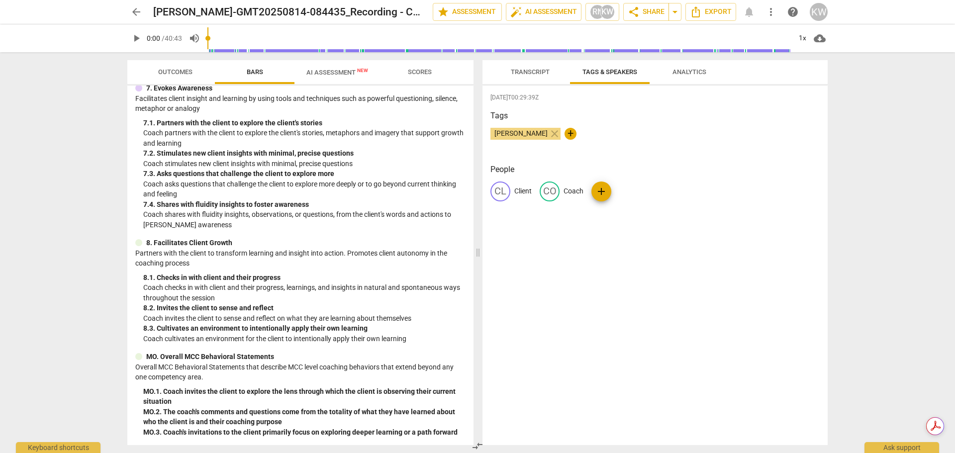
click at [334, 73] on span "AI Assessment New" at bounding box center [337, 72] width 62 height 7
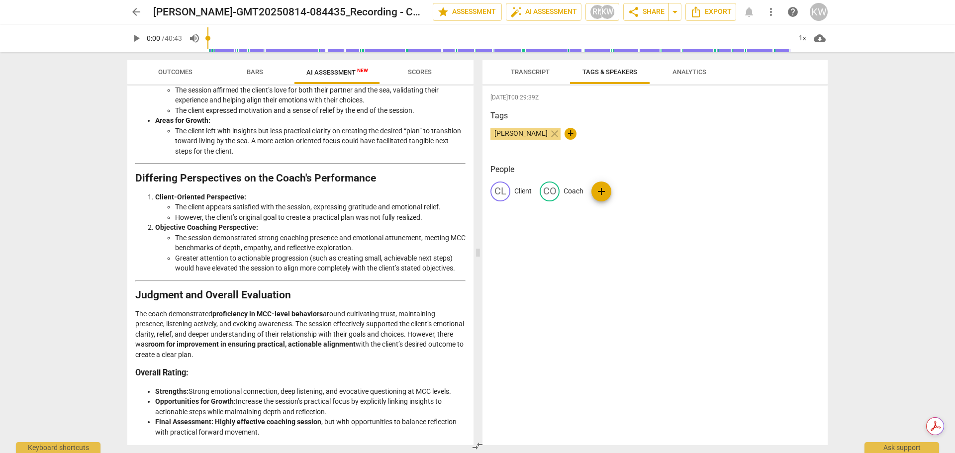
scroll to position [1411, 0]
click at [139, 10] on span "arrow_back" at bounding box center [136, 12] width 12 height 12
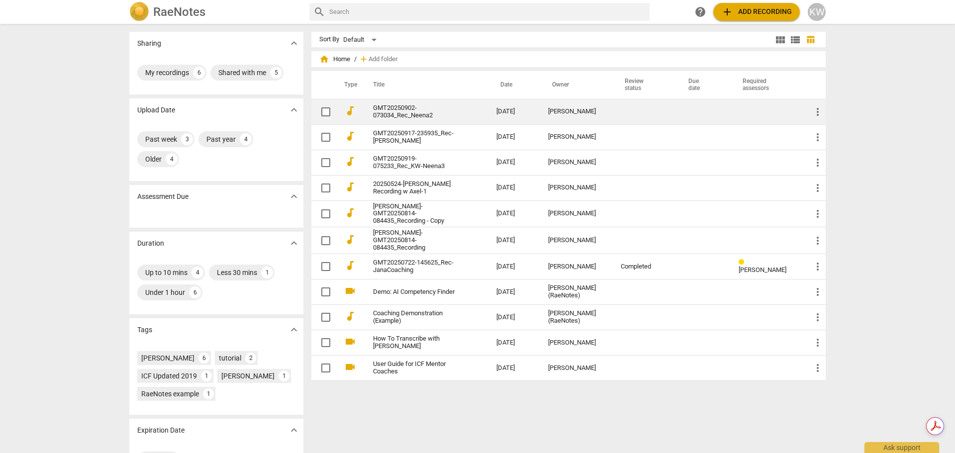
click at [477, 114] on td "GMT20250902-073034_Rec_Neena2" at bounding box center [424, 111] width 127 height 25
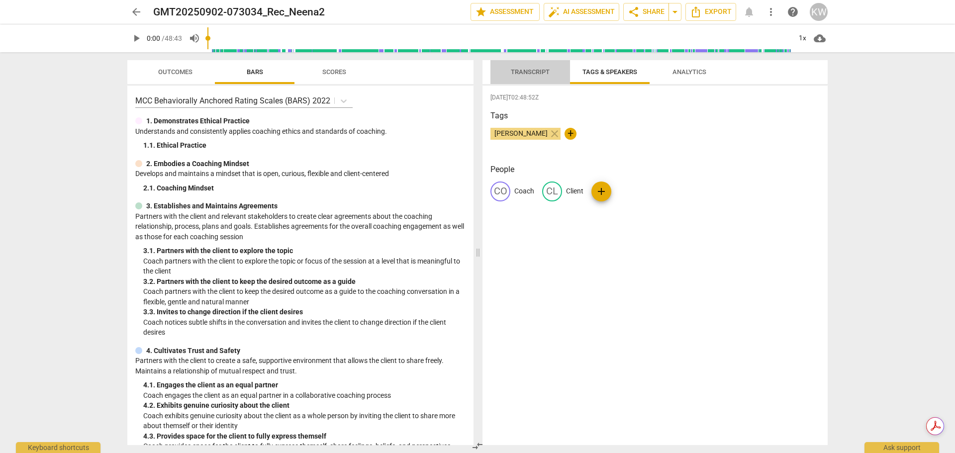
click at [534, 74] on span "Transcript" at bounding box center [530, 71] width 39 height 7
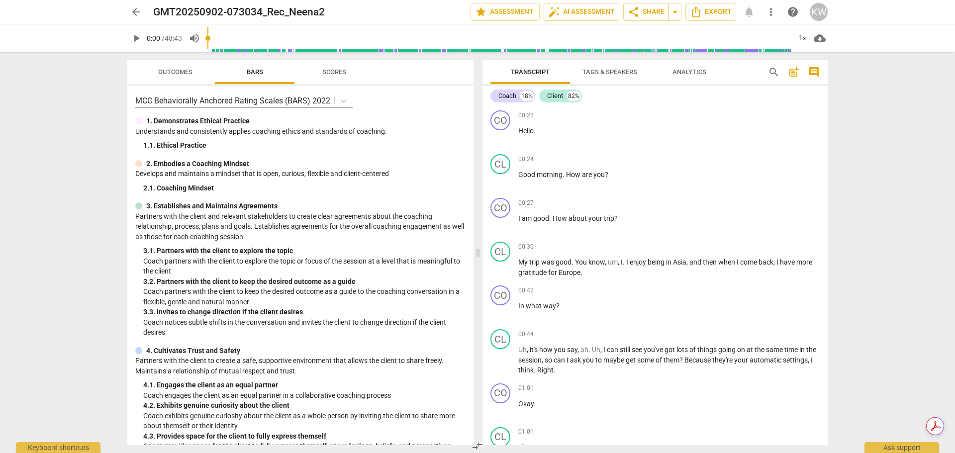
click at [693, 71] on span "Analytics" at bounding box center [690, 71] width 34 height 7
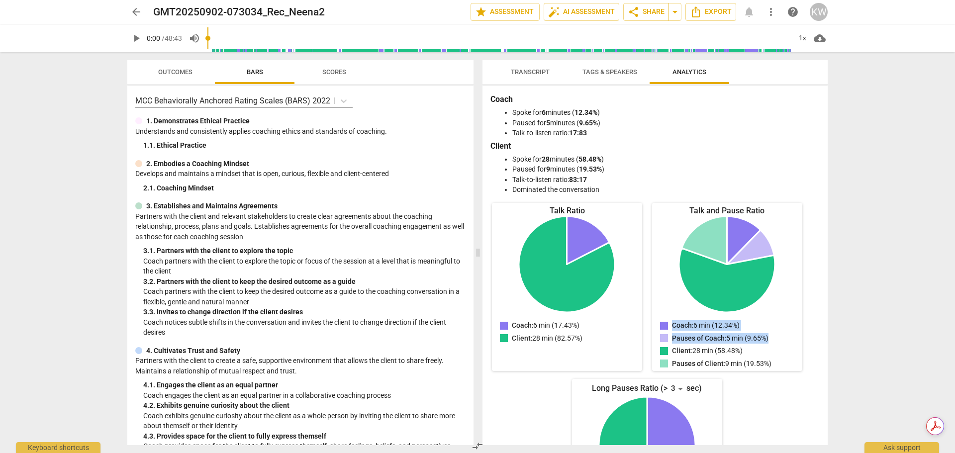
drag, startPoint x: 823, startPoint y: 237, endPoint x: 826, endPoint y: 279, distance: 42.4
click at [826, 279] on div "Coach Spoke for 6 minutes ( 12.34% ) Paused for 5 minutes ( 9.65% ) Talk-to-lis…" at bounding box center [655, 266] width 345 height 360
click at [854, 266] on div "arrow_back GMT20250902-073034_Rec_Neena2 edit star Assessment auto_fix_high AI …" at bounding box center [477, 226] width 955 height 453
click at [613, 74] on span "Tags & Speakers" at bounding box center [610, 71] width 55 height 7
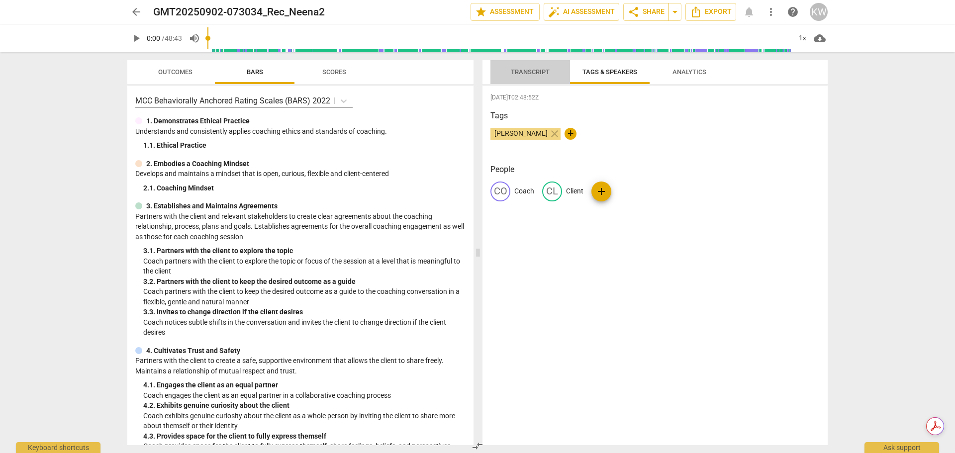
click at [523, 75] on span "Transcript" at bounding box center [530, 71] width 39 height 7
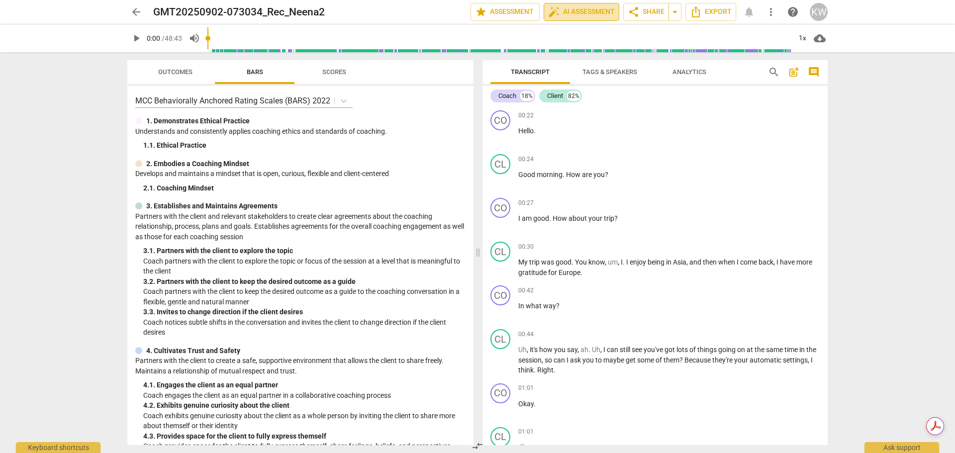
click at [576, 11] on span "auto_fix_high AI Assessment" at bounding box center [581, 12] width 67 height 12
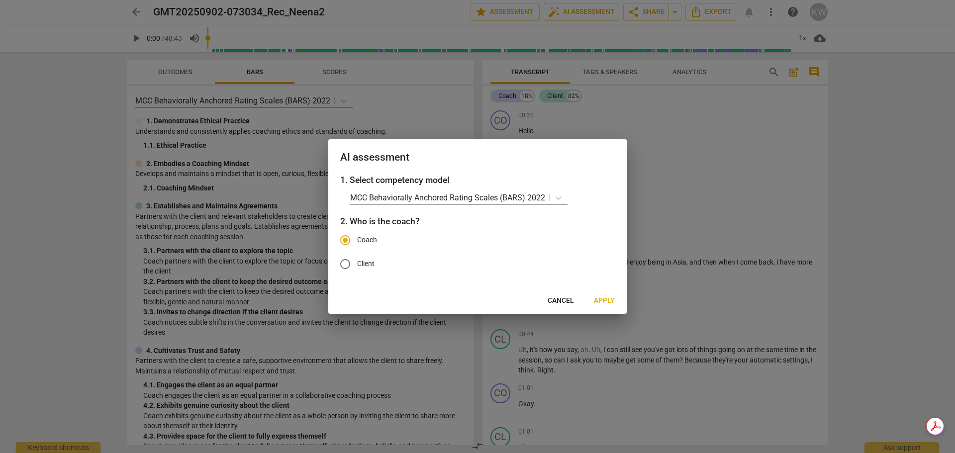
click at [600, 302] on span "Apply" at bounding box center [604, 301] width 21 height 10
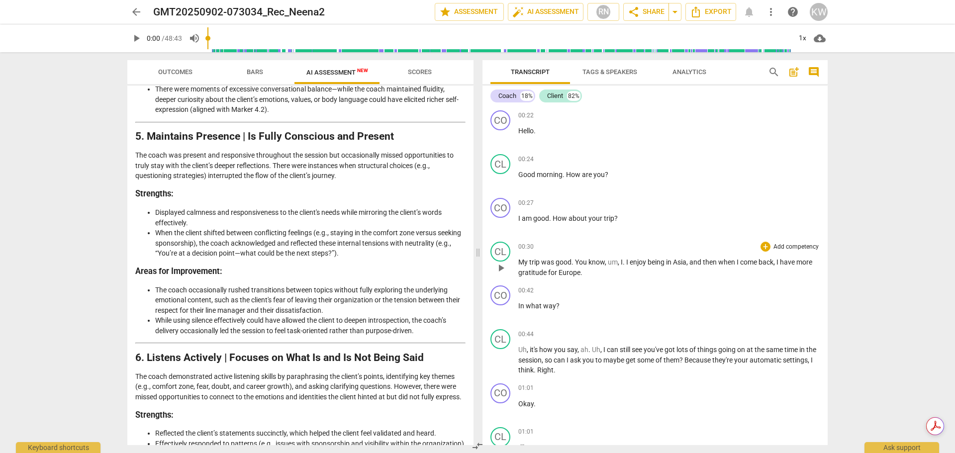
scroll to position [883, 0]
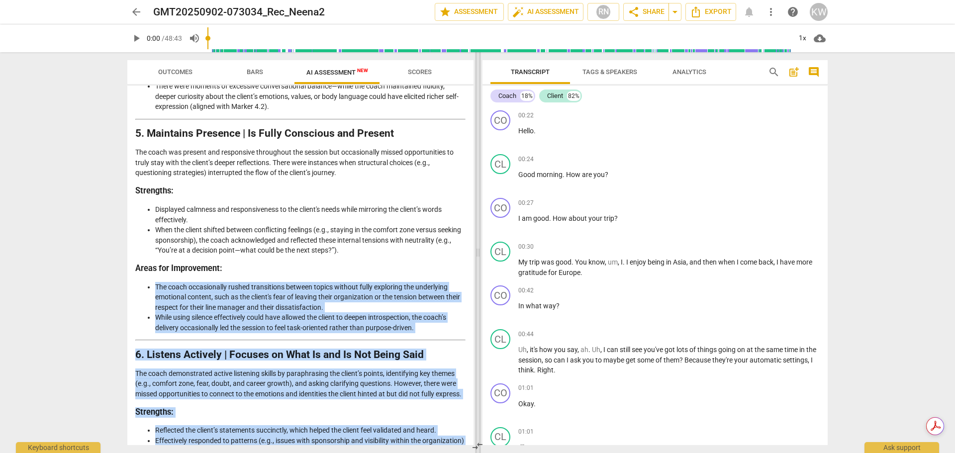
drag, startPoint x: 470, startPoint y: 284, endPoint x: 476, endPoint y: 298, distance: 15.6
click at [476, 298] on div "Outcomes Bars AI Assessment New Scores Disclaimer: AI can make mistakes. Consul…" at bounding box center [477, 252] width 716 height 401
click at [450, 274] on h3 "Areas for Improvement:" at bounding box center [300, 269] width 330 height 10
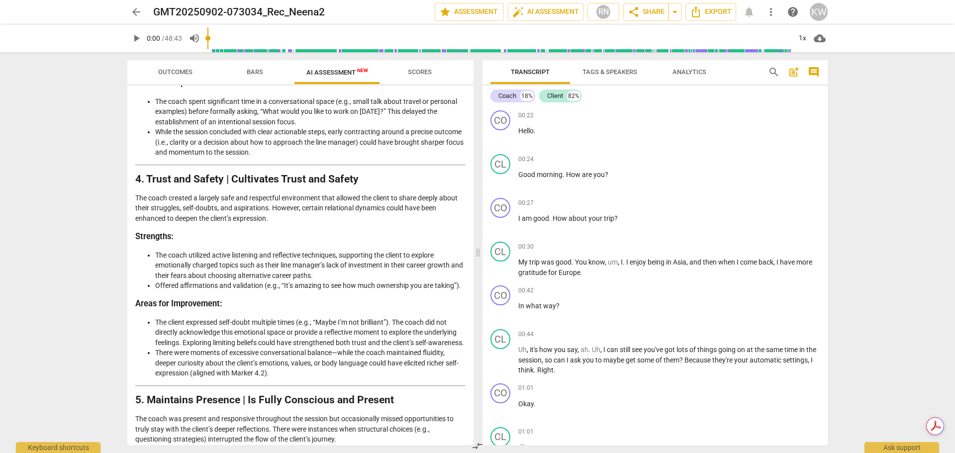
scroll to position [0, 0]
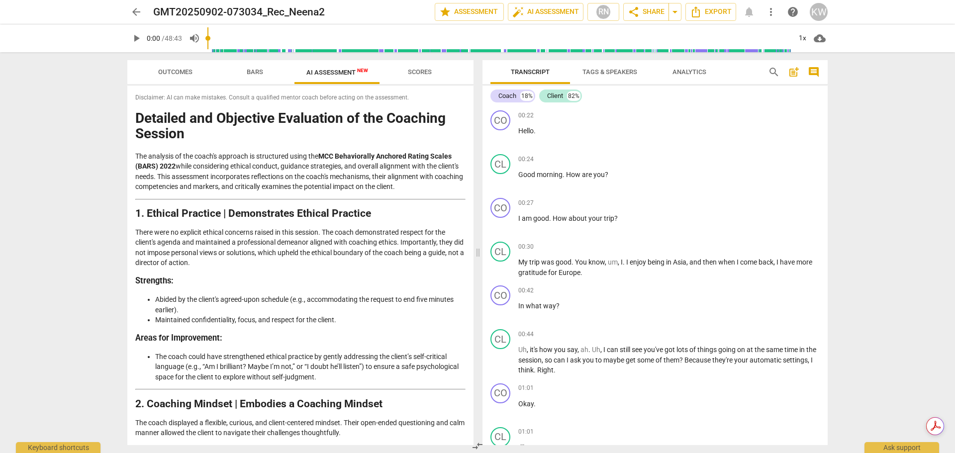
click at [136, 12] on span "arrow_back" at bounding box center [136, 12] width 12 height 12
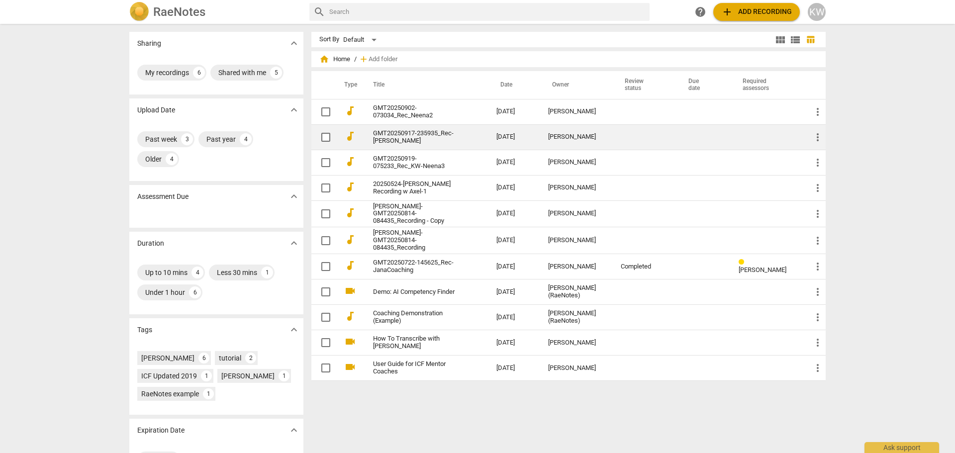
click at [449, 142] on link "GMT20250917-235935_Rec-[PERSON_NAME]" at bounding box center [417, 137] width 88 height 15
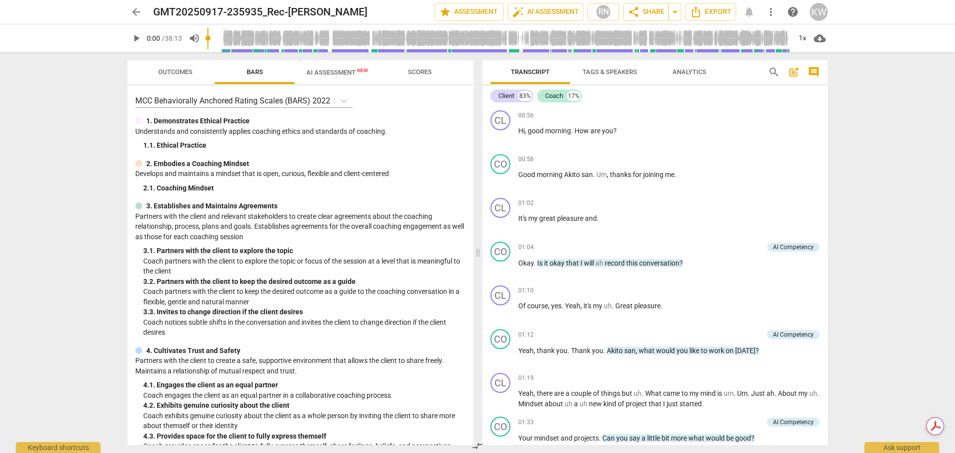
click at [330, 75] on span "AI Assessment New" at bounding box center [337, 72] width 62 height 7
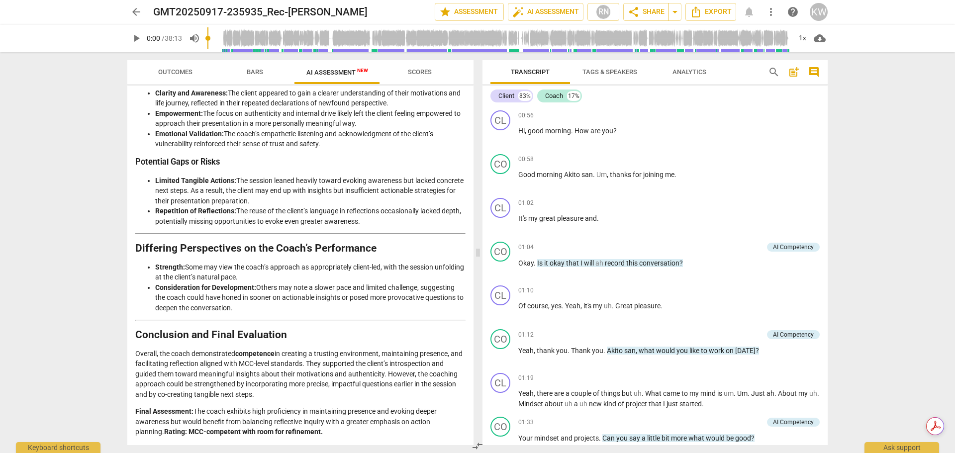
scroll to position [1594, 0]
click at [133, 13] on span "arrow_back" at bounding box center [136, 12] width 12 height 12
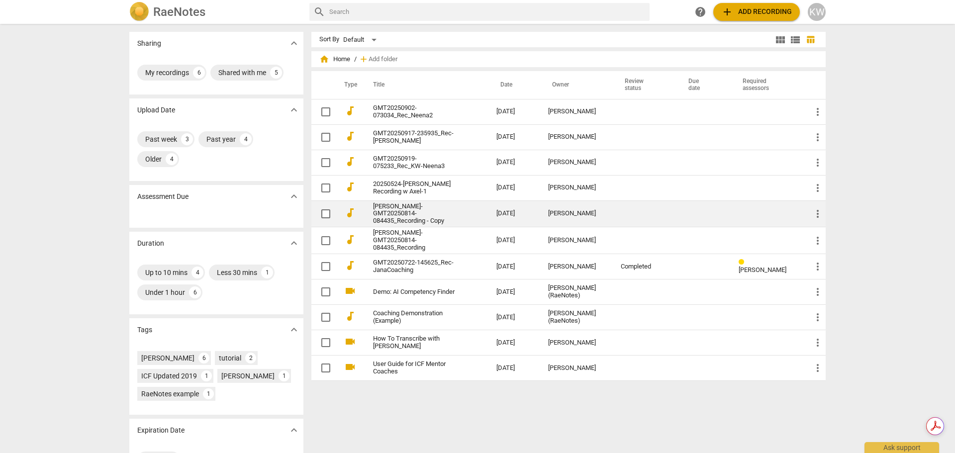
click at [450, 210] on link "[PERSON_NAME]-GMT20250814-084435_Recording - Copy" at bounding box center [417, 214] width 88 height 22
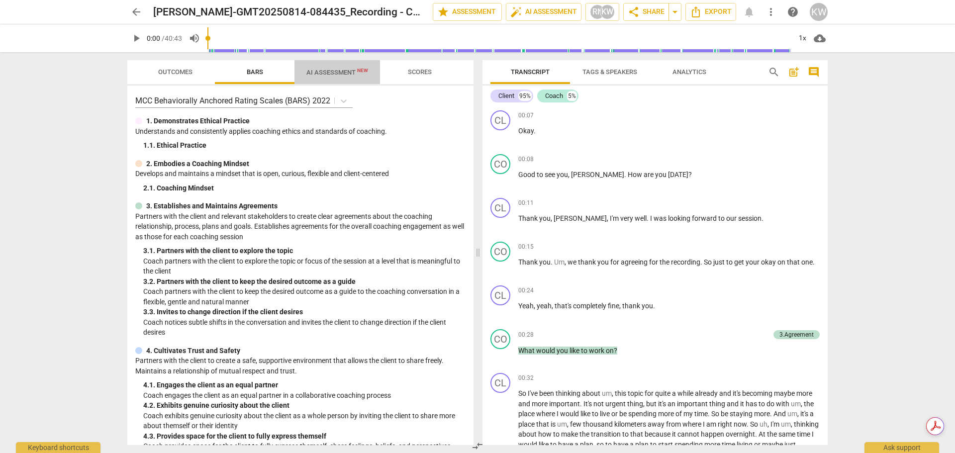
click at [326, 71] on span "AI Assessment New" at bounding box center [337, 72] width 62 height 7
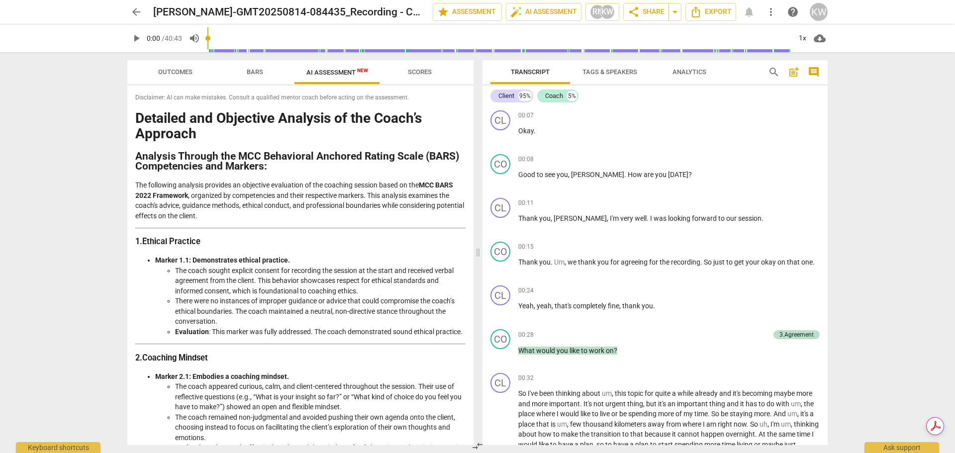
click at [139, 9] on span "arrow_back" at bounding box center [136, 12] width 12 height 12
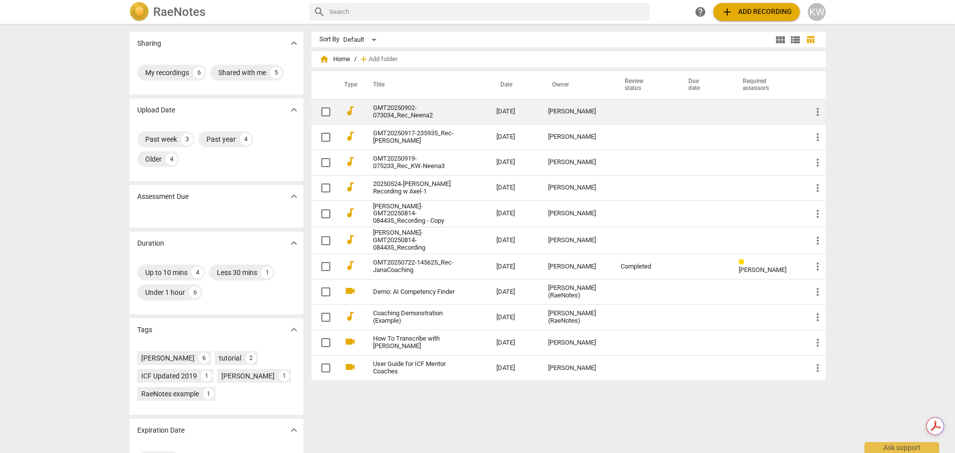
click at [468, 111] on td "GMT20250902-073034_Rec_Neena2" at bounding box center [424, 111] width 127 height 25
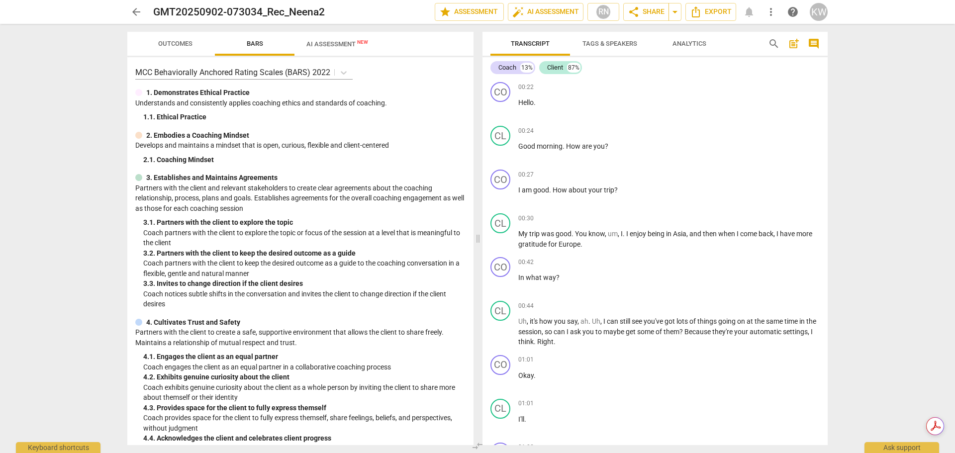
click at [327, 44] on span "AI Assessment New" at bounding box center [337, 43] width 62 height 7
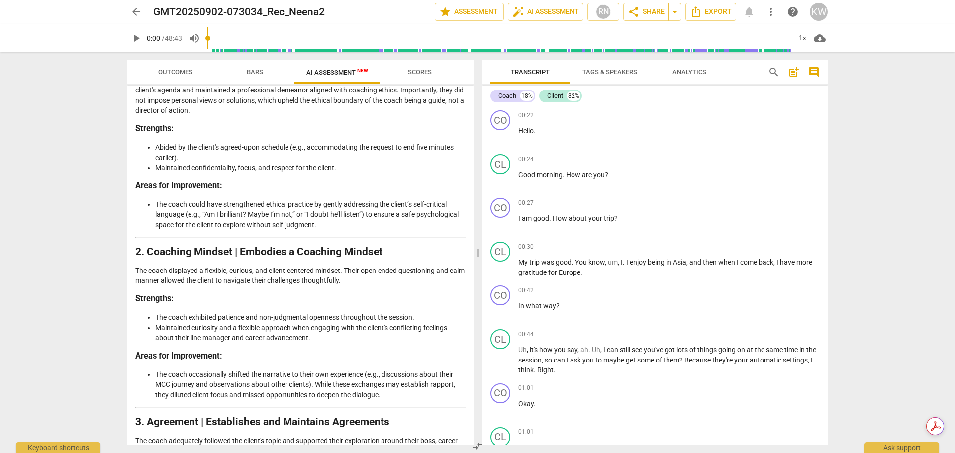
scroll to position [84, 0]
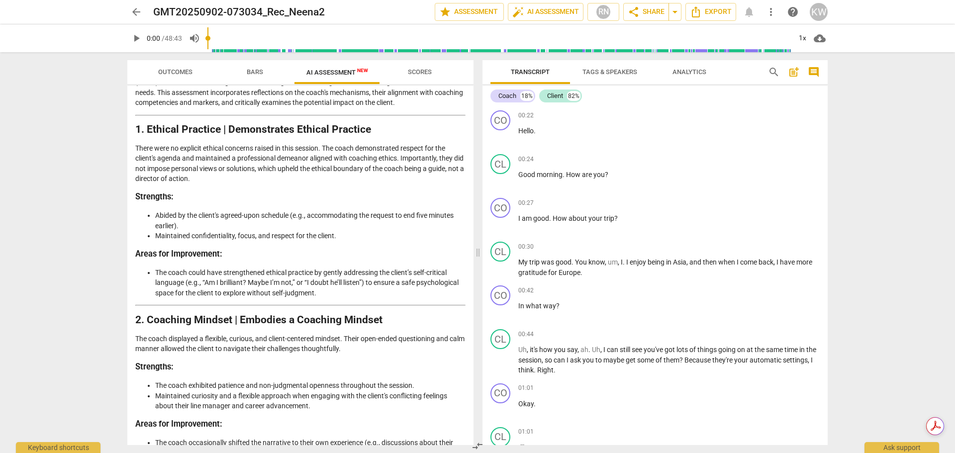
click at [136, 15] on span "arrow_back" at bounding box center [136, 12] width 12 height 12
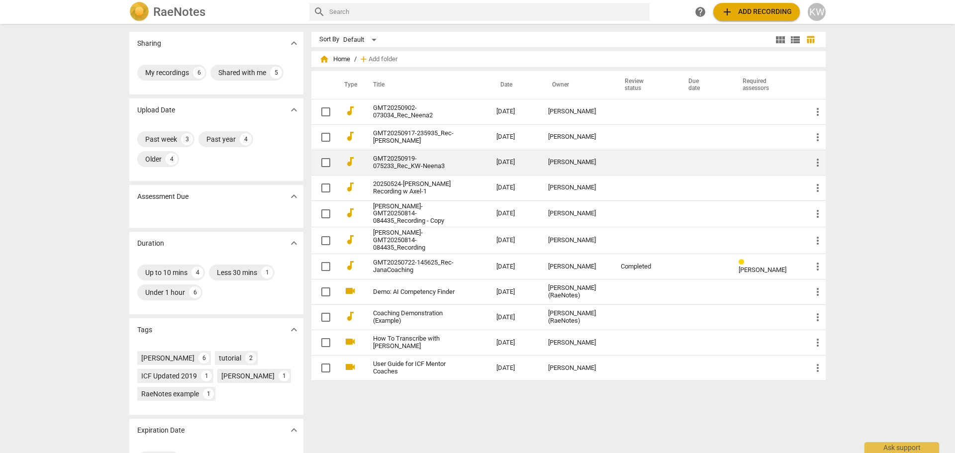
click at [425, 164] on link "GMT20250919-075233_Rec_KW-Neena3" at bounding box center [417, 162] width 88 height 15
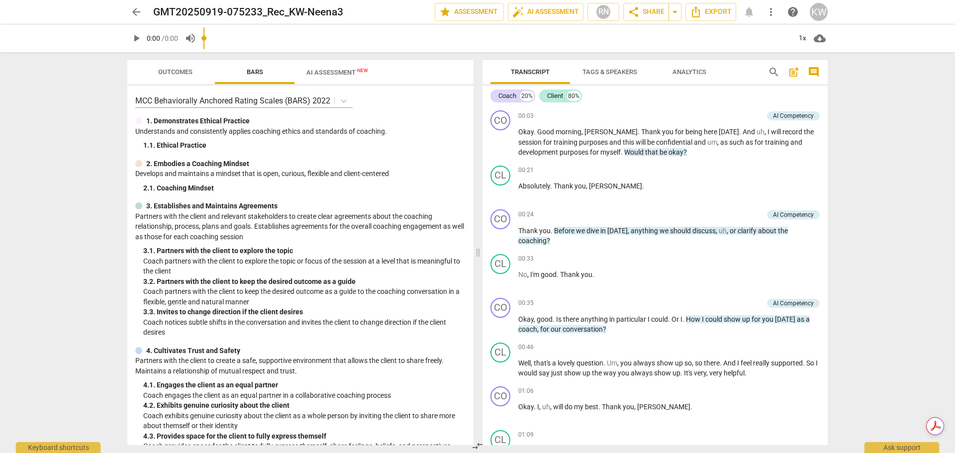
click at [322, 46] on input "range" at bounding box center [497, 38] width 588 height 32
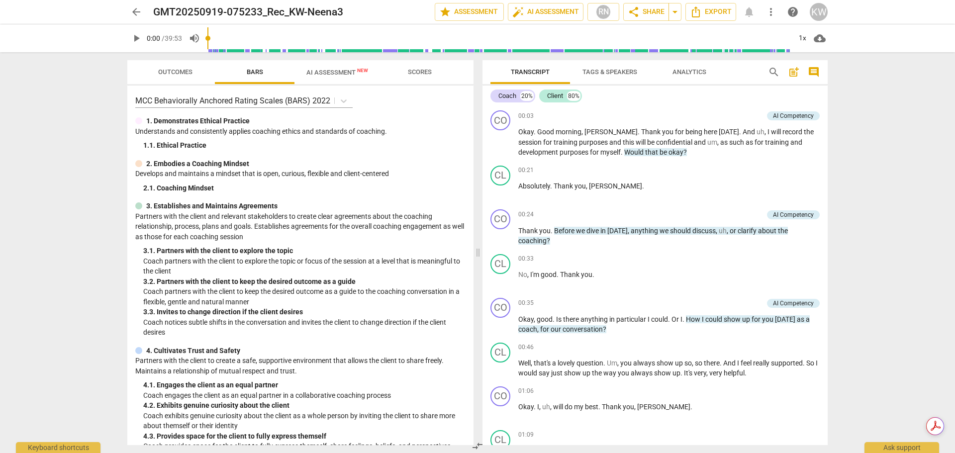
click at [324, 70] on span "AI Assessment New" at bounding box center [337, 72] width 62 height 7
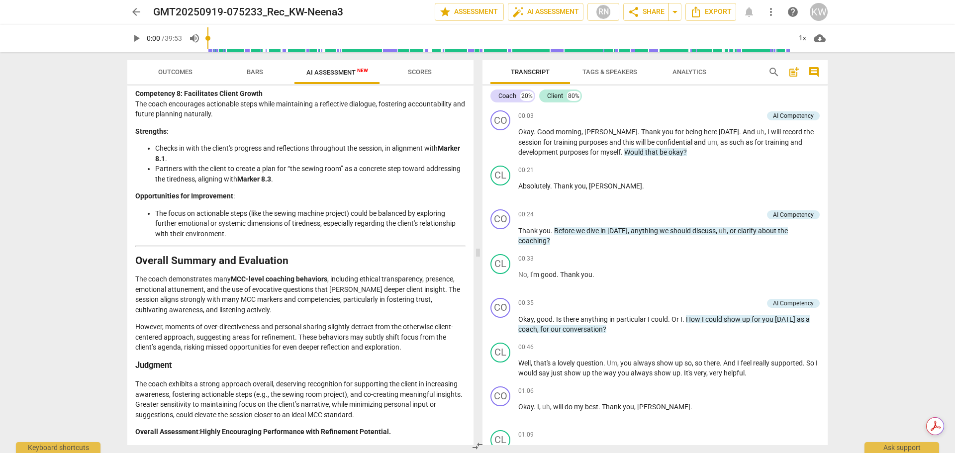
scroll to position [882, 0]
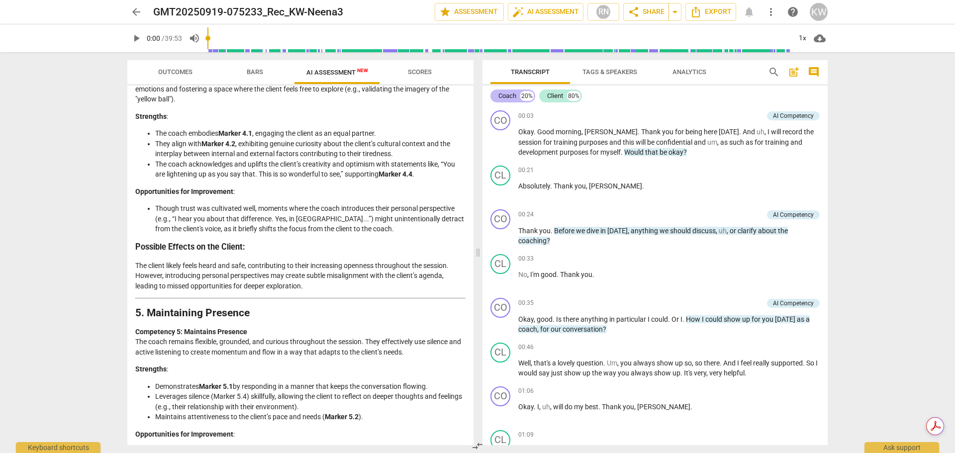
drag, startPoint x: 487, startPoint y: 269, endPoint x: 505, endPoint y: 102, distance: 167.7
click at [505, 102] on div "Coach 20% Client 80% CO play_arrow pause 00:03 + Add competency AI Competency k…" at bounding box center [655, 266] width 345 height 360
click at [133, 13] on span "arrow_back" at bounding box center [136, 12] width 12 height 12
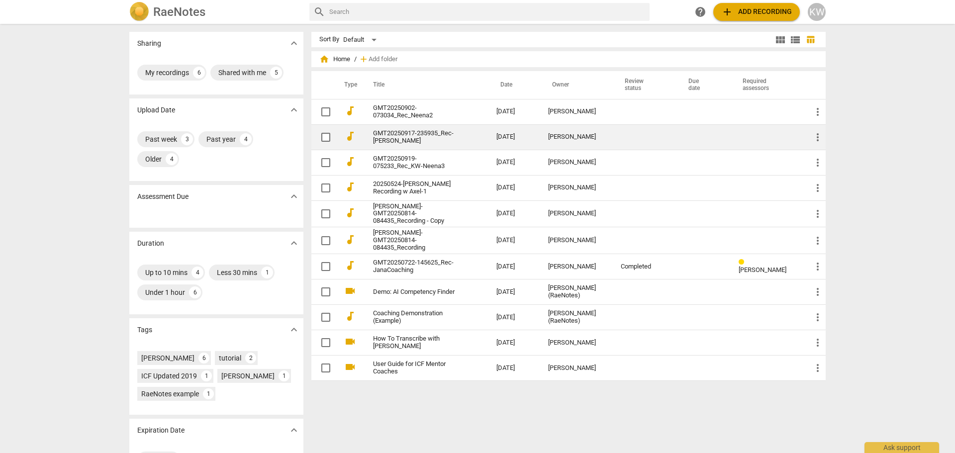
click at [434, 132] on link "GMT20250917-235935_Rec-[PERSON_NAME]" at bounding box center [417, 137] width 88 height 15
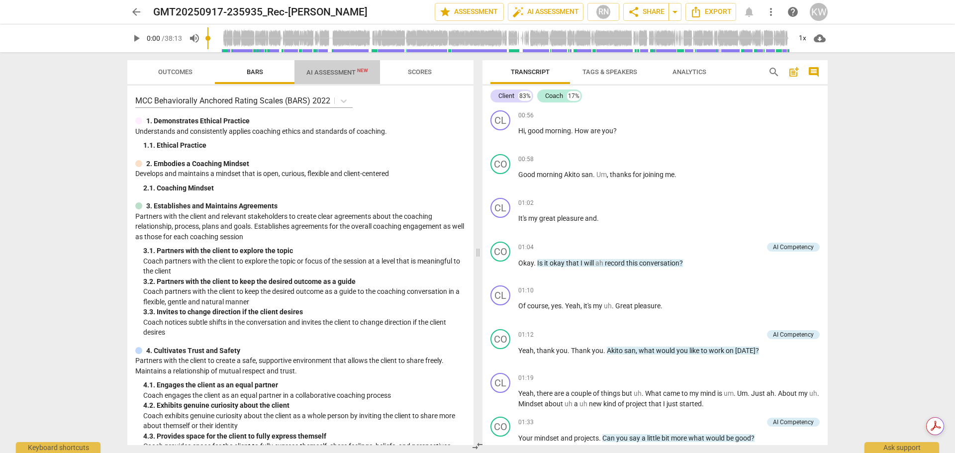
click at [335, 75] on span "AI Assessment New" at bounding box center [337, 72] width 62 height 7
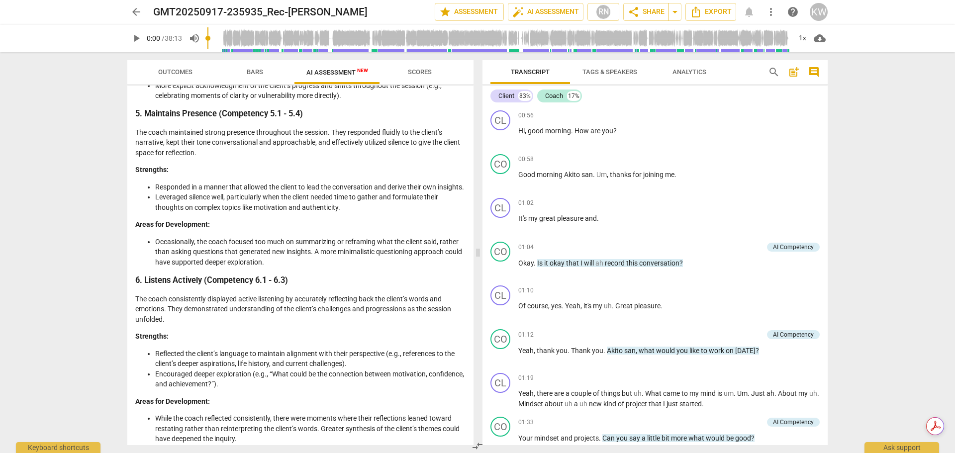
scroll to position [1594, 0]
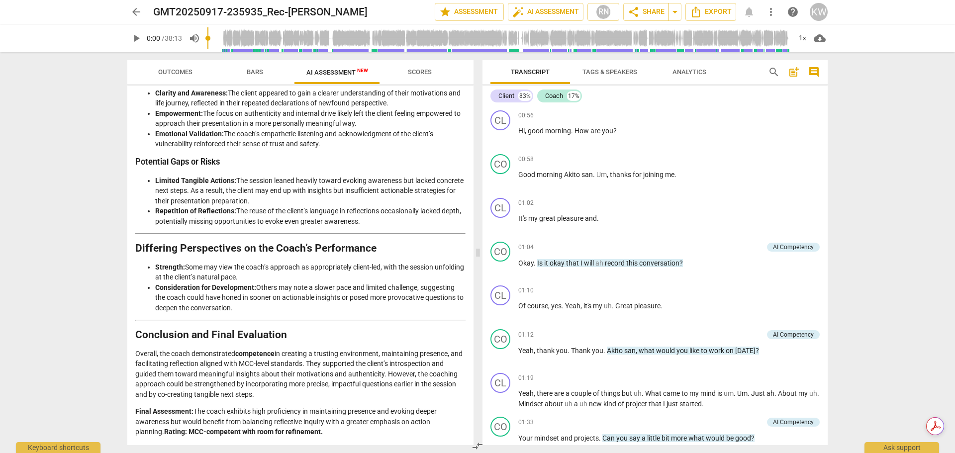
drag, startPoint x: 470, startPoint y: 391, endPoint x: 468, endPoint y: 137, distance: 253.7
click at [468, 137] on div "Disclaimer: AI can make mistakes. Consult a qualified mentor coach before actin…" at bounding box center [300, 266] width 346 height 360
click at [436, 378] on p "Overall, the coach demonstrated competence in creating a trusting environment, …" at bounding box center [300, 374] width 330 height 51
click at [403, 374] on p "Overall, the coach demonstrated competence in creating a trusting environment, …" at bounding box center [300, 374] width 330 height 51
